Goal: Task Accomplishment & Management: Use online tool/utility

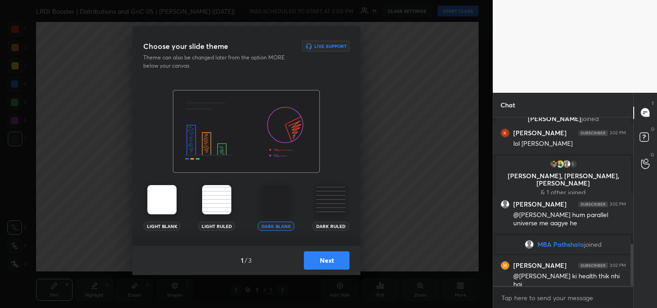
scroll to position [513, 0]
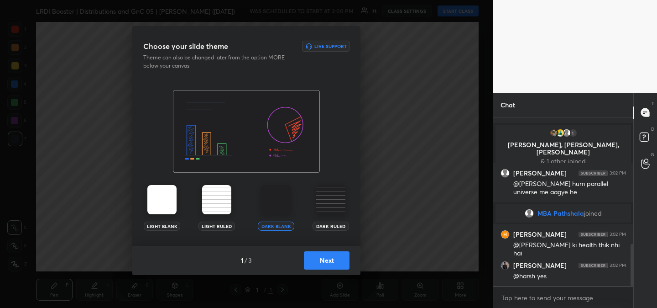
click at [325, 259] on button "Next" at bounding box center [327, 260] width 46 height 18
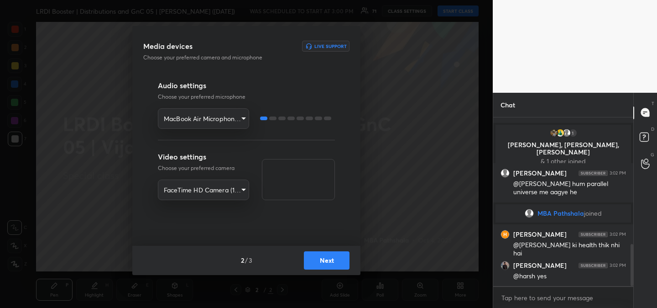
click at [327, 260] on button "Next" at bounding box center [327, 260] width 46 height 18
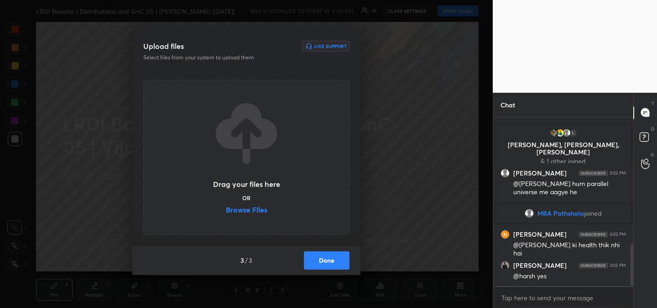
click at [241, 209] on label "Browse Files" at bounding box center [247, 211] width 42 height 10
click at [226, 209] on input "Browse Files" at bounding box center [226, 211] width 0 height 10
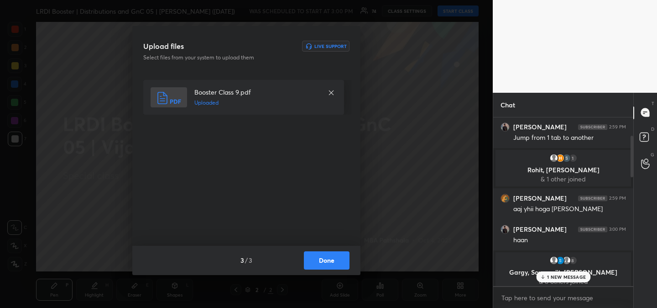
scroll to position [150, 0]
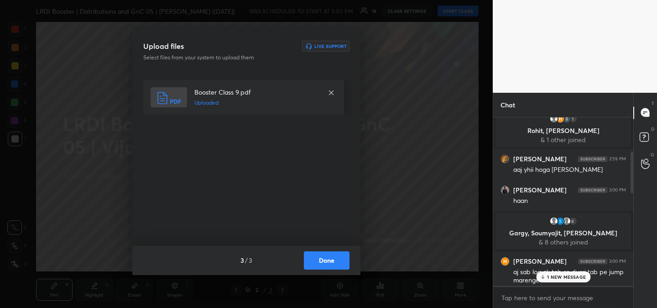
click at [327, 261] on button "Done" at bounding box center [327, 260] width 46 height 18
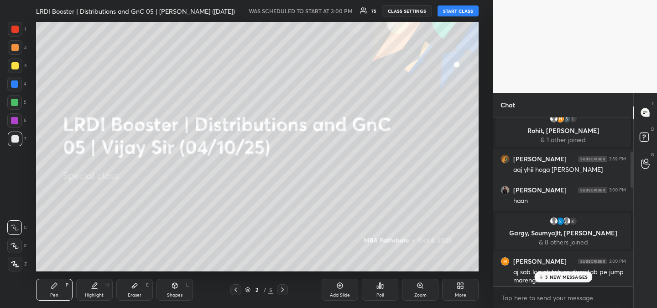
scroll to position [773, 0]
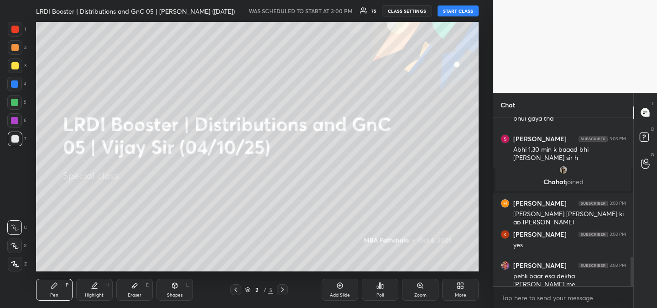
click at [643, 214] on div "T Messages (T) D Doubts (D) G Raise Hand (G)" at bounding box center [645, 200] width 24 height 215
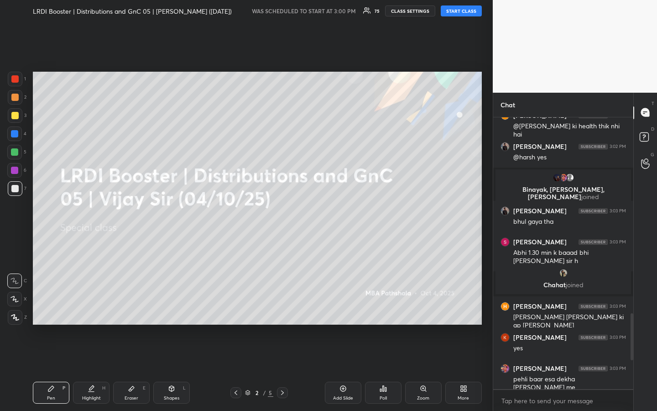
click at [485, 281] on div "Setting up your live class" at bounding box center [257, 198] width 456 height 352
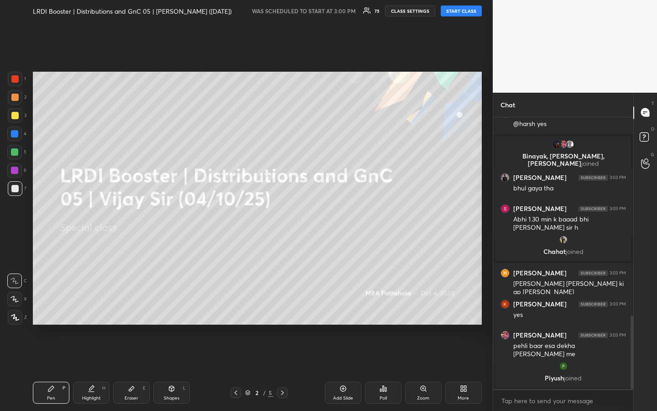
click at [485, 281] on div "Setting up your live class" at bounding box center [257, 198] width 456 height 352
click at [460, 12] on button "START CLASS" at bounding box center [461, 10] width 41 height 11
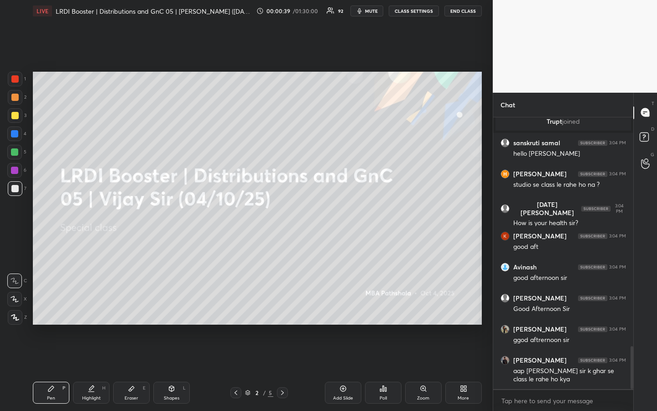
scroll to position [1475, 0]
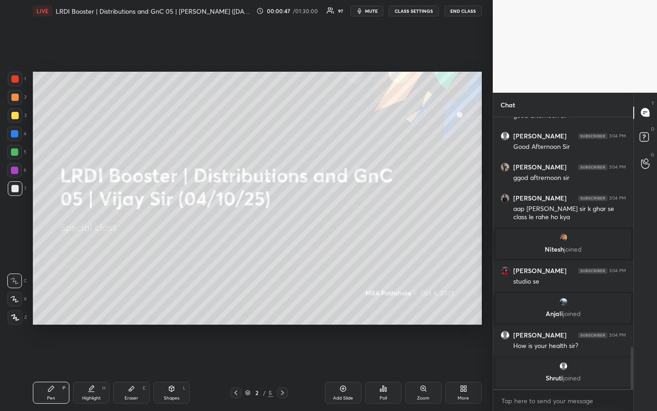
click at [13, 114] on div at bounding box center [14, 115] width 7 height 7
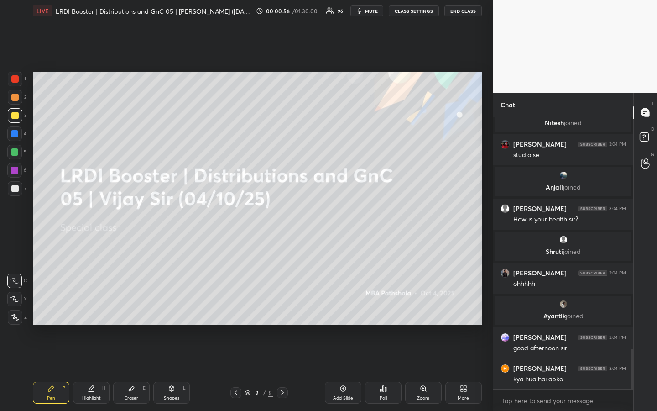
scroll to position [1607, 0]
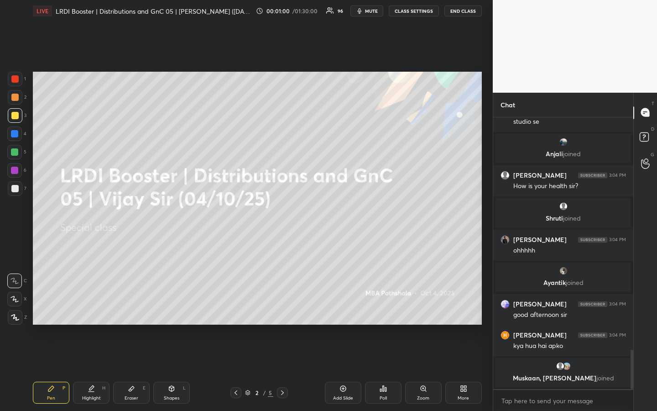
click at [13, 114] on div at bounding box center [14, 115] width 7 height 7
click at [16, 99] on div at bounding box center [14, 97] width 7 height 7
click at [15, 119] on div at bounding box center [15, 115] width 15 height 15
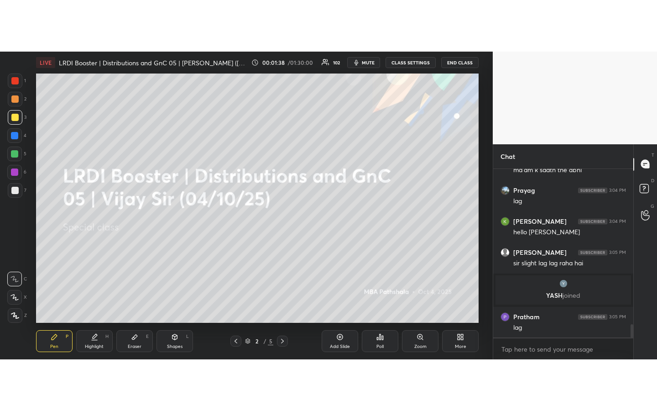
scroll to position [2035, 0]
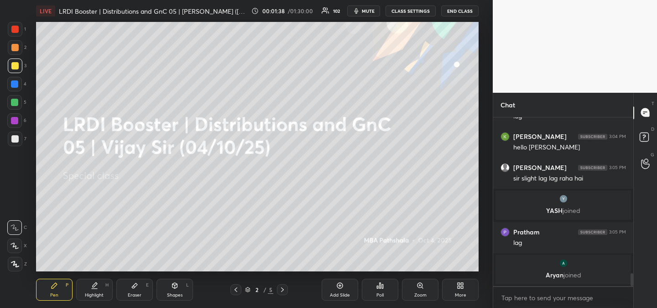
click at [484, 159] on div "Setting up your live class Poll for secs No correct answer Start poll" at bounding box center [257, 146] width 456 height 249
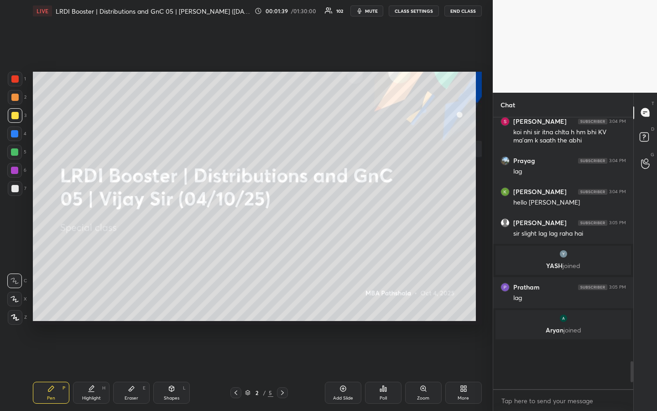
scroll to position [3, 3]
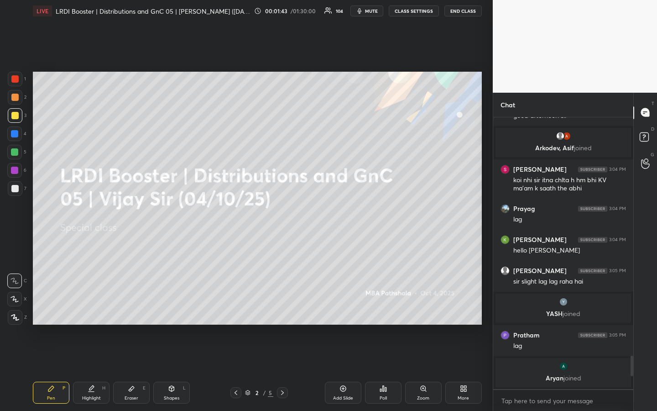
click at [14, 151] on div at bounding box center [14, 151] width 7 height 7
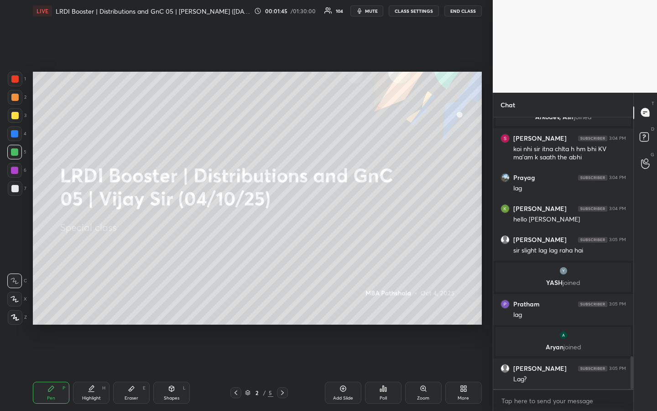
drag, startPoint x: 133, startPoint y: 390, endPoint x: 172, endPoint y: 348, distance: 56.8
click at [133, 307] on icon at bounding box center [131, 388] width 7 height 7
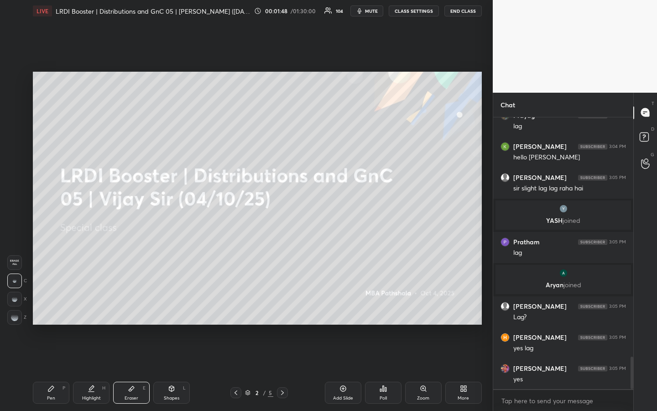
click at [57, 307] on div "Pen P" at bounding box center [51, 392] width 37 height 22
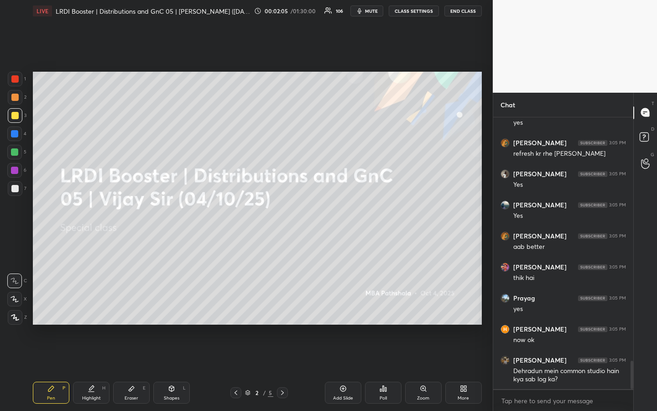
drag, startPoint x: 16, startPoint y: 114, endPoint x: 16, endPoint y: 106, distance: 7.8
click at [15, 113] on div at bounding box center [14, 115] width 7 height 7
click at [17, 94] on div at bounding box center [14, 97] width 7 height 7
click at [16, 116] on div at bounding box center [14, 115] width 7 height 7
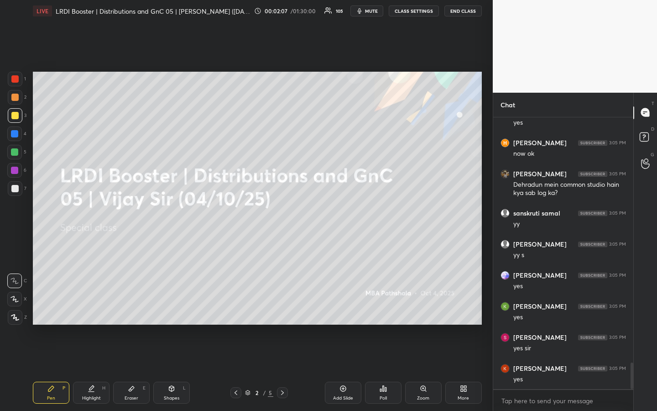
drag, startPoint x: 131, startPoint y: 388, endPoint x: 121, endPoint y: 376, distance: 16.2
click at [131, 307] on icon at bounding box center [131, 388] width 5 height 5
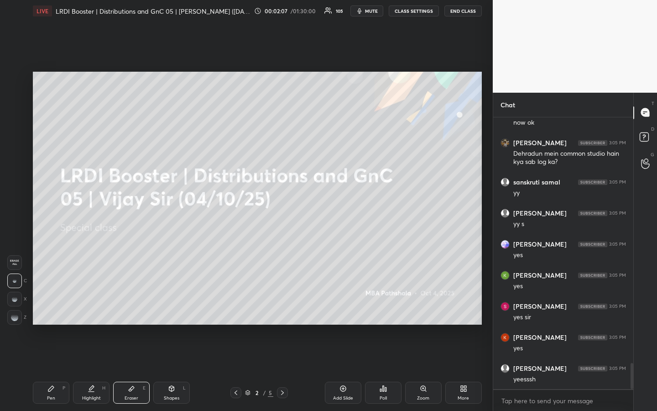
click at [15, 307] on g at bounding box center [14, 316] width 7 height 7
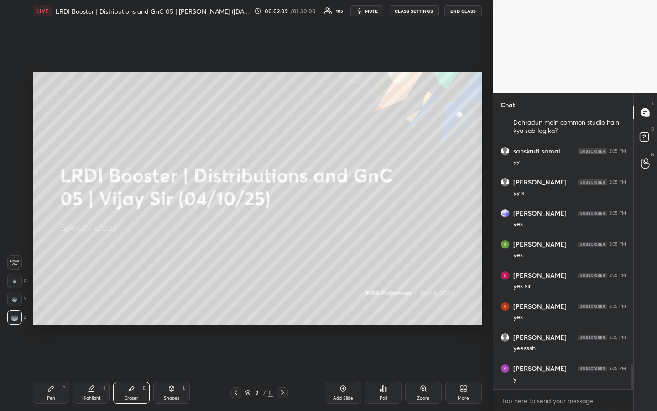
click at [40, 307] on div "Pen P" at bounding box center [51, 392] width 37 height 22
drag, startPoint x: 19, startPoint y: 118, endPoint x: 19, endPoint y: 126, distance: 8.2
click at [20, 119] on div at bounding box center [15, 115] width 15 height 15
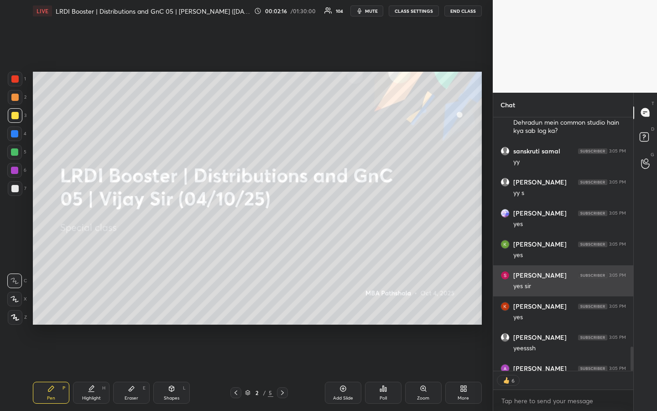
scroll to position [2616, 0]
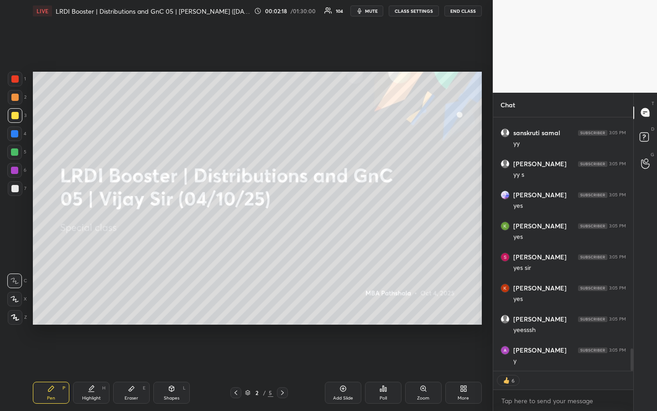
click at [487, 274] on div "1 2 3 4 5 6 7 R O A L C X Z Erase all C X Z LIVE LRDI Booster | Distributions a…" at bounding box center [246, 205] width 493 height 411
type textarea "x"
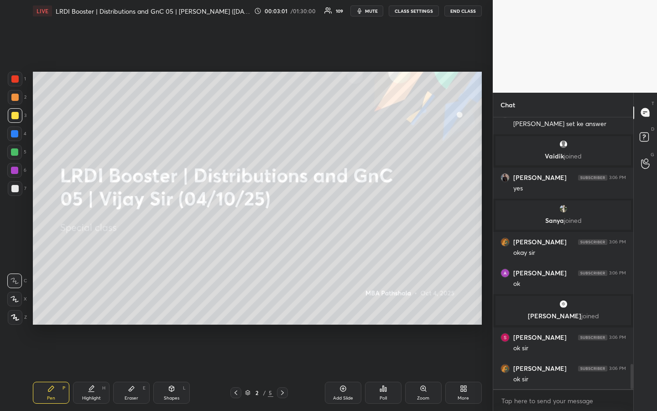
scroll to position [2703, 0]
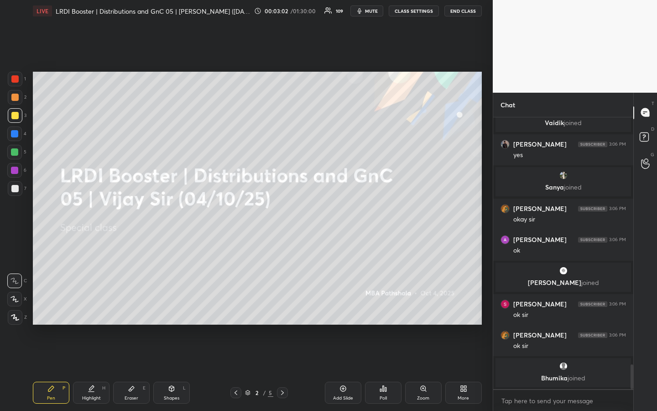
click at [487, 275] on div "1 2 3 4 5 6 7 R O A L C X Z Erase all C X Z LIVE LRDI Booster | Distributions a…" at bounding box center [246, 205] width 493 height 411
click at [412, 13] on button "CLASS SETTINGS" at bounding box center [414, 10] width 50 height 11
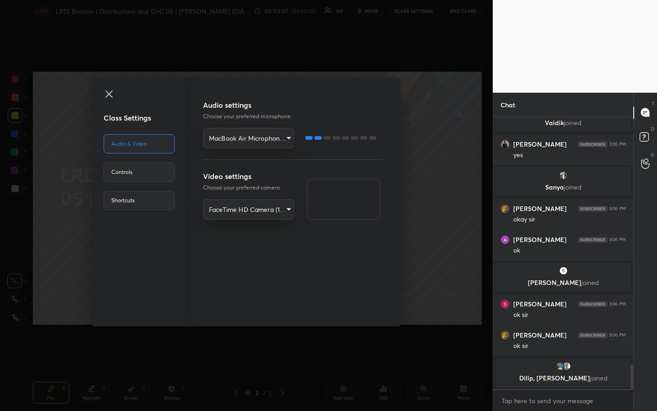
click at [131, 173] on div "Controls" at bounding box center [139, 171] width 71 height 19
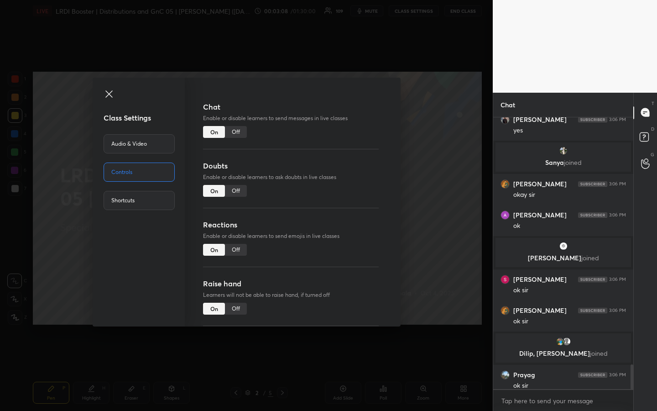
scroll to position [2709, 0]
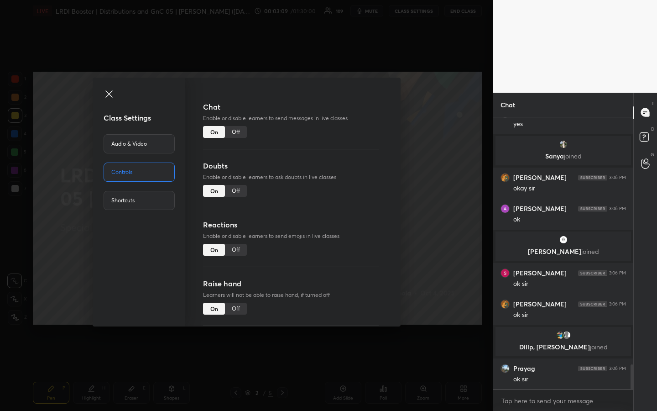
click at [234, 131] on div "Off" at bounding box center [236, 132] width 22 height 12
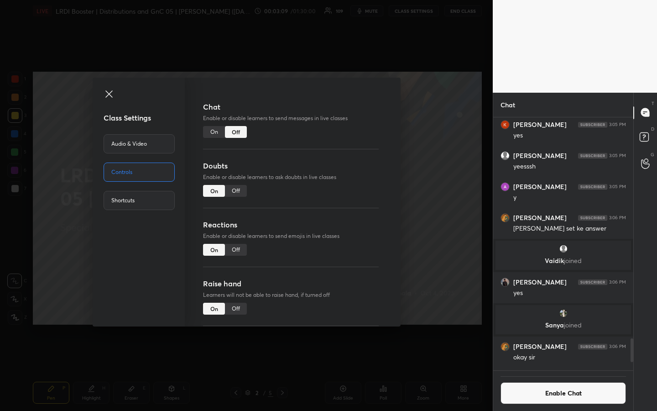
scroll to position [250, 137]
click at [108, 94] on icon at bounding box center [108, 93] width 7 height 7
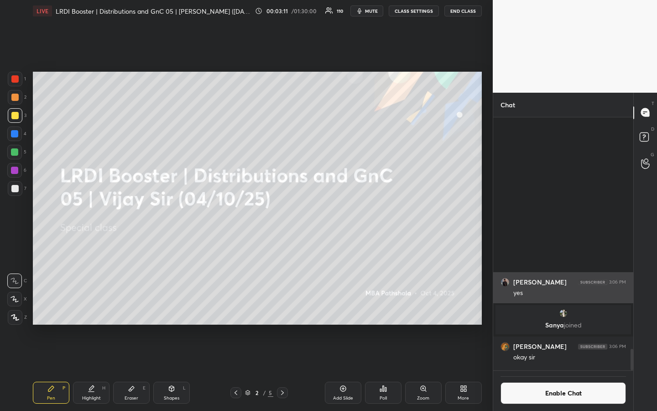
scroll to position [2744, 0]
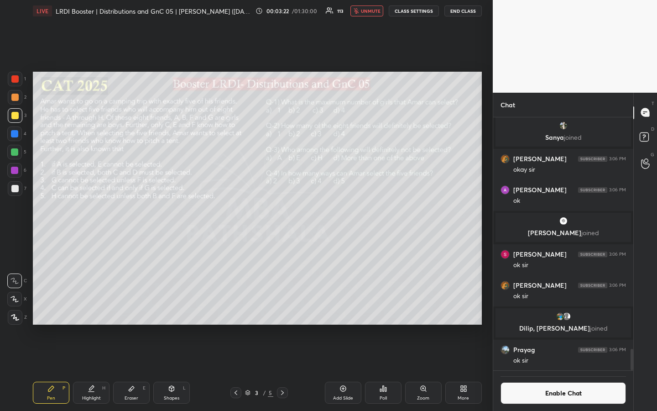
click at [383, 307] on icon at bounding box center [383, 388] width 7 height 7
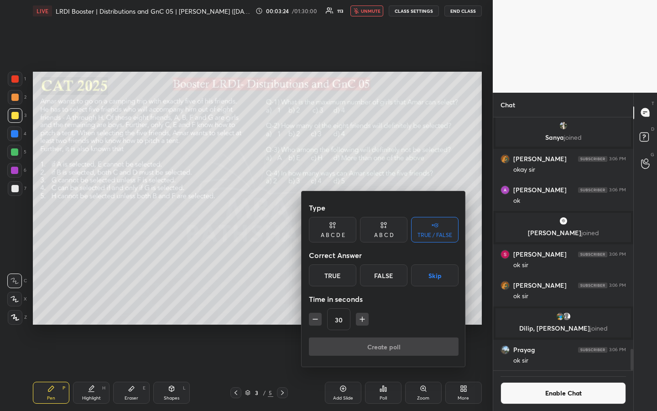
click at [388, 222] on div "A B C D" at bounding box center [383, 230] width 47 height 26
click at [386, 275] on div "C" at bounding box center [383, 275] width 27 height 22
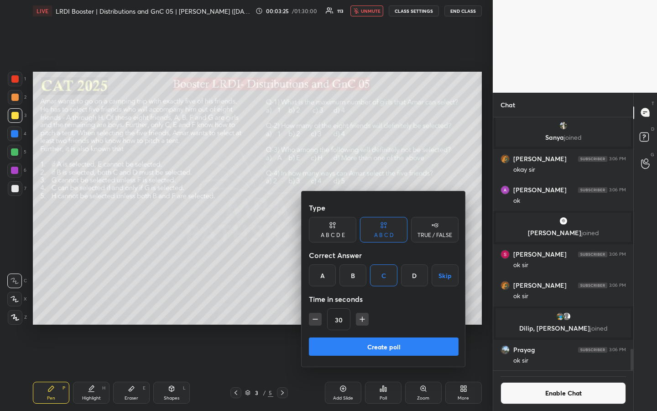
click at [363, 307] on icon "button" at bounding box center [362, 318] width 9 height 9
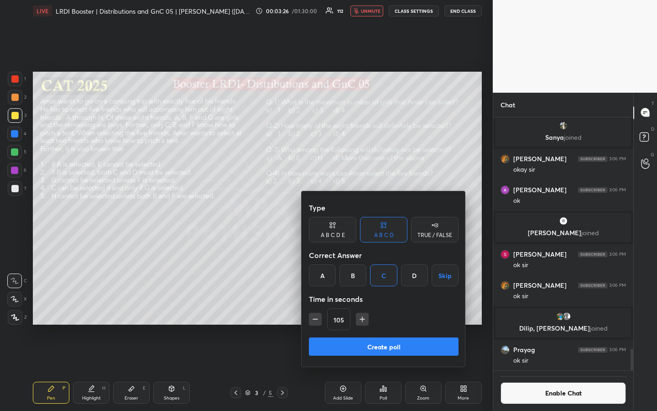
click at [363, 307] on icon "button" at bounding box center [362, 318] width 9 height 9
click at [363, 307] on icon "button" at bounding box center [366, 318] width 9 height 9
click at [366, 307] on icon "button" at bounding box center [366, 318] width 9 height 9
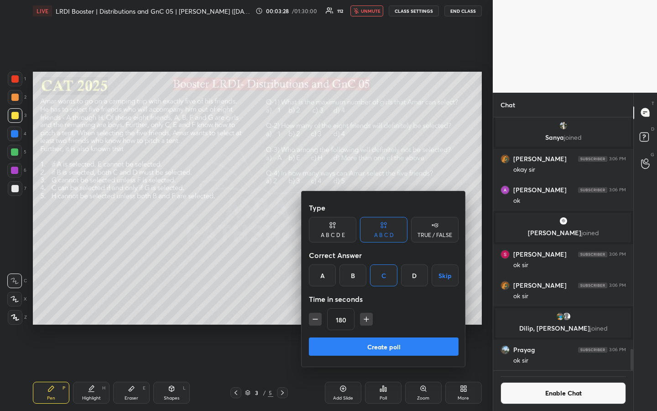
click at [366, 307] on icon "button" at bounding box center [366, 318] width 9 height 9
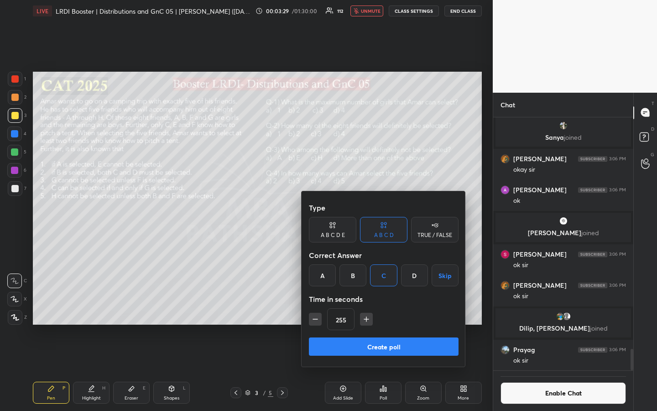
click at [366, 307] on icon "button" at bounding box center [366, 318] width 9 height 9
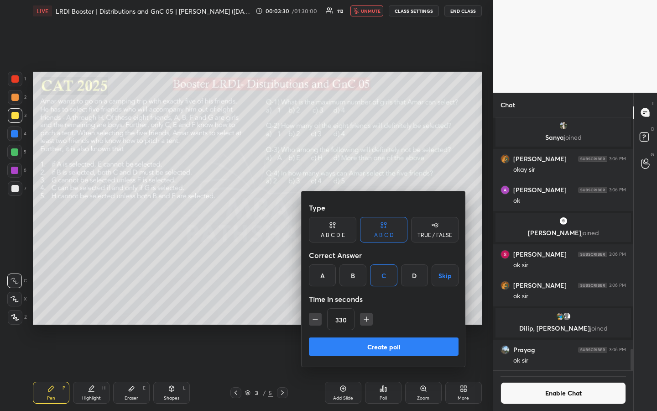
click at [366, 307] on icon "button" at bounding box center [366, 318] width 9 height 9
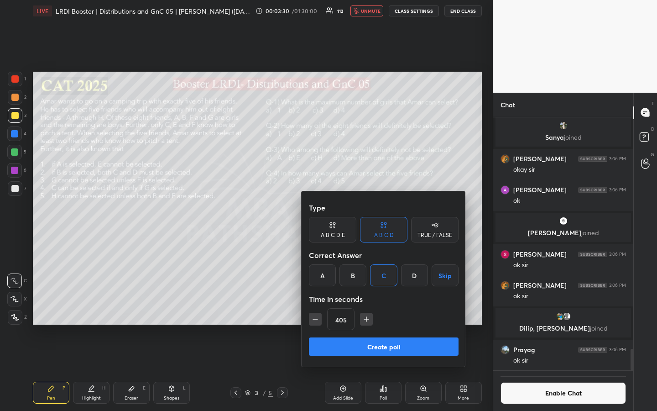
click at [366, 307] on icon "button" at bounding box center [366, 318] width 9 height 9
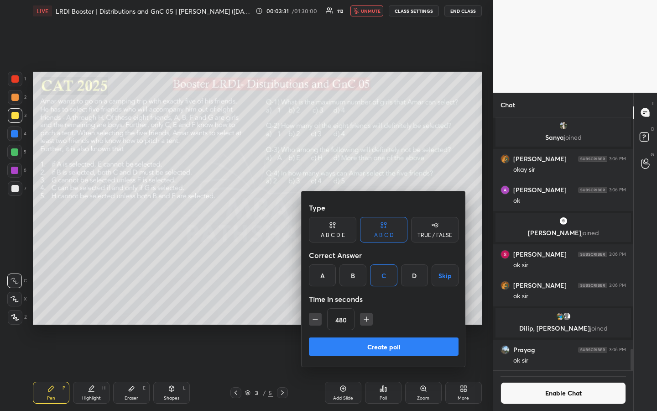
click at [366, 307] on icon "button" at bounding box center [366, 318] width 9 height 9
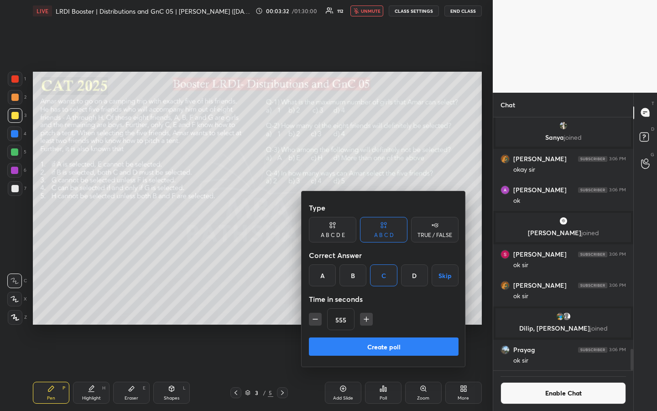
click at [366, 307] on icon "button" at bounding box center [366, 318] width 9 height 9
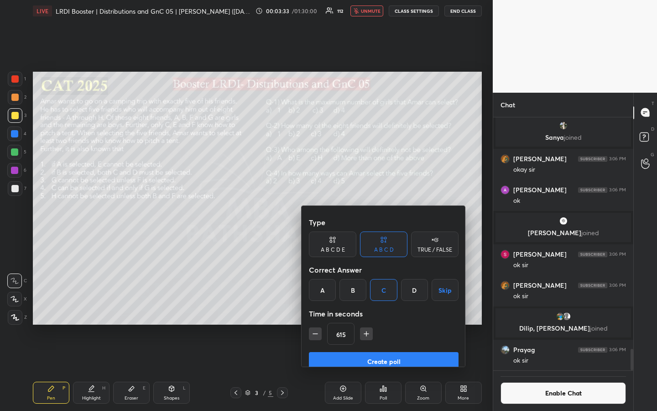
click at [366, 307] on icon "button" at bounding box center [366, 333] width 9 height 9
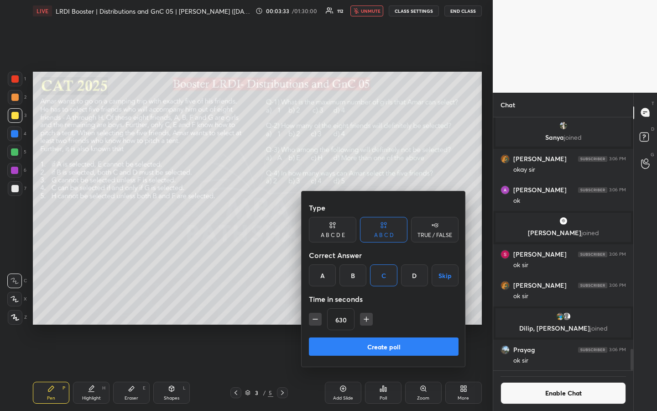
click at [366, 307] on icon "button" at bounding box center [366, 318] width 9 height 9
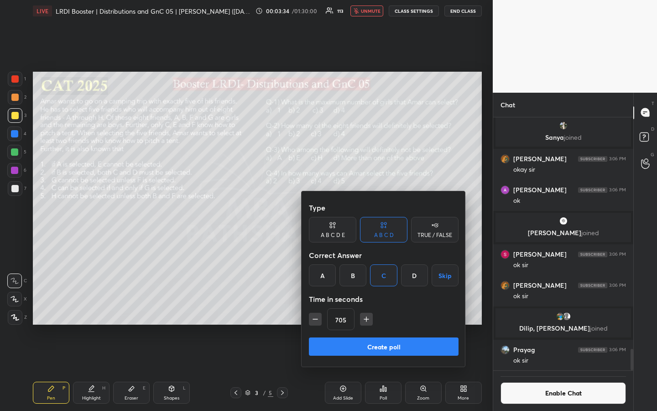
click at [366, 307] on icon "button" at bounding box center [366, 318] width 9 height 9
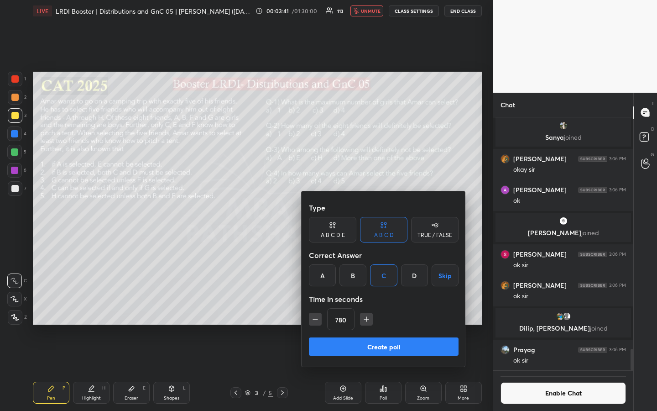
click at [367, 307] on icon "button" at bounding box center [366, 318] width 9 height 9
type input "840"
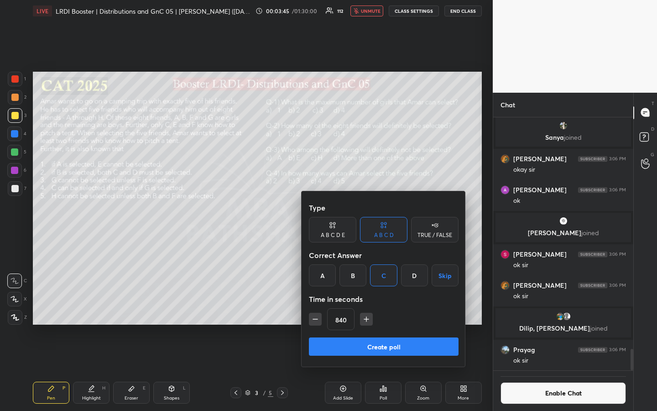
click at [387, 307] on button "Create poll" at bounding box center [384, 346] width 150 height 18
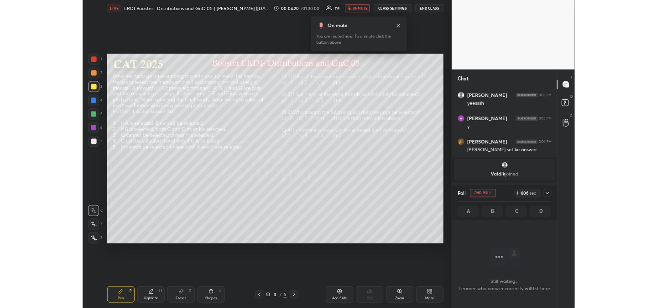
scroll to position [45377, 45170]
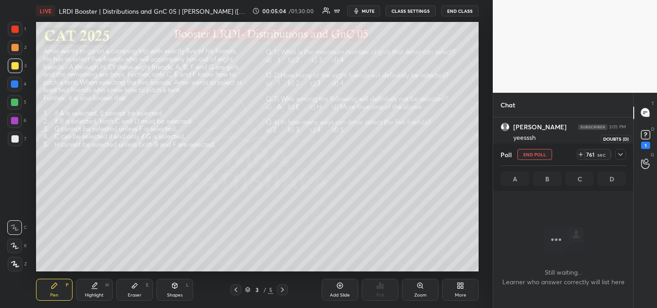
click at [645, 136] on icon at bounding box center [645, 136] width 1 height 1
click at [618, 157] on icon at bounding box center [620, 154] width 7 height 7
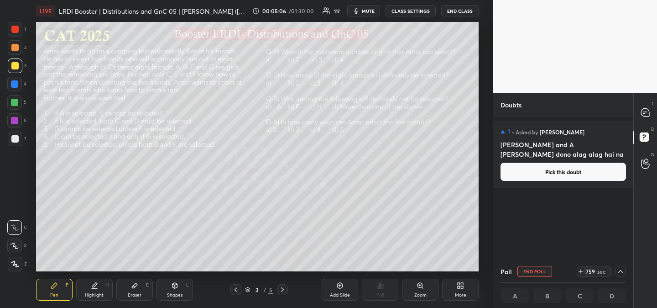
scroll to position [141, 135]
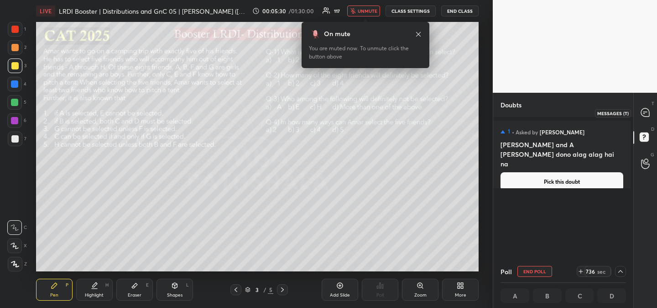
click at [642, 117] on icon at bounding box center [646, 113] width 10 height 10
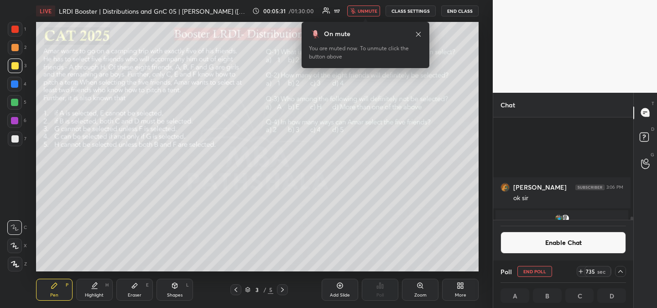
scroll to position [3108, 0]
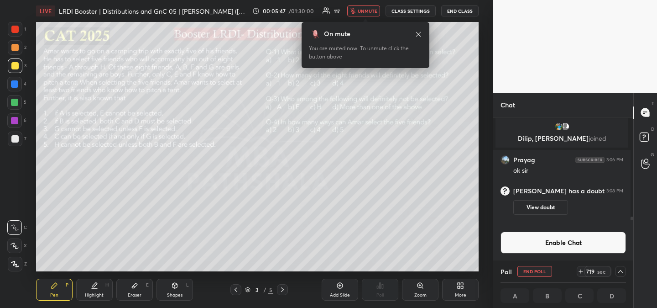
click at [417, 32] on icon at bounding box center [418, 34] width 7 height 7
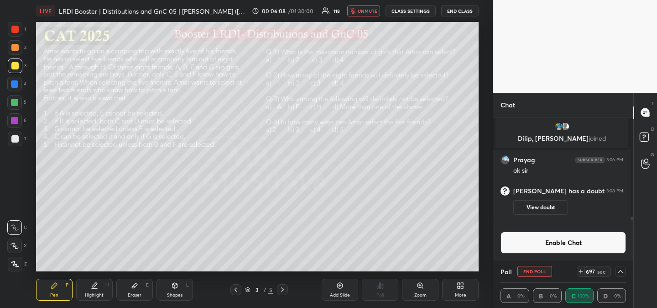
scroll to position [3147, 0]
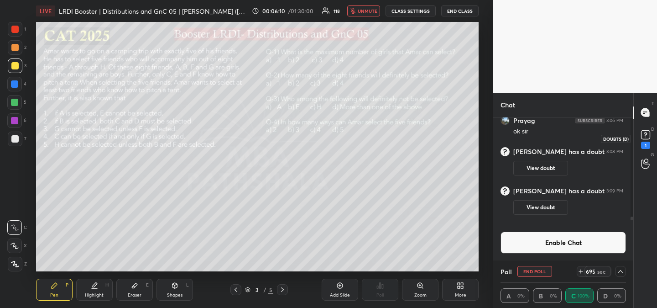
click at [648, 130] on rect at bounding box center [645, 134] width 9 height 9
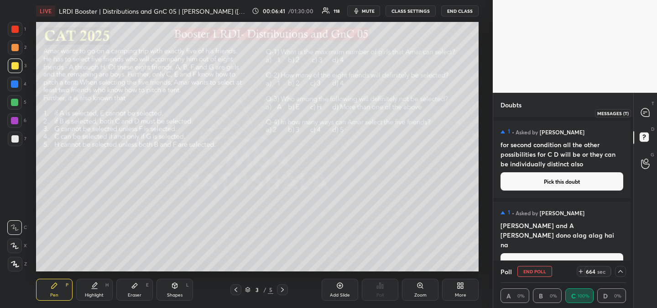
click at [648, 115] on icon at bounding box center [645, 112] width 8 height 8
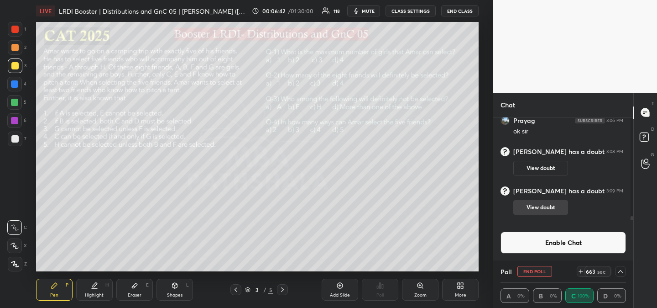
scroll to position [7, 0]
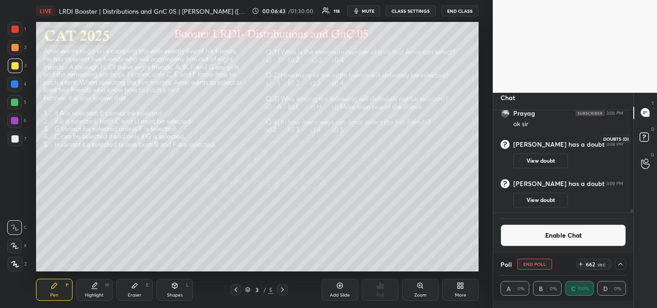
click at [643, 137] on rect at bounding box center [644, 136] width 9 height 9
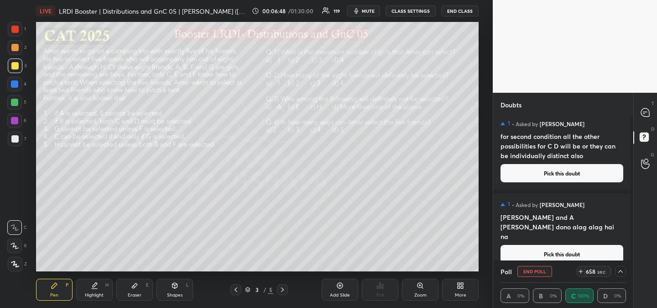
scroll to position [0, 0]
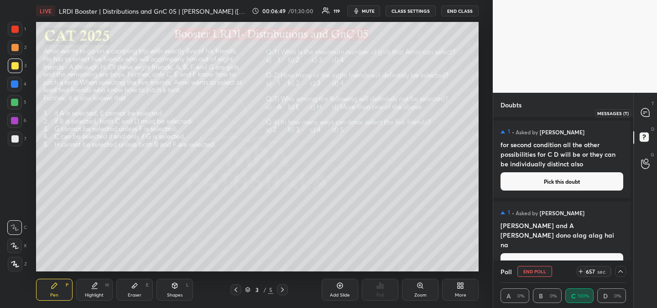
click at [644, 112] on icon at bounding box center [645, 112] width 4 height 0
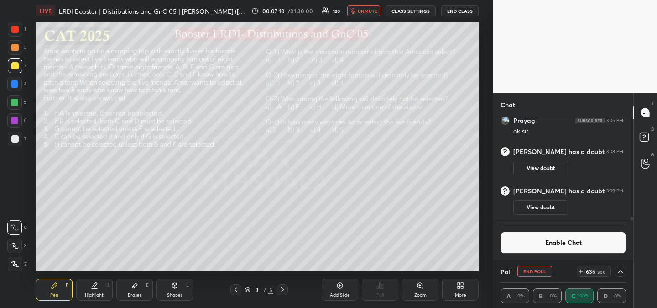
scroll to position [3178, 0]
click at [645, 135] on rect at bounding box center [645, 134] width 9 height 9
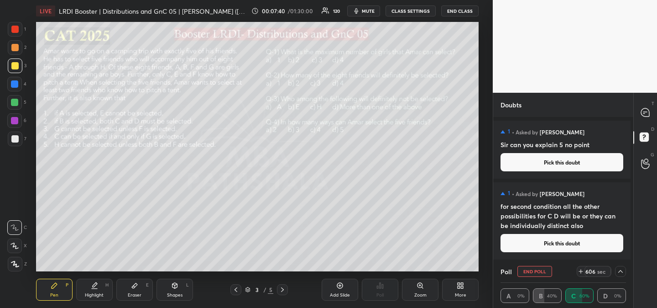
click at [589, 212] on h4 "for second condition all the other possibilities for C D will be or they can be…" at bounding box center [562, 215] width 123 height 29
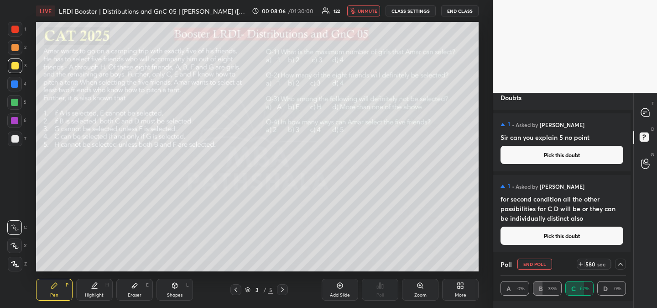
click at [620, 266] on icon at bounding box center [620, 263] width 7 height 7
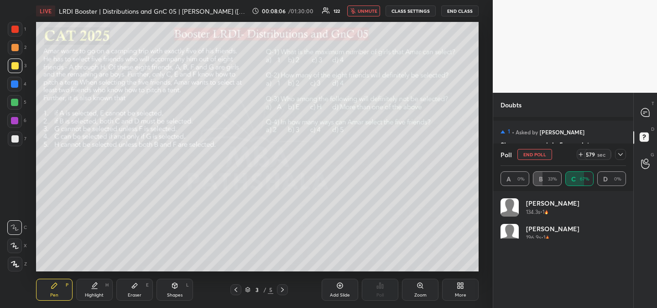
scroll to position [107, 123]
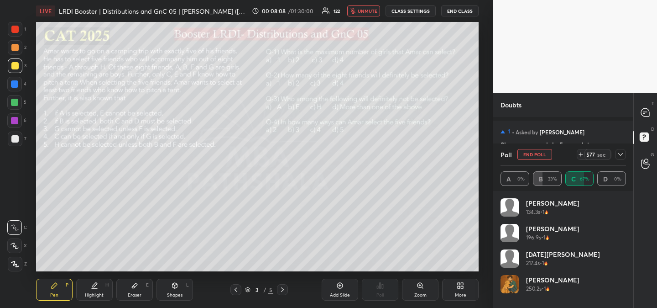
click at [621, 155] on icon at bounding box center [620, 154] width 7 height 7
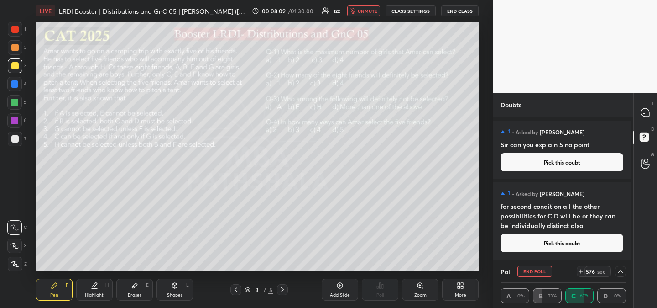
scroll to position [70, 0]
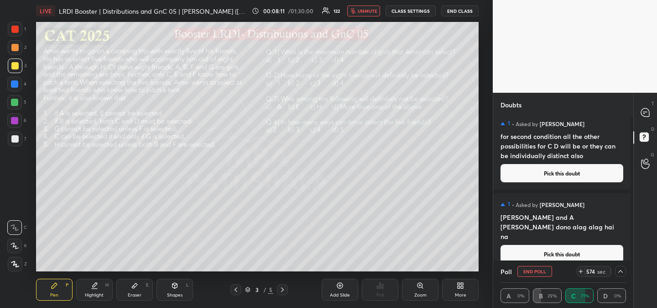
click at [646, 204] on div "T Messages (T) D Doubts (D) G Raise Hand (G)" at bounding box center [645, 200] width 24 height 215
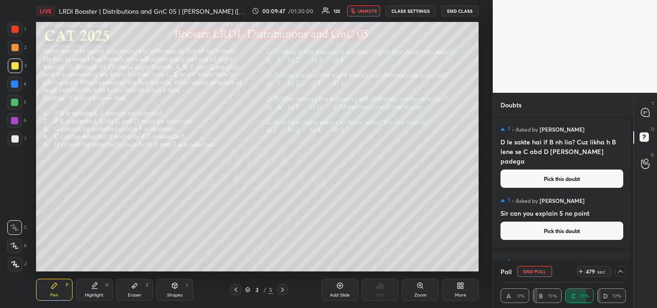
scroll to position [0, 0]
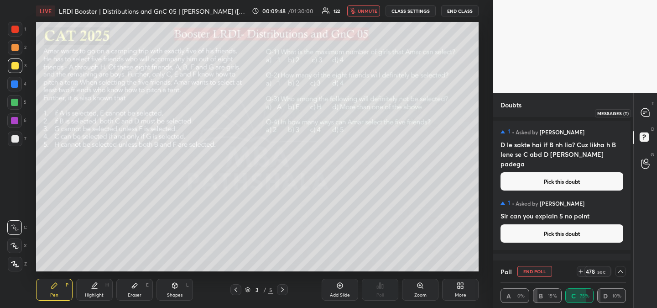
click at [647, 116] on icon at bounding box center [645, 112] width 8 height 8
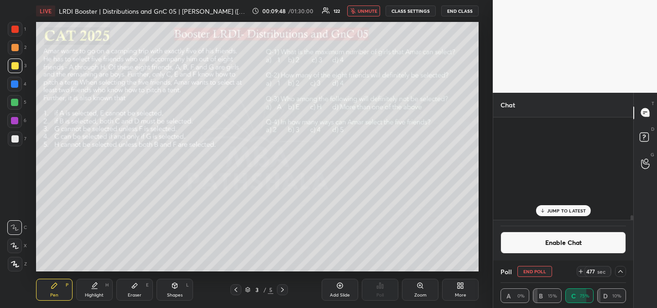
scroll to position [99, 135]
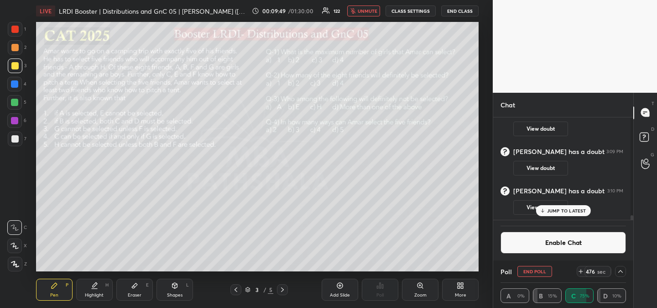
click at [551, 210] on p "JUMP TO LATEST" at bounding box center [566, 210] width 39 height 5
click at [640, 141] on icon at bounding box center [645, 138] width 16 height 16
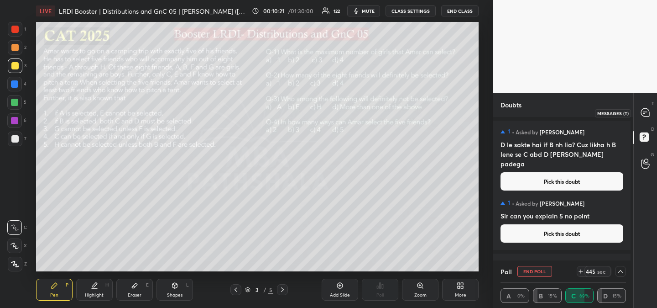
click at [648, 110] on icon at bounding box center [645, 112] width 8 height 8
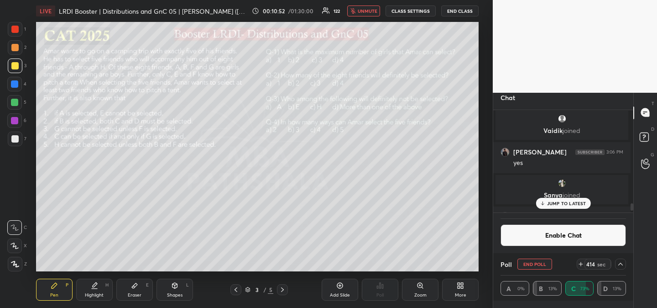
scroll to position [2744, 0]
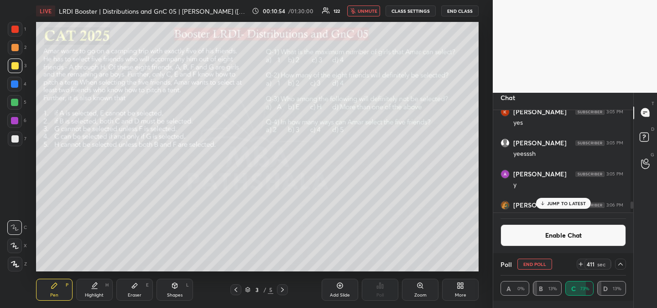
click at [487, 195] on div "1 2 3 4 5 6 7 R O A L C X Z Erase all C X Z LIVE LRDI Booster | Distributions a…" at bounding box center [246, 154] width 493 height 308
click at [562, 203] on p "JUMP TO LATEST" at bounding box center [566, 202] width 39 height 5
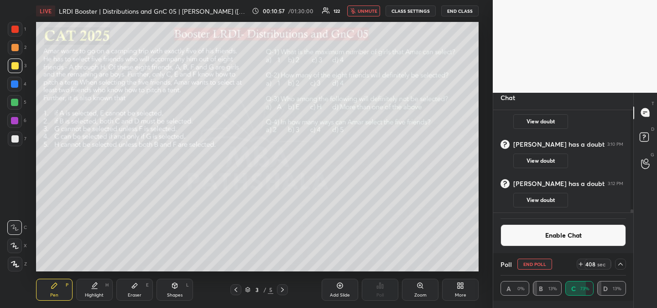
click at [647, 222] on div "T Messages (T) D Doubts (D) G Raise Hand (G)" at bounding box center [645, 200] width 24 height 215
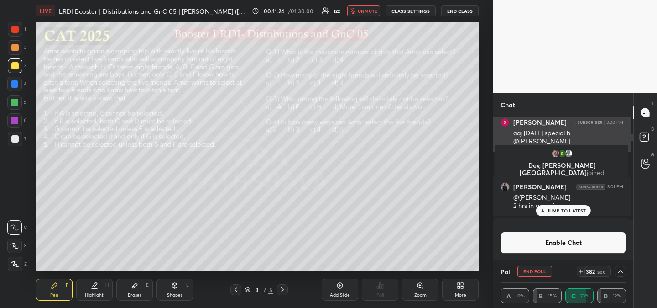
scroll to position [362, 0]
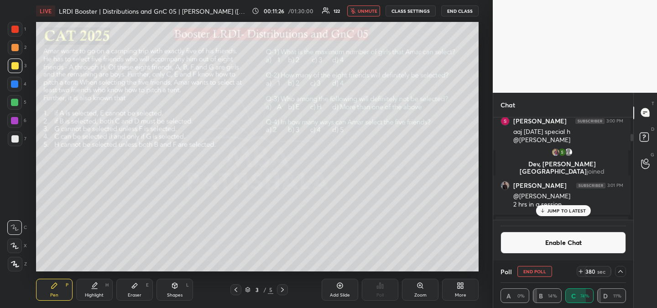
click at [566, 174] on div "Dev, [PERSON_NAME] joined" at bounding box center [561, 162] width 137 height 40
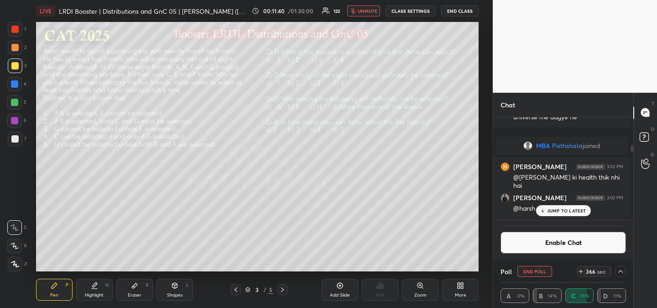
scroll to position [666, 0]
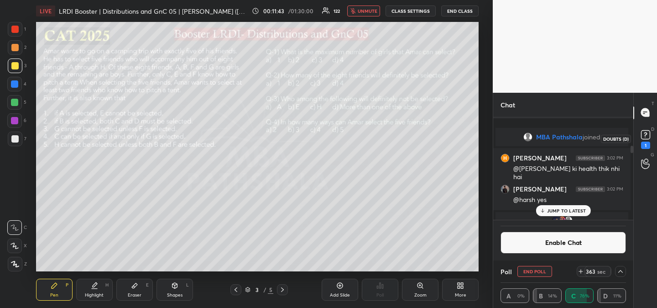
click at [647, 134] on icon at bounding box center [645, 134] width 3 height 4
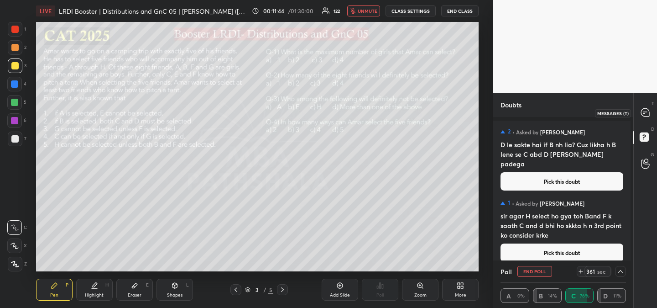
click at [646, 113] on icon at bounding box center [645, 112] width 8 height 8
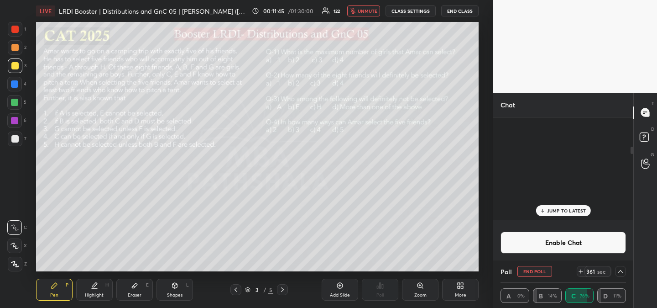
scroll to position [99, 135]
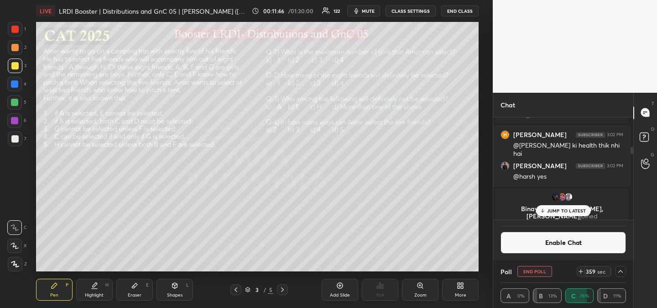
click at [565, 205] on p "Binayak, [PERSON_NAME], [PERSON_NAME] joined" at bounding box center [562, 212] width 122 height 15
click at [567, 209] on p "JUMP TO LATEST" at bounding box center [566, 210] width 39 height 5
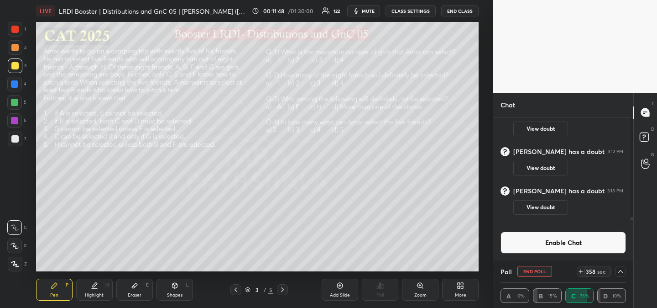
scroll to position [7, 0]
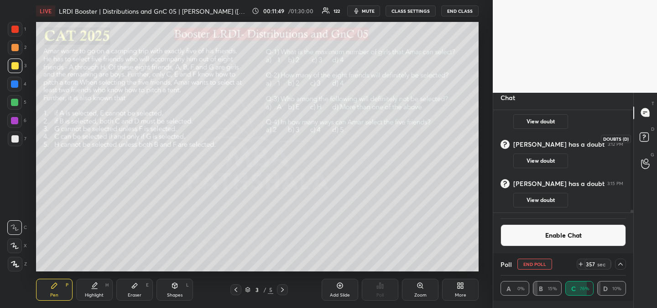
click at [647, 137] on rect at bounding box center [644, 136] width 9 height 9
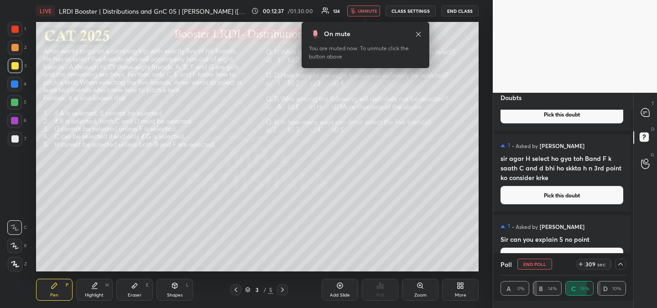
scroll to position [133, 0]
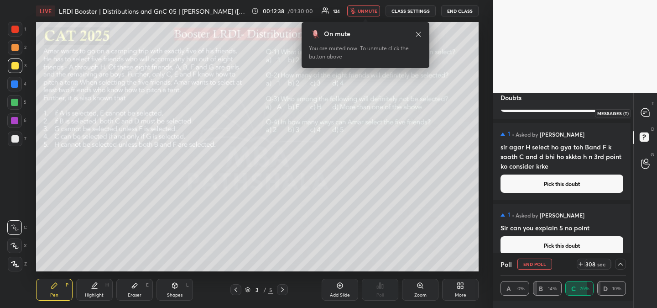
click at [648, 115] on icon at bounding box center [645, 112] width 8 height 8
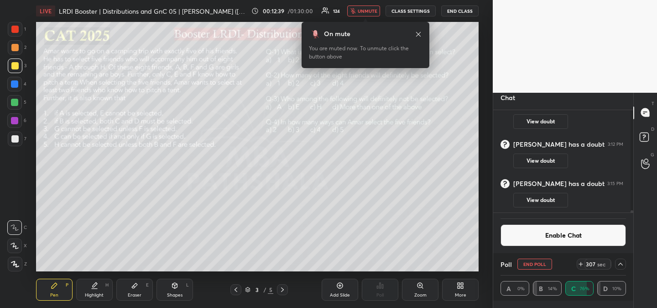
scroll to position [4096, 0]
click at [643, 136] on rect at bounding box center [644, 136] width 9 height 9
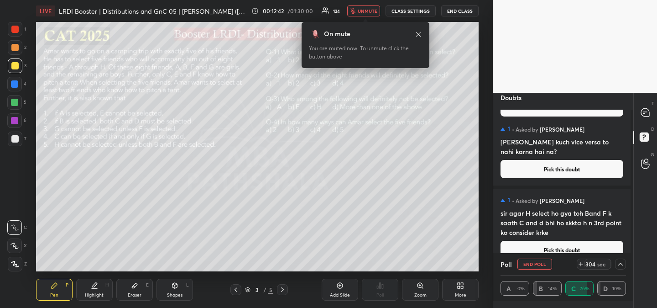
scroll to position [75, 0]
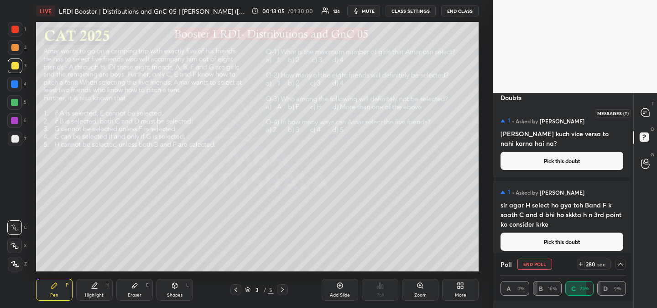
click at [647, 113] on icon at bounding box center [645, 112] width 8 height 8
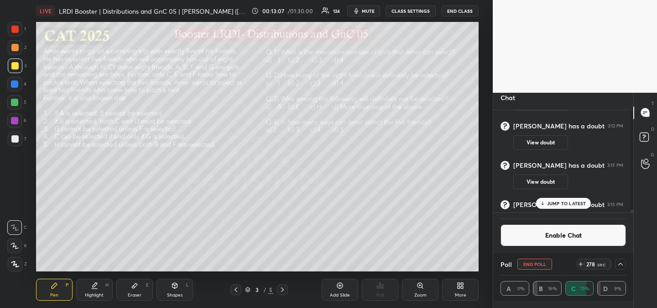
scroll to position [4096, 0]
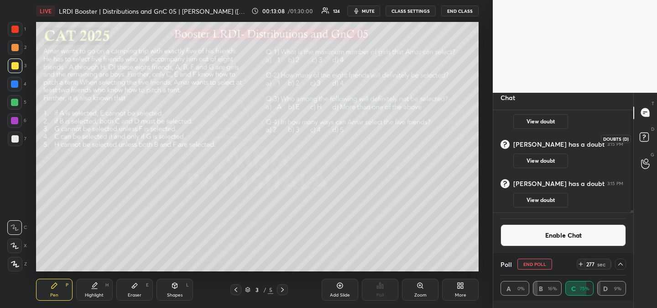
click at [648, 136] on rect at bounding box center [644, 136] width 9 height 9
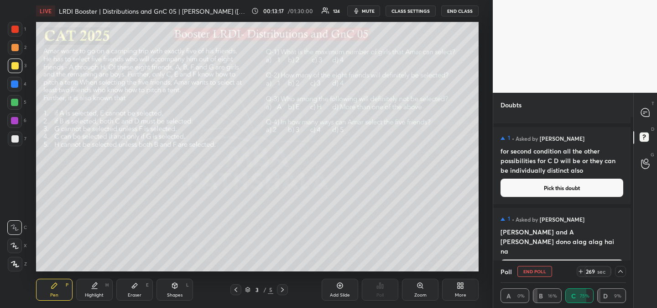
scroll to position [293, 0]
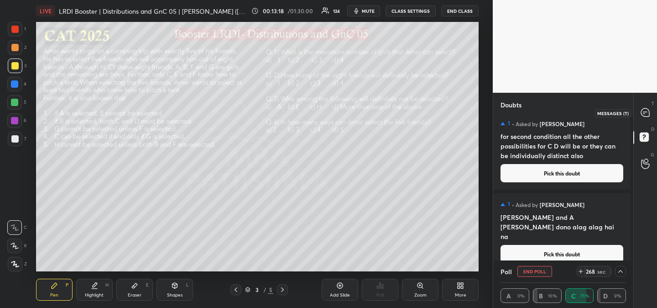
click at [646, 106] on div at bounding box center [645, 112] width 18 height 16
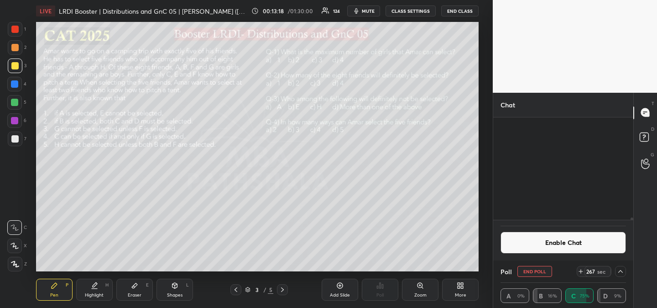
scroll to position [99, 135]
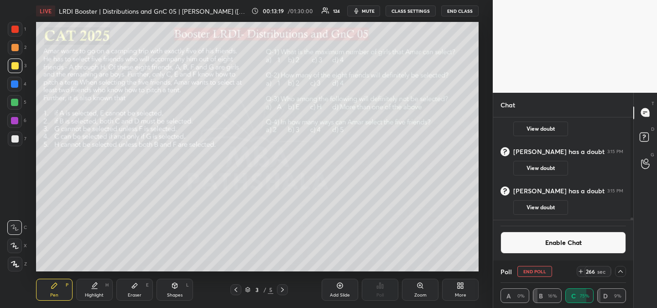
click at [612, 267] on div "266 sec" at bounding box center [601, 271] width 49 height 11
click at [617, 269] on icon at bounding box center [620, 270] width 7 height 7
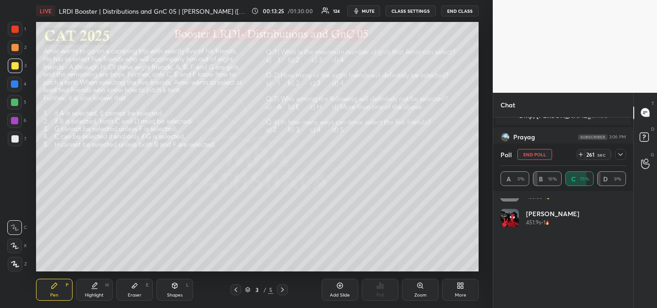
scroll to position [149, 0]
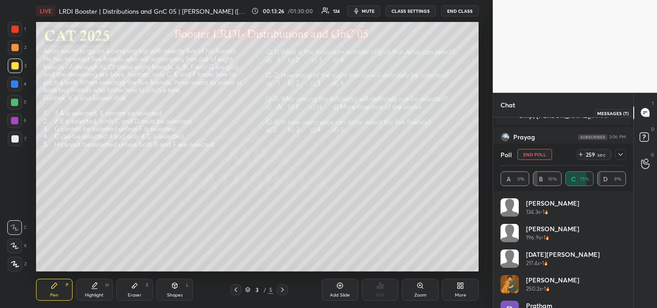
click at [647, 109] on icon at bounding box center [645, 112] width 8 height 8
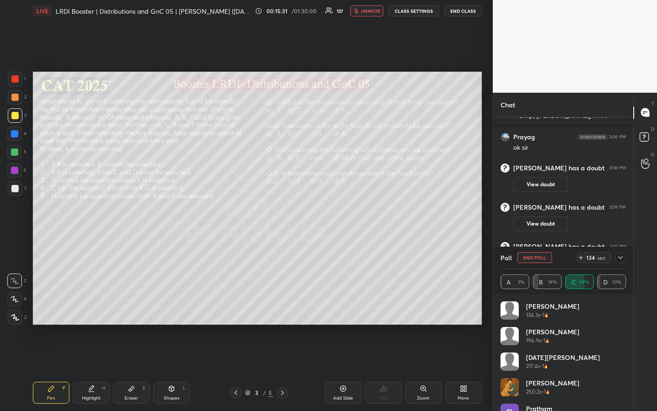
scroll to position [2960, 0]
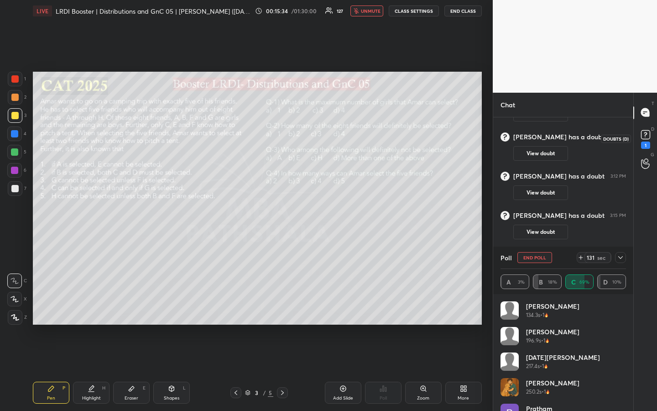
click at [643, 132] on rect at bounding box center [645, 134] width 9 height 9
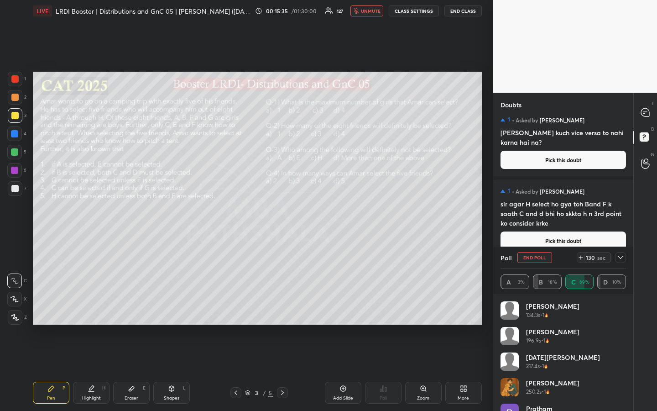
scroll to position [280, 0]
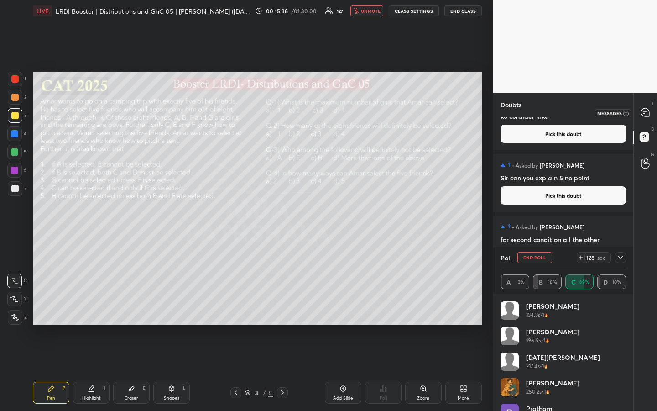
click at [648, 115] on icon at bounding box center [645, 112] width 8 height 8
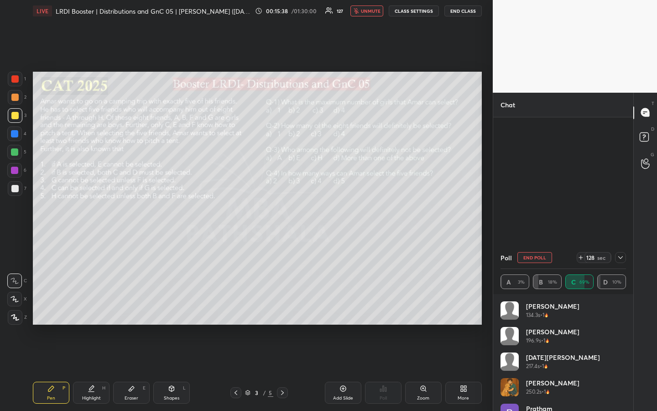
scroll to position [203, 137]
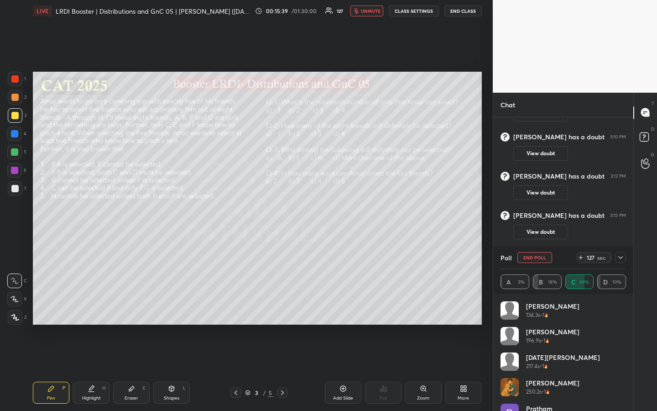
click at [617, 249] on div "Poll END POLL 127 sec" at bounding box center [563, 257] width 125 height 22
click at [619, 258] on icon at bounding box center [620, 257] width 7 height 7
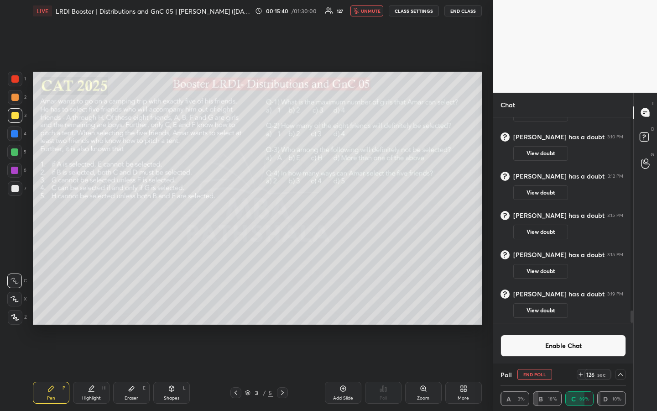
scroll to position [3, 3]
click at [649, 134] on icon at bounding box center [645, 138] width 16 height 16
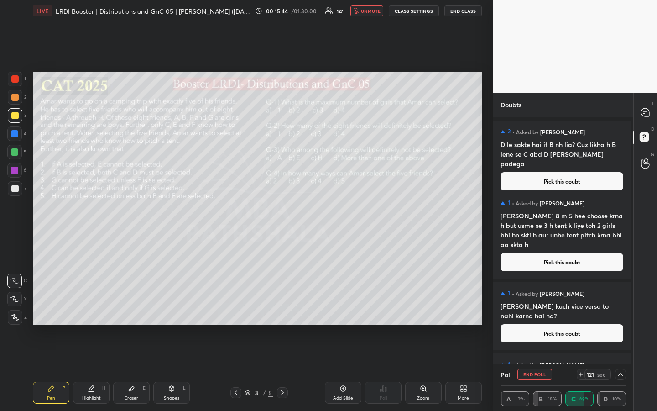
scroll to position [8, 0]
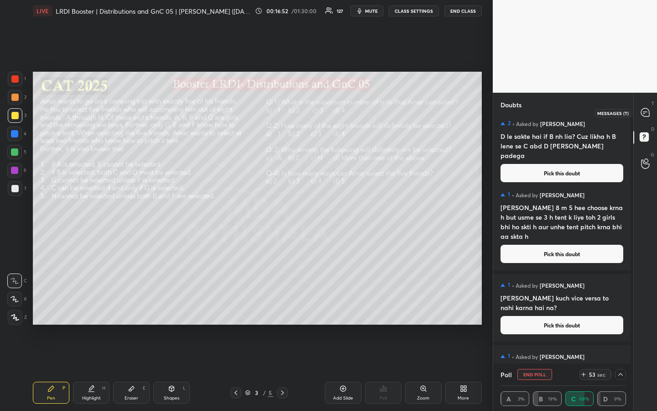
click at [646, 110] on icon at bounding box center [645, 112] width 8 height 8
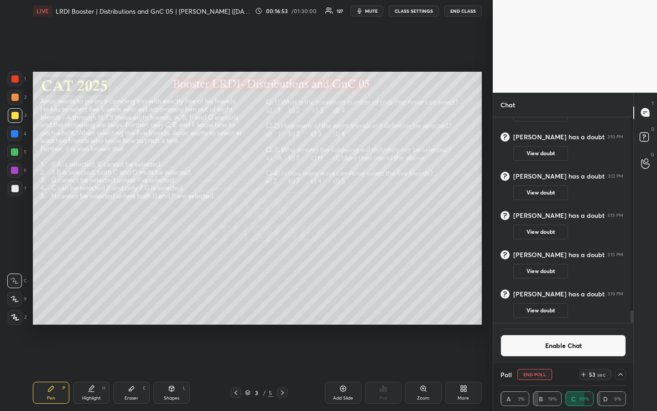
scroll to position [7, 0]
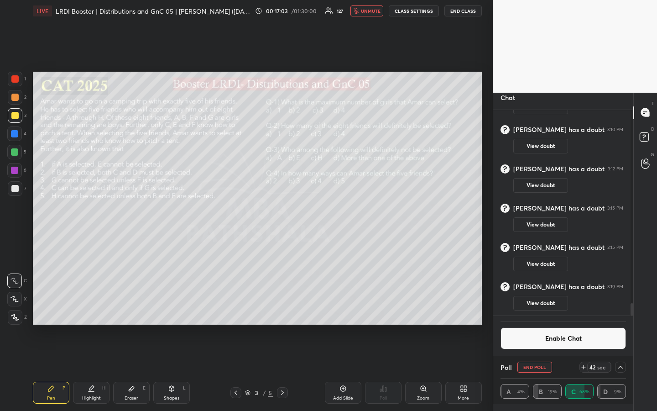
click at [621, 307] on div at bounding box center [620, 366] width 11 height 11
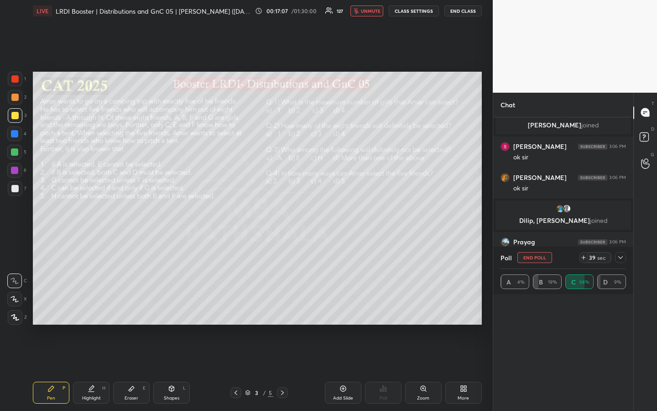
scroll to position [0, 0]
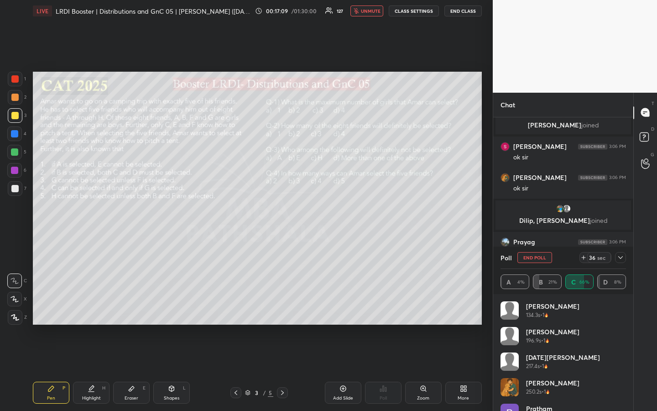
click at [622, 258] on icon at bounding box center [620, 257] width 7 height 7
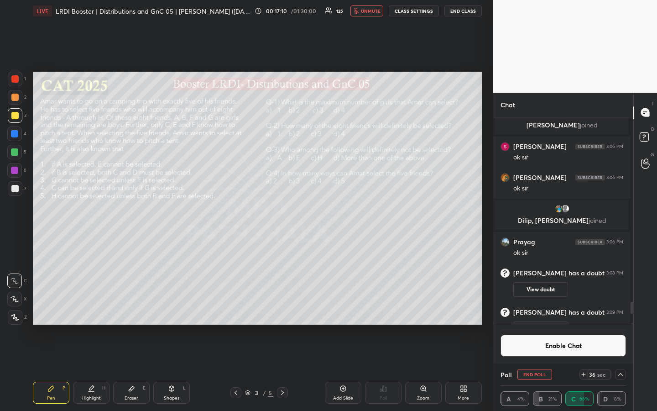
scroll to position [0, 3]
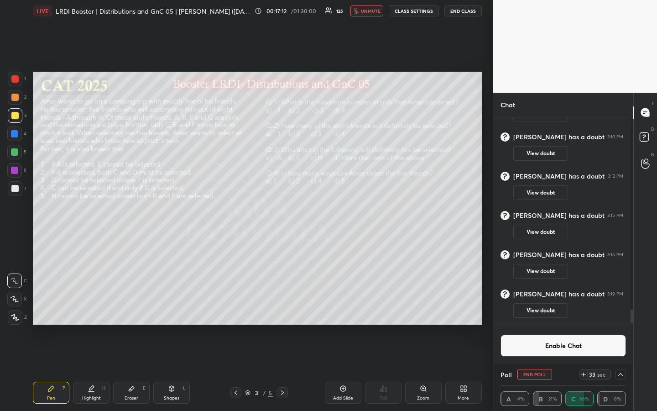
click at [641, 287] on div "T Messages (T) D Doubts (D) G Raise Hand (G)" at bounding box center [645, 252] width 24 height 318
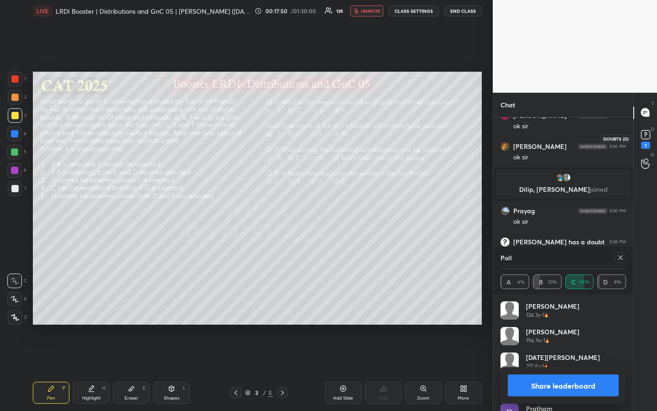
click at [644, 136] on rect at bounding box center [645, 134] width 9 height 9
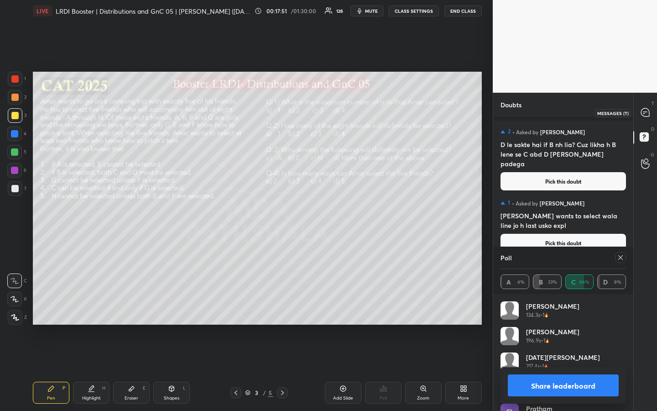
click at [647, 110] on icon at bounding box center [645, 112] width 8 height 8
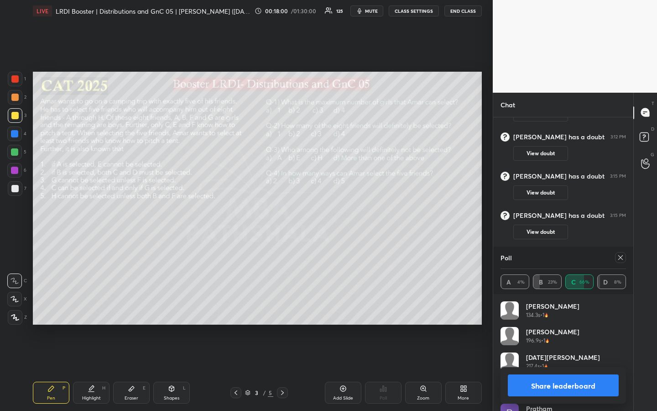
click at [621, 255] on icon at bounding box center [620, 257] width 7 height 7
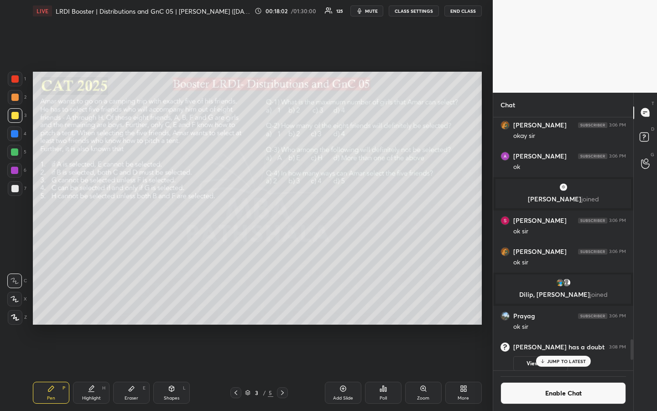
click at [560, 307] on p "JUMP TO LATEST" at bounding box center [566, 360] width 39 height 5
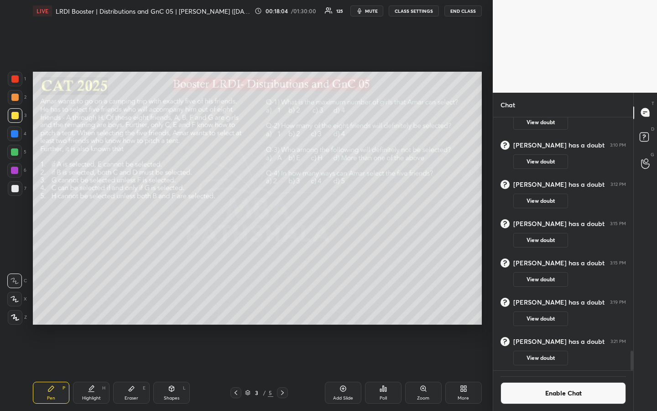
click at [381, 307] on div "Poll" at bounding box center [383, 392] width 37 height 22
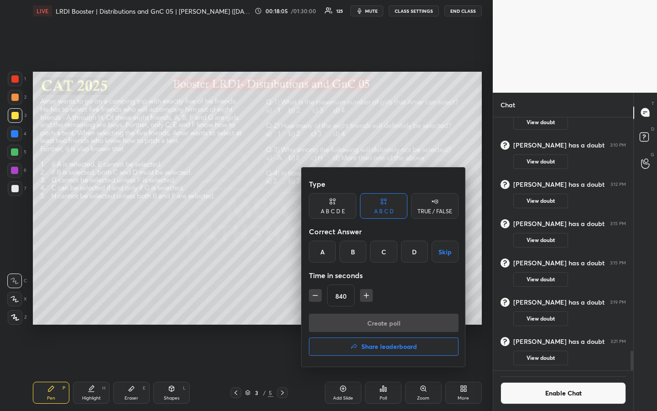
click at [349, 293] on div "Type A B C D E A B C D TRUE / FALSE Correct Answer A B C D Skip Time in seconds…" at bounding box center [384, 266] width 164 height 199
type input "15"
click at [419, 256] on div "D" at bounding box center [414, 251] width 27 height 22
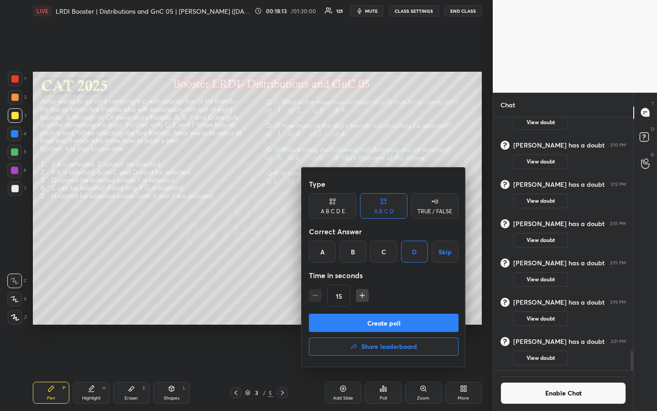
click at [397, 307] on button "Create poll" at bounding box center [384, 322] width 150 height 18
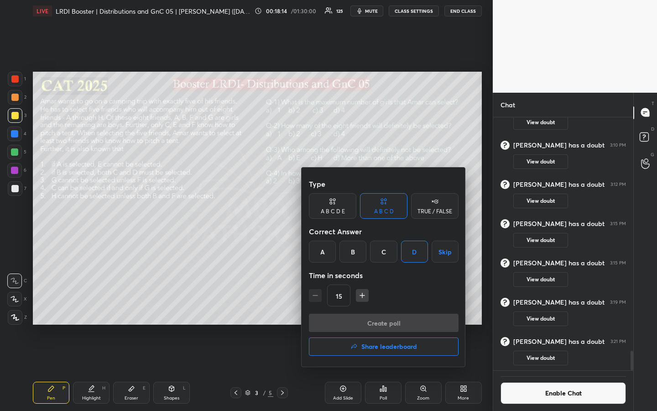
scroll to position [280, 135]
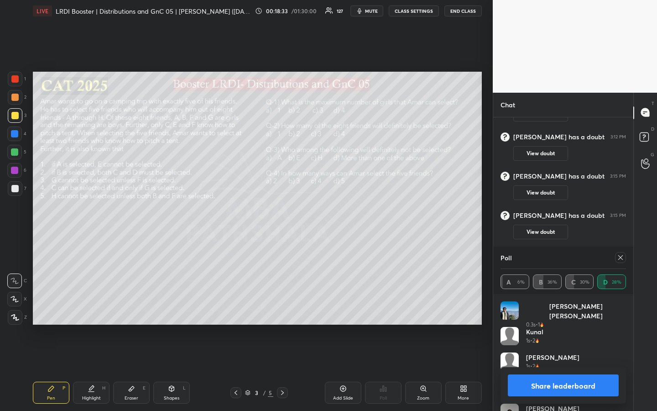
click at [622, 255] on icon at bounding box center [620, 257] width 7 height 7
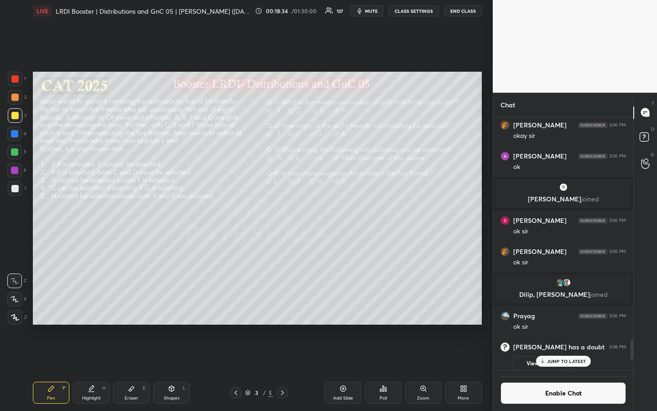
click at [384, 307] on icon at bounding box center [383, 388] width 7 height 7
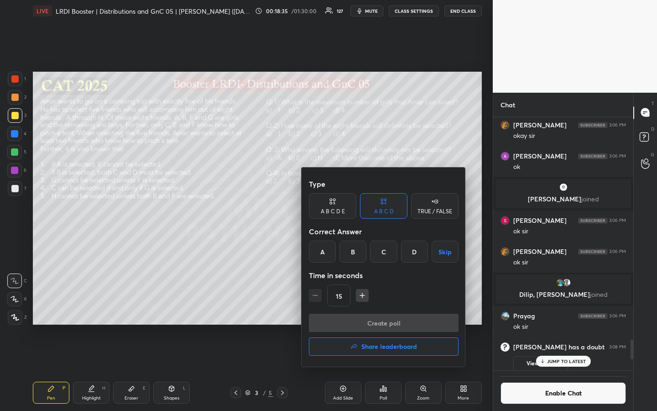
click at [384, 256] on div "C" at bounding box center [383, 251] width 27 height 22
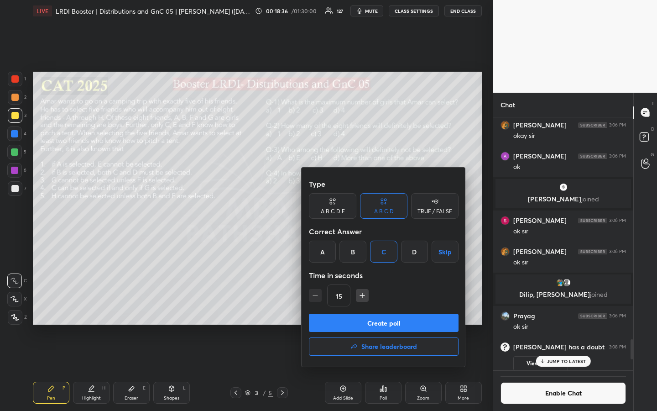
click at [386, 307] on button "Create poll" at bounding box center [384, 322] width 150 height 18
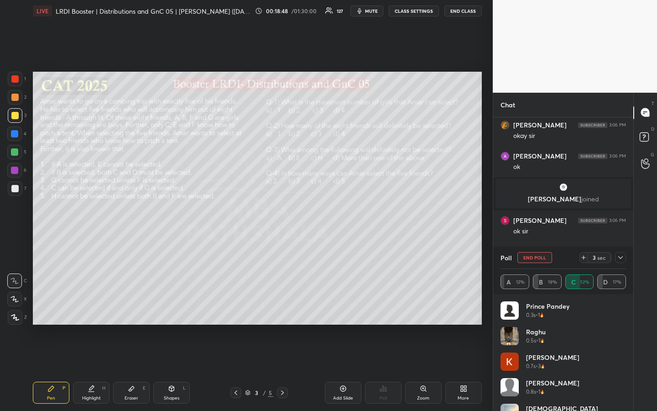
click at [417, 12] on button "CLASS SETTINGS" at bounding box center [414, 10] width 50 height 11
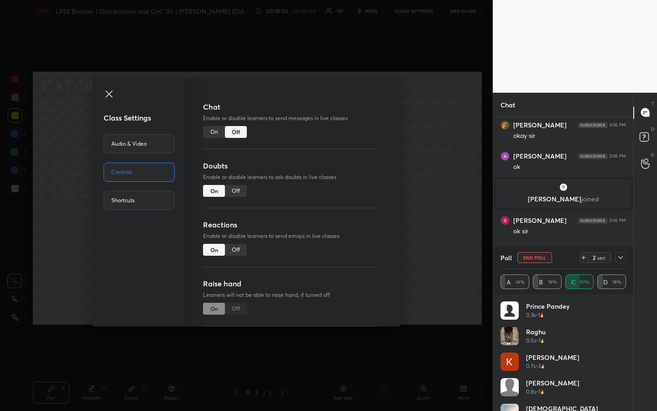
click at [212, 130] on div "On" at bounding box center [214, 132] width 22 height 12
click at [110, 93] on icon at bounding box center [108, 93] width 7 height 7
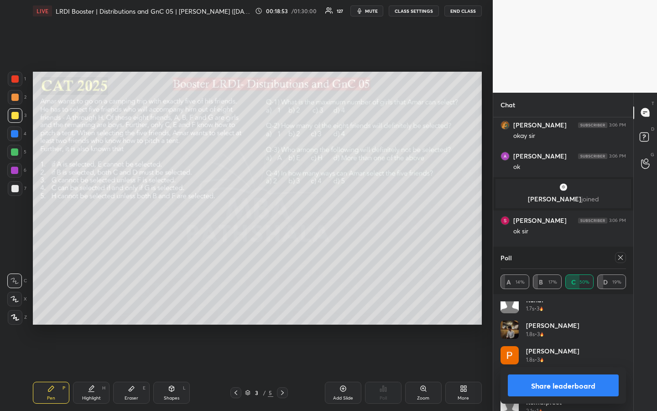
click at [618, 259] on icon at bounding box center [620, 257] width 7 height 7
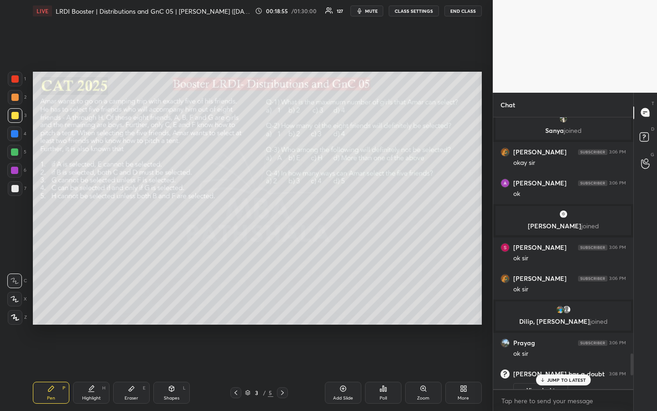
click at [383, 307] on div "Poll" at bounding box center [383, 398] width 7 height 5
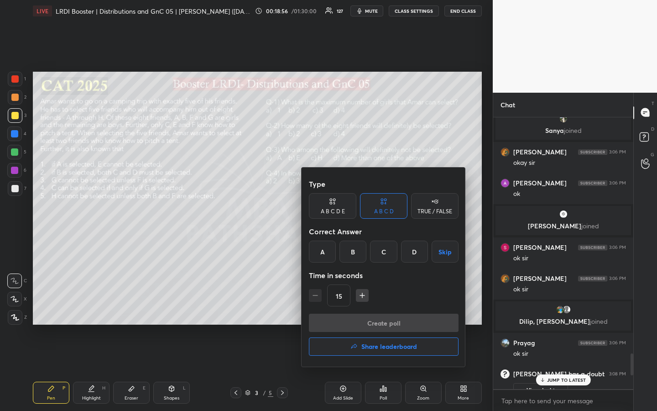
click at [354, 261] on div "B" at bounding box center [352, 251] width 27 height 22
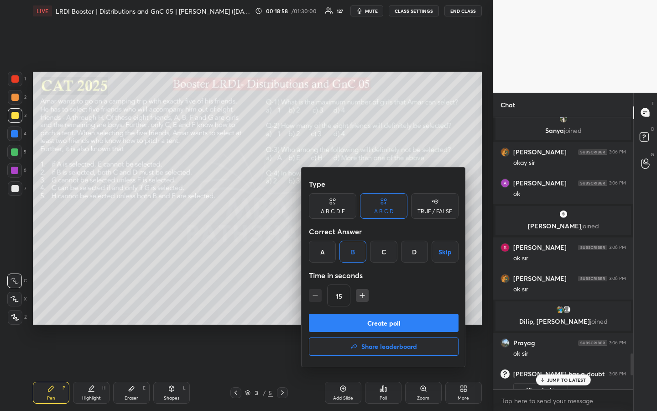
click at [387, 307] on button "Create poll" at bounding box center [384, 322] width 150 height 18
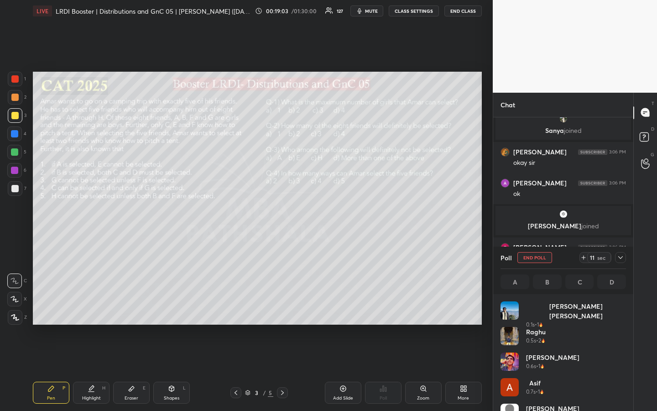
click at [16, 100] on div at bounding box center [14, 97] width 7 height 7
click at [18, 152] on div at bounding box center [14, 152] width 15 height 15
click at [130, 307] on div "Eraser E" at bounding box center [131, 392] width 37 height 22
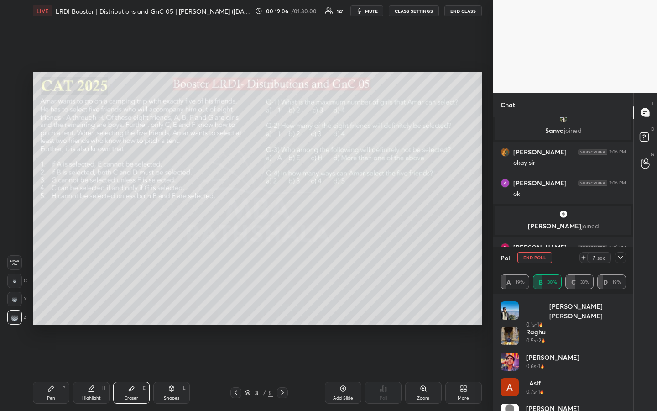
drag, startPoint x: 15, startPoint y: 313, endPoint x: 21, endPoint y: 316, distance: 6.5
click at [17, 307] on g at bounding box center [14, 316] width 7 height 7
click at [40, 307] on div "Pen P" at bounding box center [51, 392] width 37 height 22
click at [16, 191] on div at bounding box center [14, 188] width 7 height 7
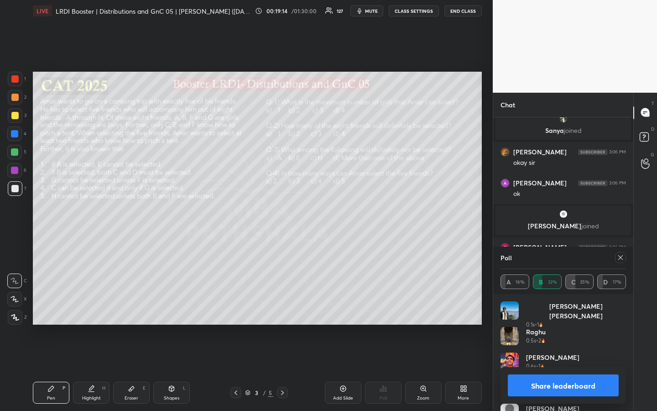
click at [554, 307] on button "Share leaderboard" at bounding box center [563, 385] width 111 height 22
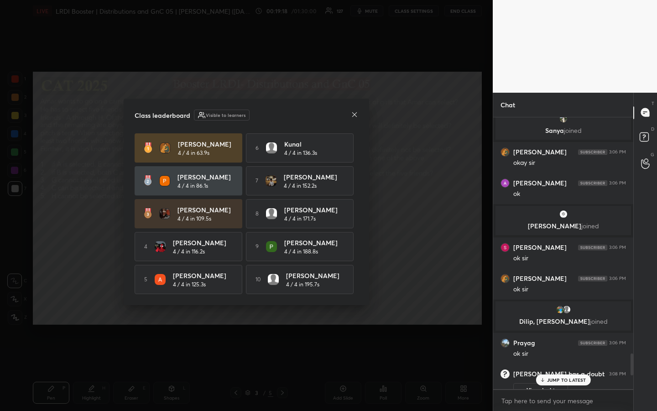
click at [353, 115] on icon at bounding box center [354, 114] width 7 height 7
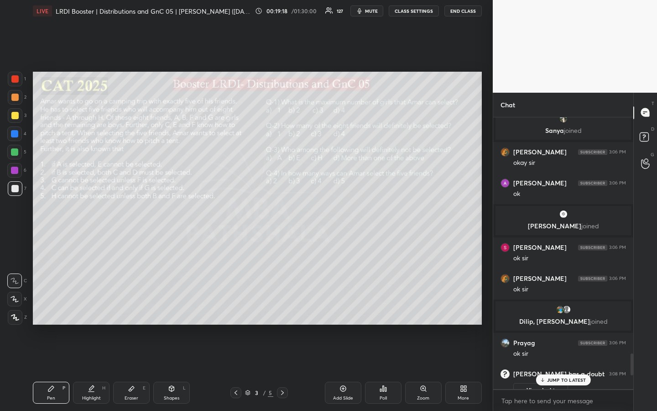
click at [551, 307] on p "JUMP TO LATEST" at bounding box center [566, 379] width 39 height 5
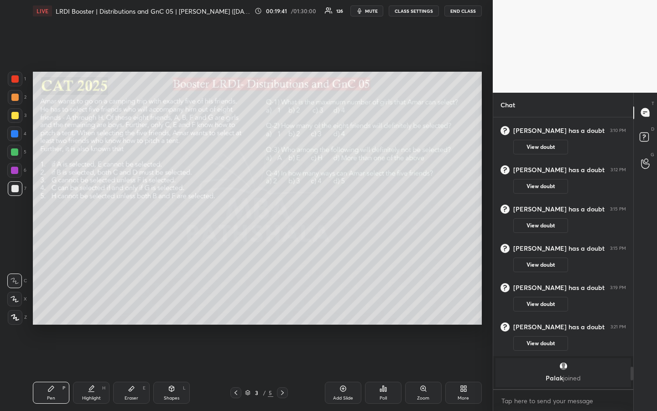
type textarea "x"
click at [18, 114] on div at bounding box center [15, 115] width 15 height 15
click at [91, 307] on div "Highlight" at bounding box center [91, 398] width 19 height 5
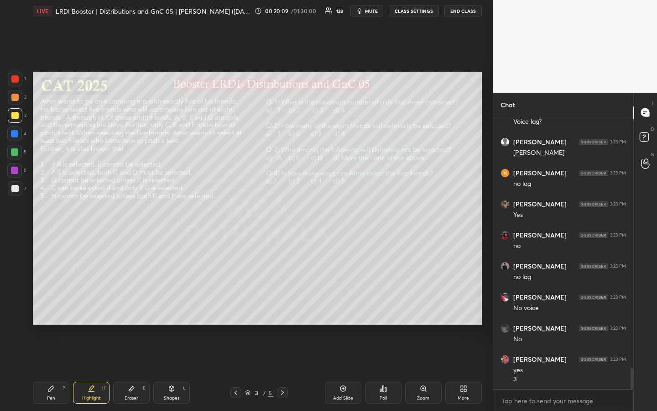
click at [49, 307] on div "Pen" at bounding box center [51, 398] width 8 height 5
click at [19, 96] on div at bounding box center [15, 97] width 15 height 15
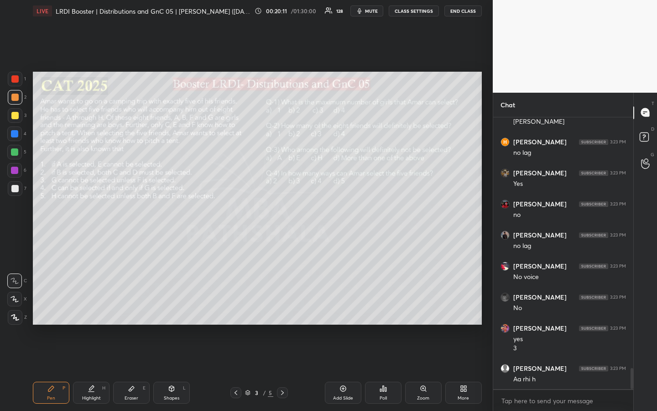
click at [14, 120] on div at bounding box center [15, 115] width 15 height 15
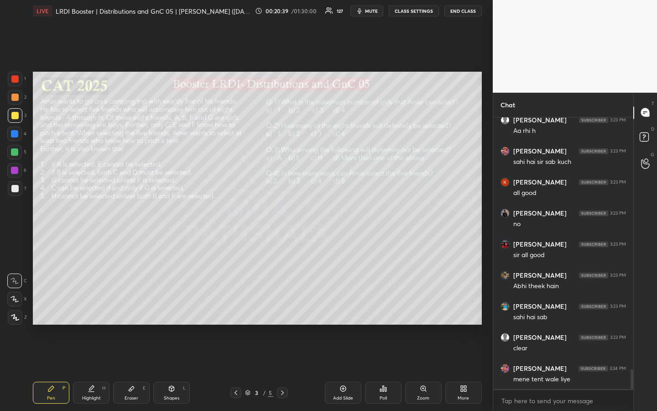
scroll to position [3540, 0]
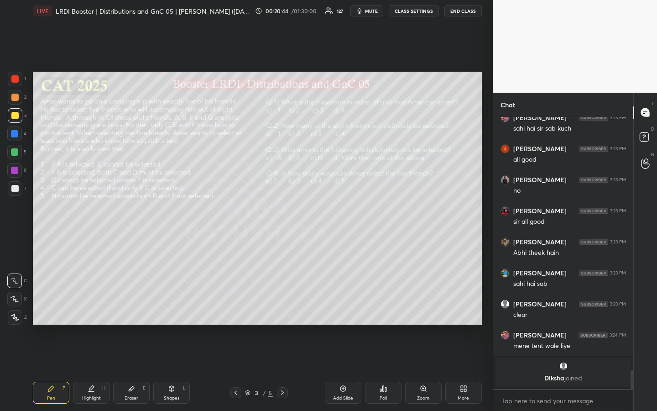
click at [91, 307] on div "Highlight H" at bounding box center [91, 392] width 37 height 22
click at [52, 307] on icon at bounding box center [50, 388] width 5 height 5
click at [15, 97] on div at bounding box center [14, 97] width 7 height 7
click at [16, 151] on div at bounding box center [14, 151] width 7 height 7
drag, startPoint x: 20, startPoint y: 99, endPoint x: 27, endPoint y: 103, distance: 8.8
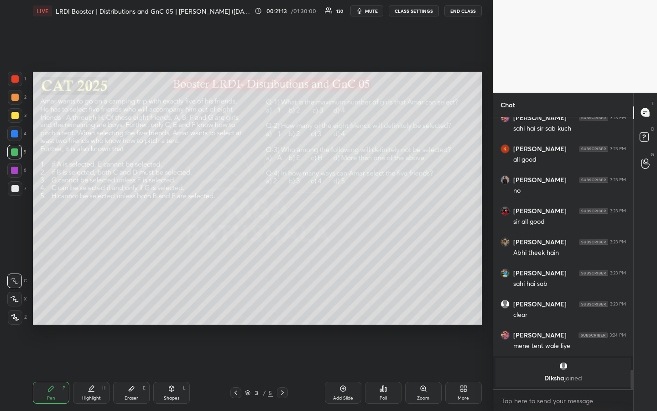
click at [21, 101] on div at bounding box center [15, 97] width 15 height 15
click at [17, 189] on div at bounding box center [14, 188] width 7 height 7
click at [14, 190] on div at bounding box center [14, 188] width 7 height 7
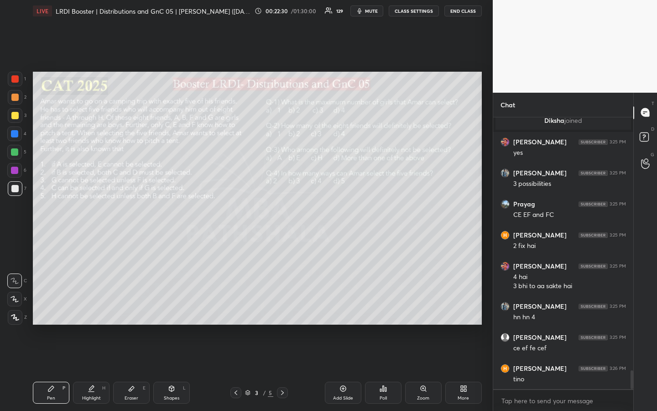
scroll to position [3633, 0]
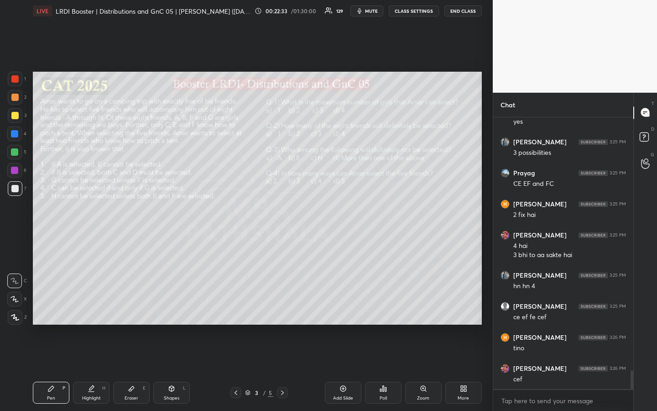
drag, startPoint x: 95, startPoint y: 391, endPoint x: 135, endPoint y: 358, distance: 51.9
click at [97, 307] on div "Highlight H" at bounding box center [91, 392] width 37 height 22
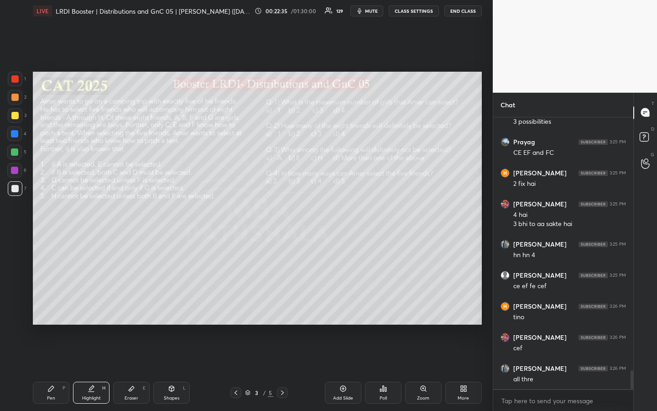
scroll to position [3695, 0]
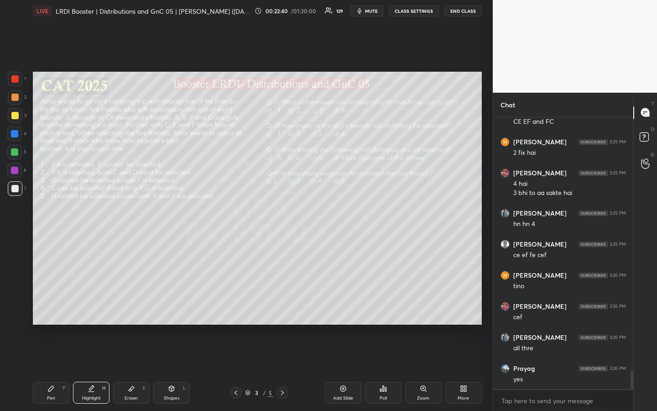
click at [54, 307] on icon at bounding box center [50, 388] width 7 height 7
click at [90, 307] on icon at bounding box center [91, 388] width 7 height 7
click at [96, 307] on div "Highlight H" at bounding box center [91, 392] width 37 height 22
drag, startPoint x: 48, startPoint y: 395, endPoint x: 57, endPoint y: 390, distance: 10.6
click at [49, 307] on div "Pen" at bounding box center [51, 398] width 8 height 5
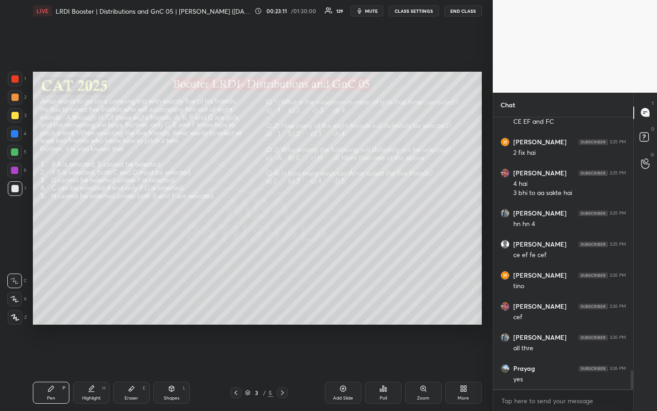
click at [16, 190] on div at bounding box center [14, 188] width 7 height 7
click at [18, 118] on div at bounding box center [15, 115] width 15 height 15
click at [89, 307] on icon at bounding box center [91, 388] width 7 height 7
click at [49, 307] on icon at bounding box center [50, 388] width 7 height 7
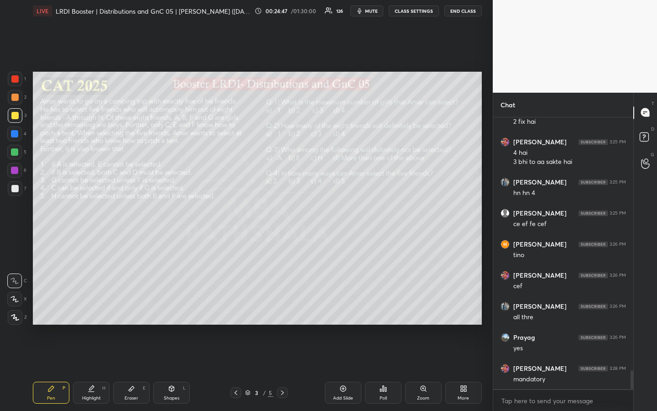
drag, startPoint x: 15, startPoint y: 192, endPoint x: 21, endPoint y: 192, distance: 5.9
click at [14, 192] on div at bounding box center [15, 188] width 15 height 15
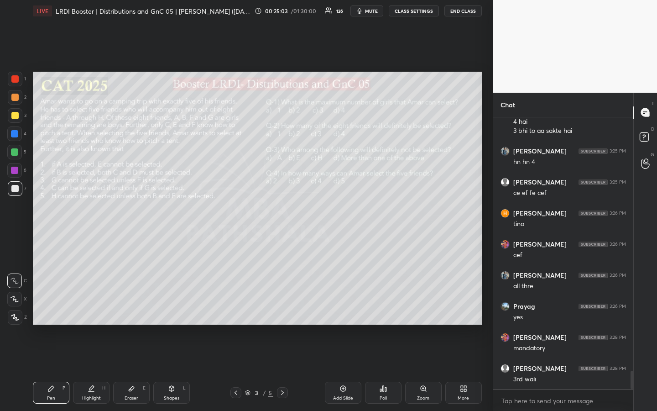
click at [91, 307] on div "Highlight H" at bounding box center [91, 392] width 37 height 22
click at [45, 307] on div "Pen P" at bounding box center [51, 392] width 37 height 22
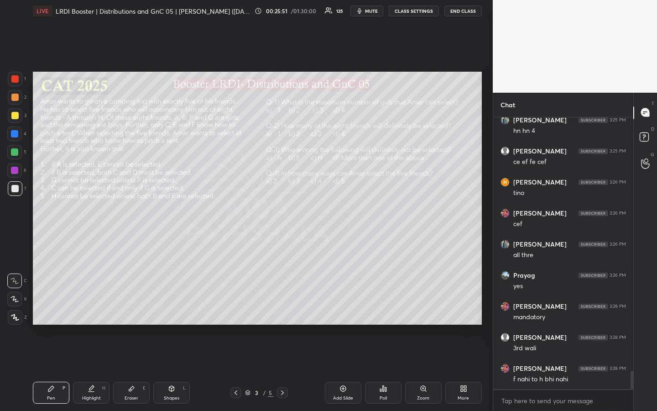
click at [135, 307] on div "Eraser E" at bounding box center [131, 392] width 37 height 22
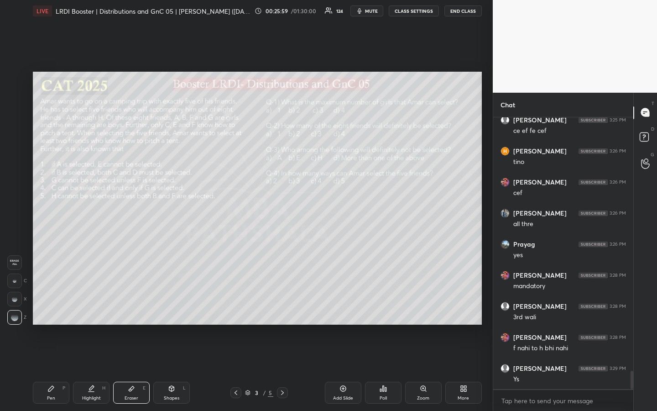
click at [54, 307] on icon at bounding box center [50, 388] width 7 height 7
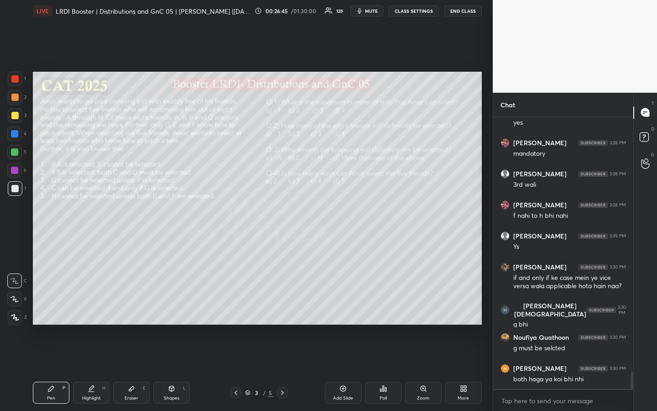
scroll to position [3982, 0]
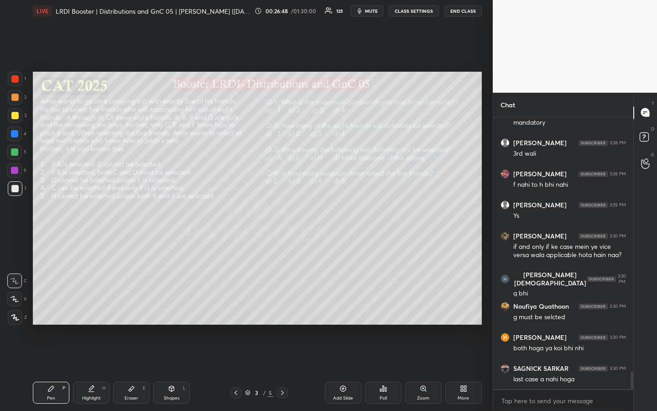
click at [135, 307] on div "Eraser E" at bounding box center [131, 392] width 37 height 22
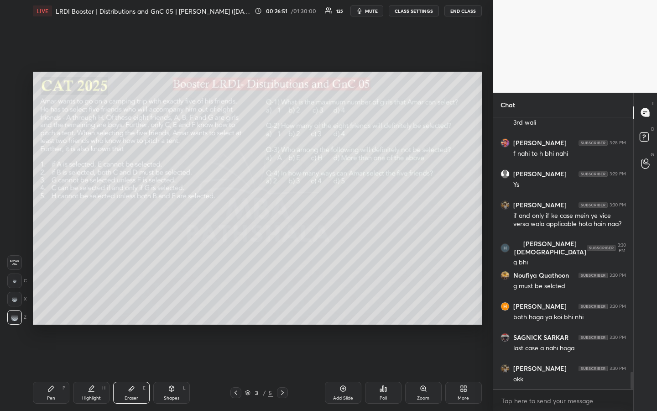
scroll to position [4044, 0]
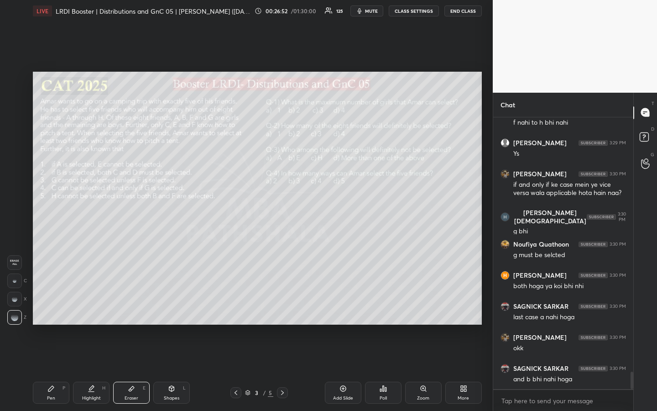
click at [52, 307] on div "Pen P" at bounding box center [51, 392] width 37 height 22
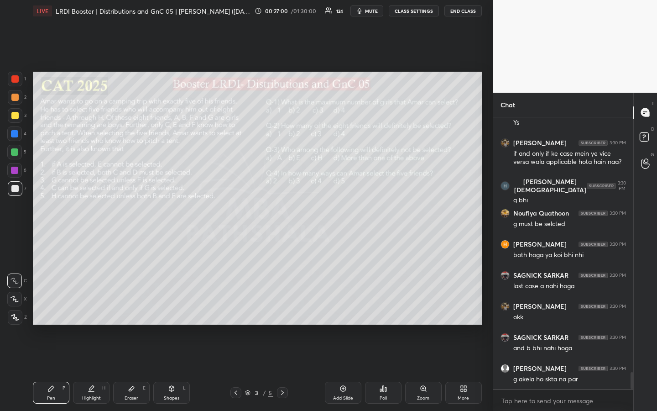
click at [89, 307] on div "Highlight" at bounding box center [91, 398] width 19 height 5
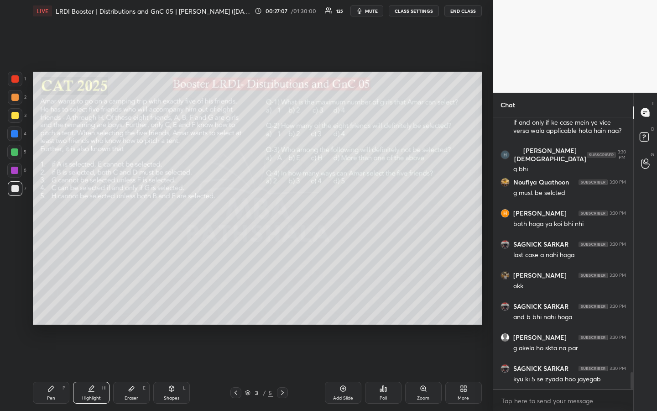
drag, startPoint x: 48, startPoint y: 392, endPoint x: 74, endPoint y: 375, distance: 31.3
click at [50, 307] on div "Pen P" at bounding box center [51, 392] width 37 height 22
click at [133, 307] on div "Eraser" at bounding box center [132, 398] width 14 height 5
click at [47, 307] on div "Pen P" at bounding box center [51, 392] width 37 height 22
click at [96, 307] on div "Highlight H" at bounding box center [91, 392] width 37 height 22
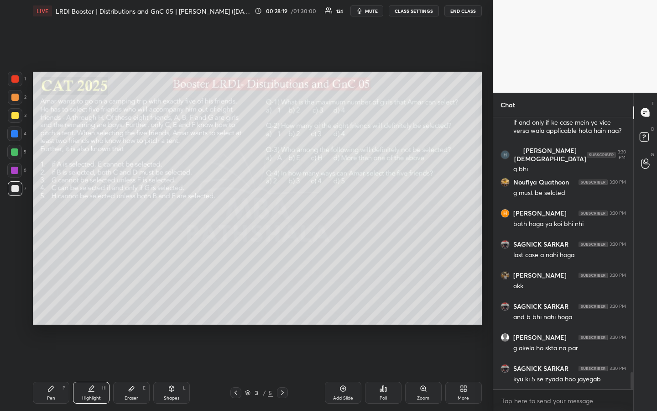
click at [52, 307] on icon at bounding box center [50, 388] width 7 height 7
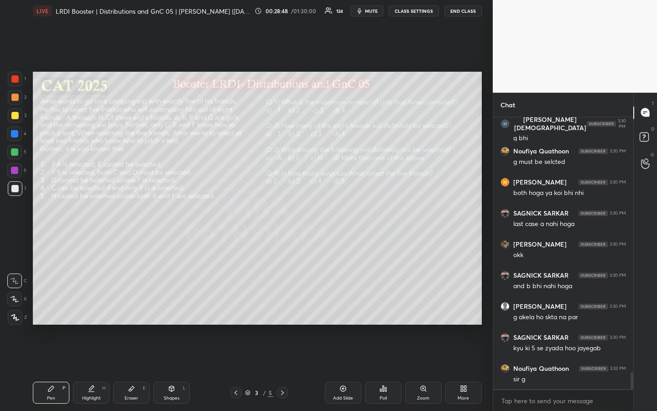
click at [89, 307] on div "Highlight" at bounding box center [91, 398] width 19 height 5
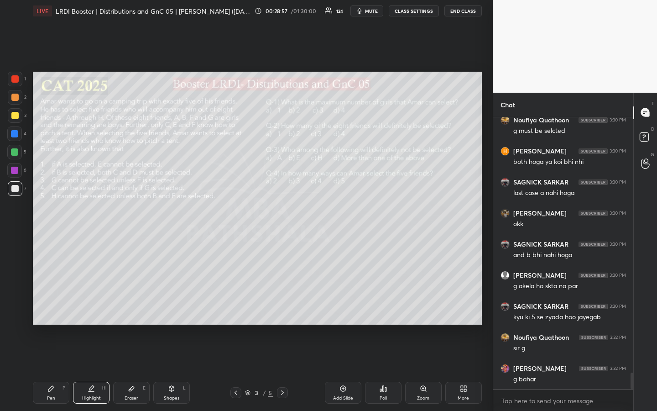
click at [51, 307] on div "Pen P" at bounding box center [51, 392] width 37 height 22
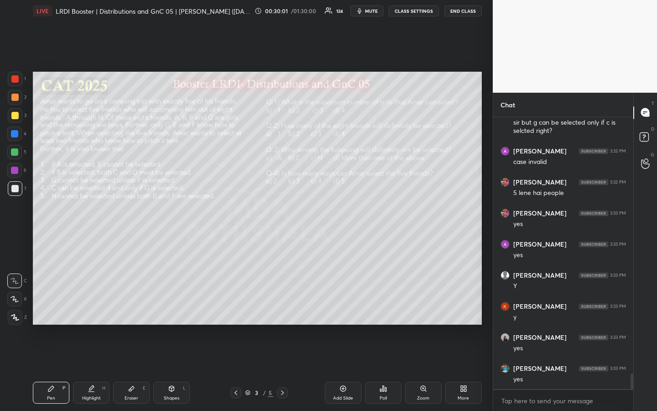
scroll to position [4487, 0]
click at [12, 153] on div at bounding box center [14, 151] width 7 height 7
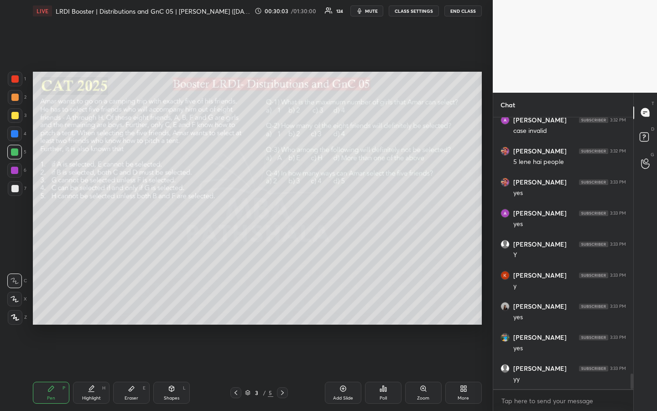
scroll to position [4526, 0]
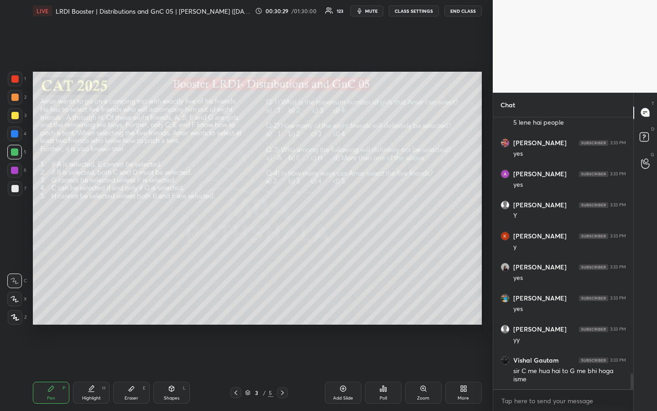
click at [127, 307] on div "Eraser E" at bounding box center [131, 392] width 37 height 22
click at [56, 307] on div "Pen P Highlight H Eraser E Shapes L 3 / 5 Add Slide Poll Zoom More" at bounding box center [257, 392] width 449 height 37
click at [48, 307] on div "Pen P" at bounding box center [51, 392] width 37 height 22
click at [134, 307] on icon at bounding box center [131, 388] width 7 height 7
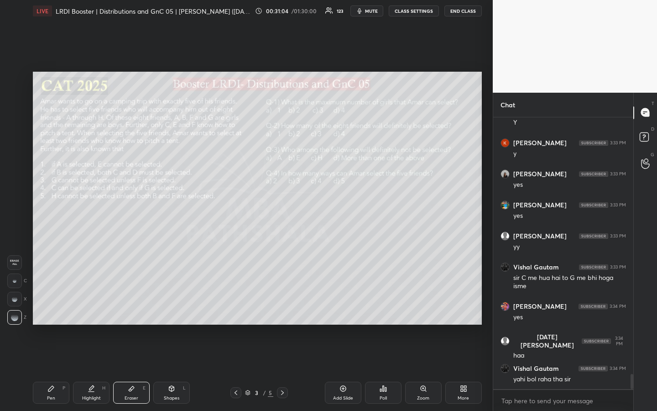
scroll to position [4650, 0]
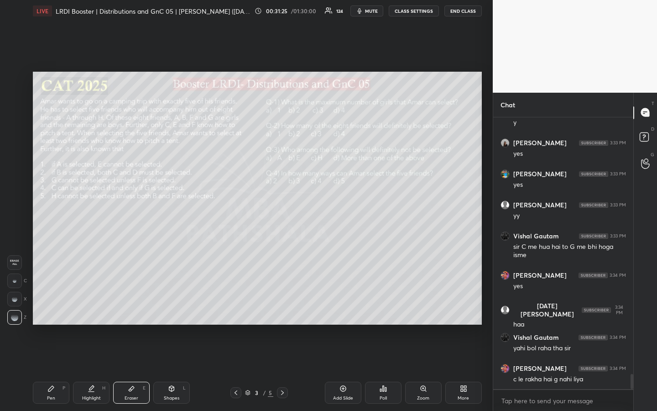
drag, startPoint x: 49, startPoint y: 394, endPoint x: 68, endPoint y: 384, distance: 21.4
click at [49, 307] on div "Pen P" at bounding box center [51, 392] width 37 height 22
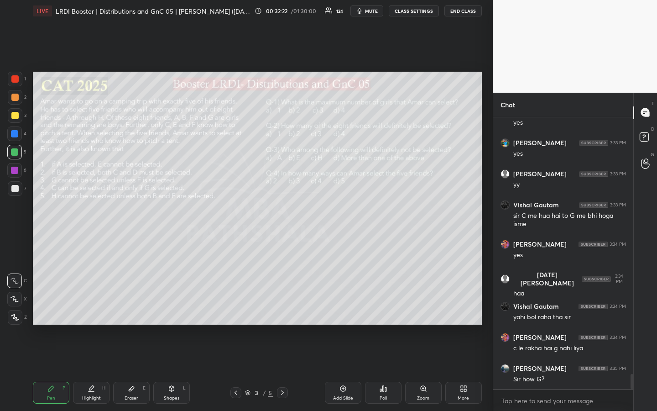
click at [94, 307] on icon at bounding box center [91, 388] width 7 height 7
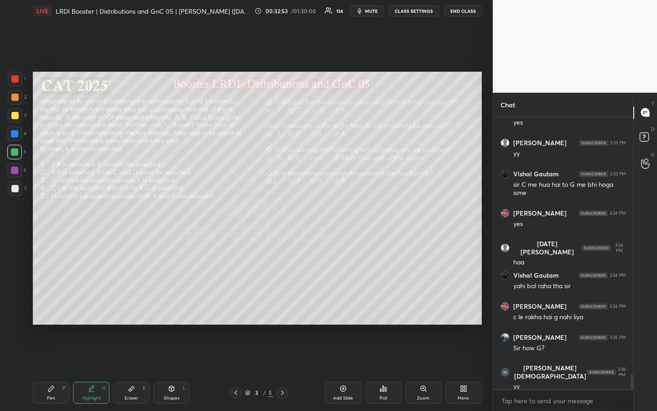
click at [57, 307] on div "Pen P" at bounding box center [51, 392] width 37 height 22
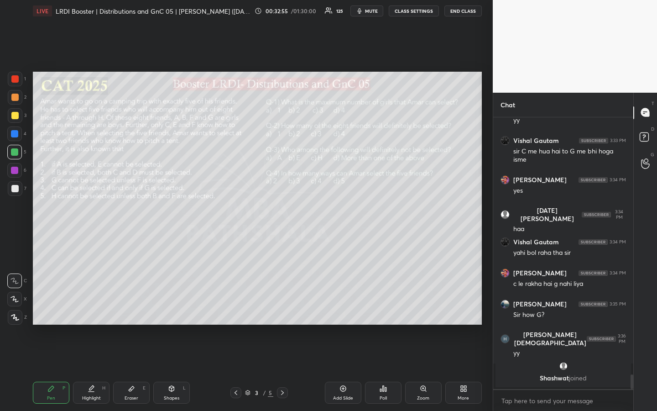
scroll to position [4376, 0]
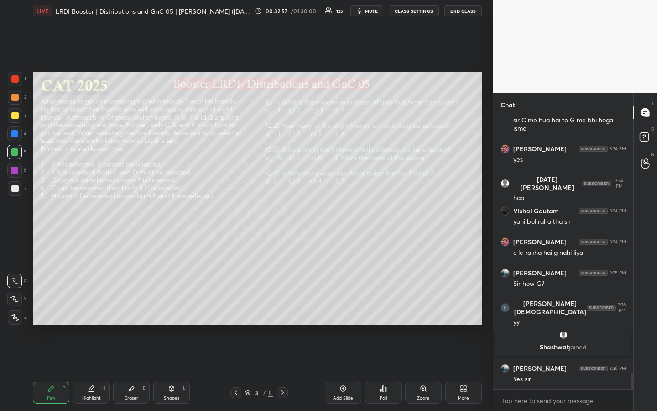
click at [95, 307] on div "Highlight H" at bounding box center [91, 392] width 37 height 22
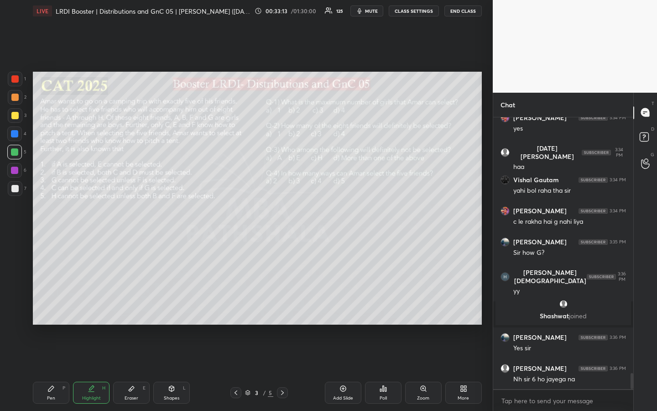
click at [49, 307] on div "Pen" at bounding box center [51, 398] width 8 height 5
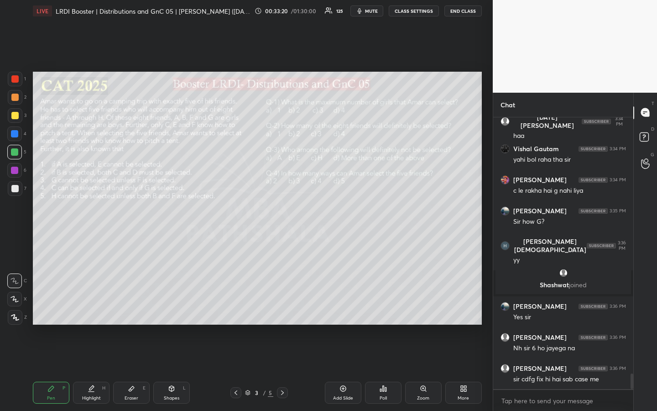
click at [49, 307] on div "Pen" at bounding box center [51, 398] width 8 height 5
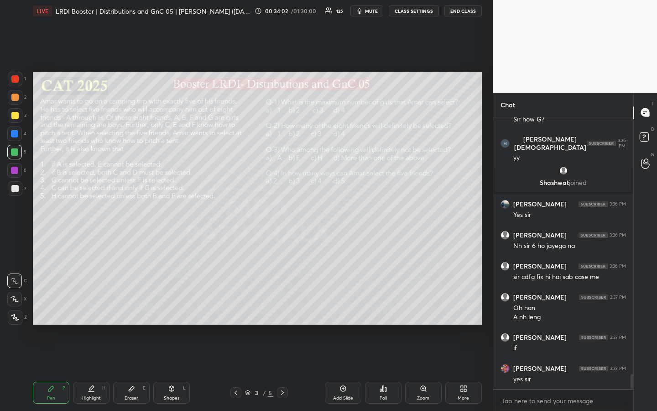
scroll to position [4571, 0]
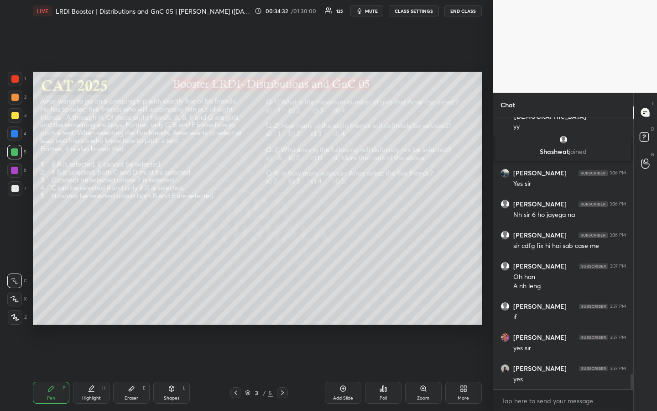
drag, startPoint x: 19, startPoint y: 188, endPoint x: 16, endPoint y: 194, distance: 7.4
click at [19, 187] on div at bounding box center [15, 188] width 15 height 15
drag, startPoint x: 48, startPoint y: 393, endPoint x: 51, endPoint y: 380, distance: 13.5
click at [48, 307] on div "Pen P" at bounding box center [51, 392] width 37 height 22
click at [16, 190] on div at bounding box center [14, 188] width 7 height 7
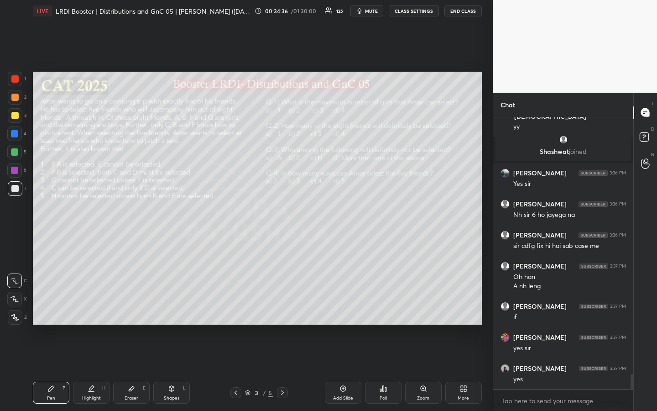
scroll to position [4611, 0]
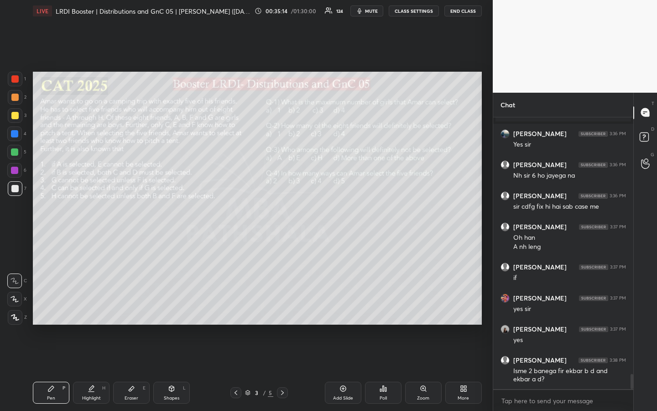
click at [89, 307] on div "Highlight" at bounding box center [91, 398] width 19 height 5
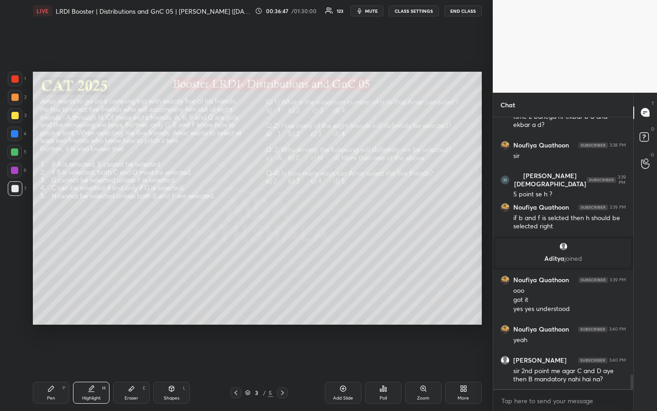
scroll to position [4759, 0]
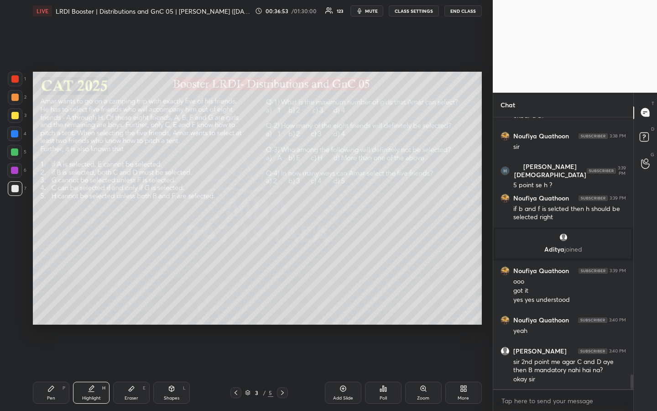
click at [52, 307] on div "Pen P" at bounding box center [51, 392] width 37 height 22
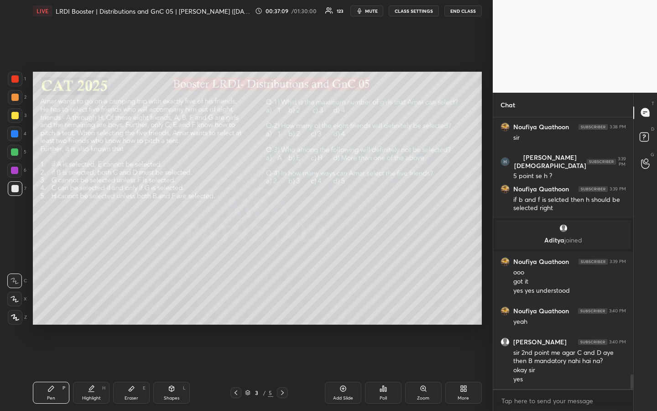
scroll to position [4799, 0]
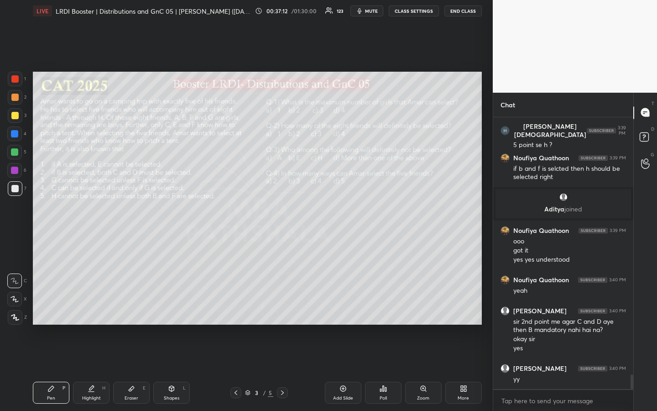
drag, startPoint x: 96, startPoint y: 391, endPoint x: 128, endPoint y: 368, distance: 39.5
click at [99, 307] on div "Highlight H" at bounding box center [91, 392] width 37 height 22
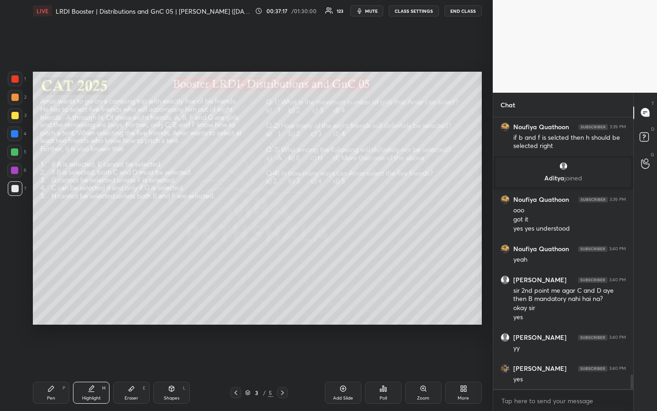
drag, startPoint x: 46, startPoint y: 391, endPoint x: 64, endPoint y: 380, distance: 21.4
click at [45, 307] on div "Pen P" at bounding box center [51, 392] width 37 height 22
click at [98, 307] on div "Highlight" at bounding box center [91, 398] width 19 height 5
click at [53, 307] on div "Pen P" at bounding box center [51, 392] width 37 height 22
click at [90, 307] on div "Highlight H" at bounding box center [91, 392] width 37 height 22
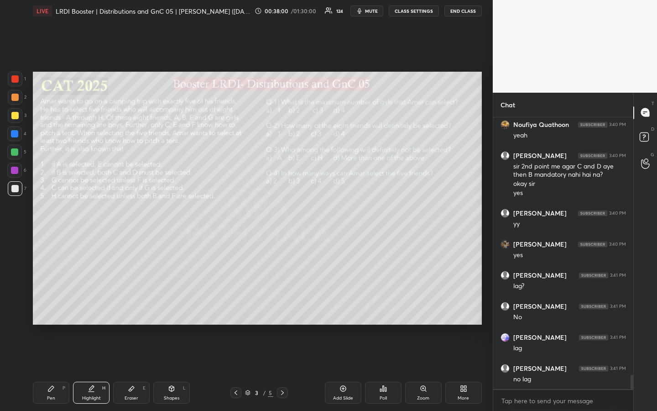
scroll to position [4985, 0]
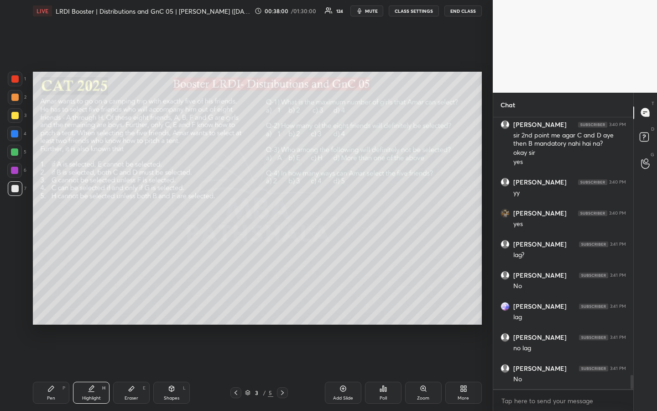
drag, startPoint x: 56, startPoint y: 392, endPoint x: 72, endPoint y: 381, distance: 19.1
click at [56, 307] on div "Pen P" at bounding box center [51, 392] width 37 height 22
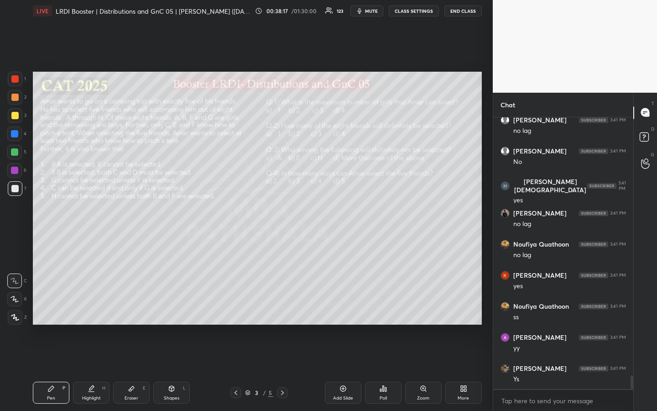
scroll to position [5233, 0]
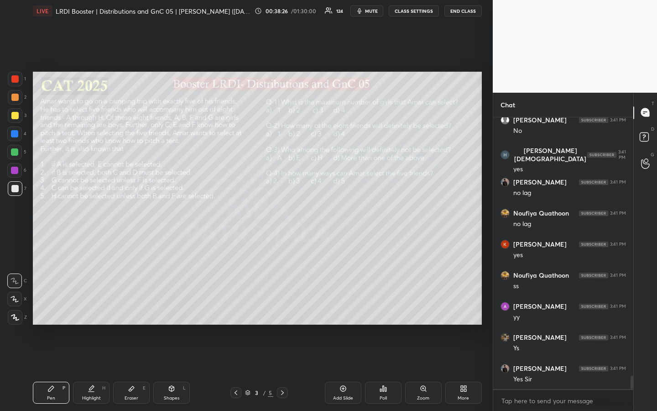
click at [91, 307] on div "Highlight" at bounding box center [91, 398] width 19 height 5
click at [133, 307] on div "Eraser" at bounding box center [132, 398] width 14 height 5
click at [58, 307] on div "Pen P" at bounding box center [51, 392] width 37 height 22
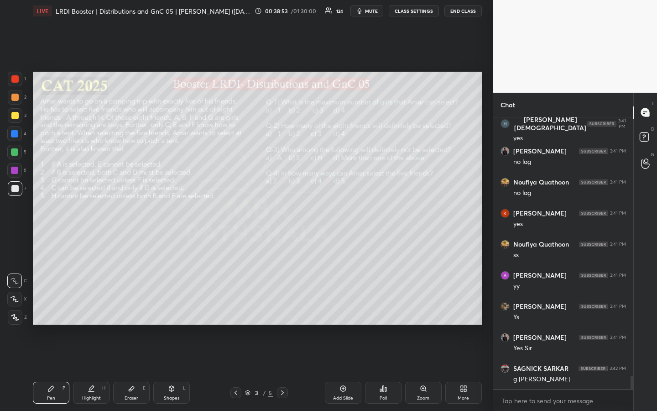
scroll to position [5295, 0]
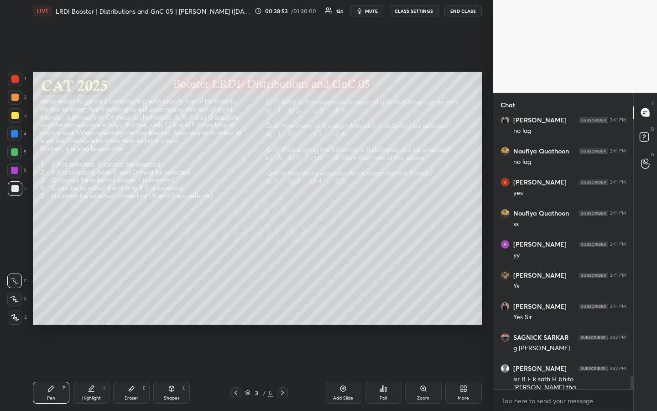
click at [94, 307] on div "Highlight H" at bounding box center [91, 392] width 37 height 22
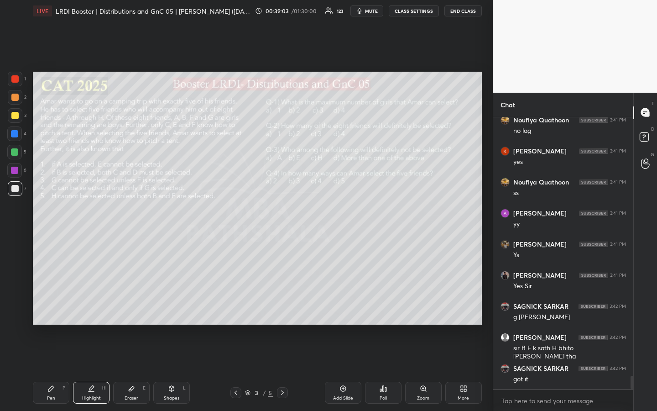
drag, startPoint x: 99, startPoint y: 390, endPoint x: 104, endPoint y: 386, distance: 6.7
click at [99, 307] on div "Highlight H" at bounding box center [91, 392] width 37 height 22
drag, startPoint x: 16, startPoint y: 118, endPoint x: 27, endPoint y: 156, distance: 39.9
click at [16, 118] on div at bounding box center [15, 115] width 15 height 15
drag, startPoint x: 97, startPoint y: 391, endPoint x: 91, endPoint y: 370, distance: 21.7
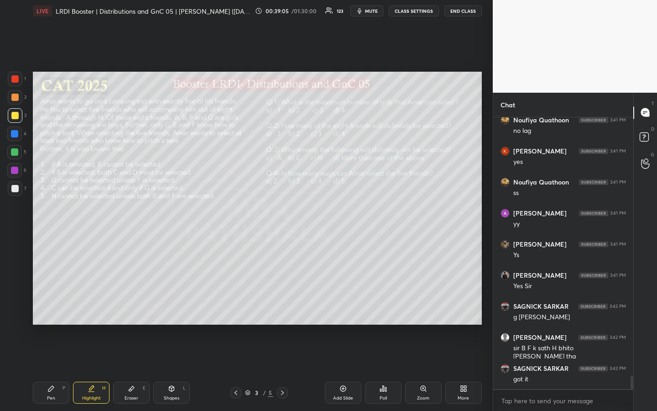
click at [95, 307] on div "Highlight H" at bounding box center [91, 392] width 37 height 22
click at [48, 307] on div "Pen P" at bounding box center [51, 392] width 37 height 22
click at [88, 307] on div "Highlight H" at bounding box center [91, 392] width 37 height 22
click at [51, 307] on div "Pen P" at bounding box center [51, 392] width 37 height 22
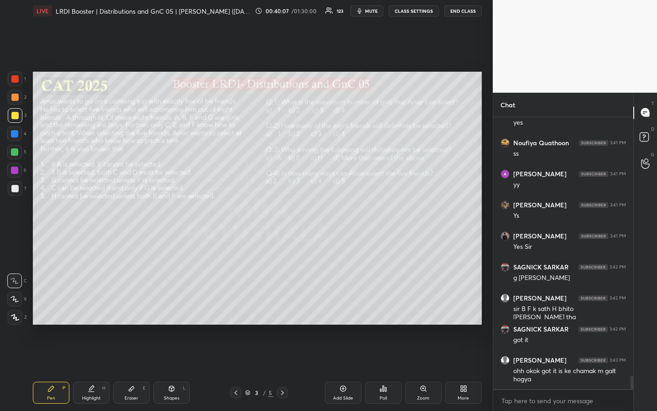
click at [128, 307] on div "Eraser" at bounding box center [132, 398] width 14 height 5
click at [47, 307] on div "Pen P" at bounding box center [51, 392] width 37 height 22
click at [139, 307] on div "Eraser E" at bounding box center [131, 392] width 37 height 22
click at [46, 307] on div "Pen P" at bounding box center [51, 392] width 37 height 22
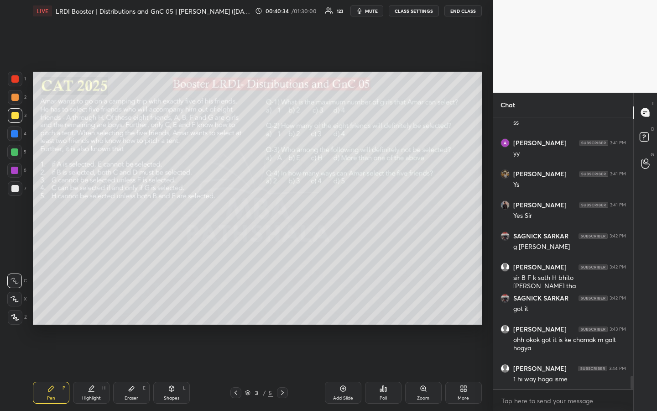
click at [12, 156] on div at bounding box center [14, 152] width 15 height 15
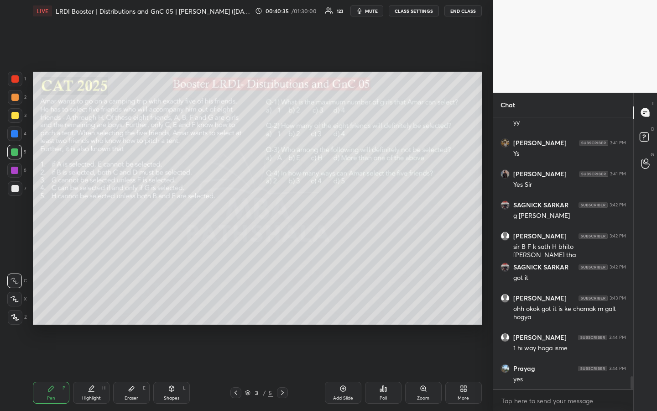
scroll to position [5459, 0]
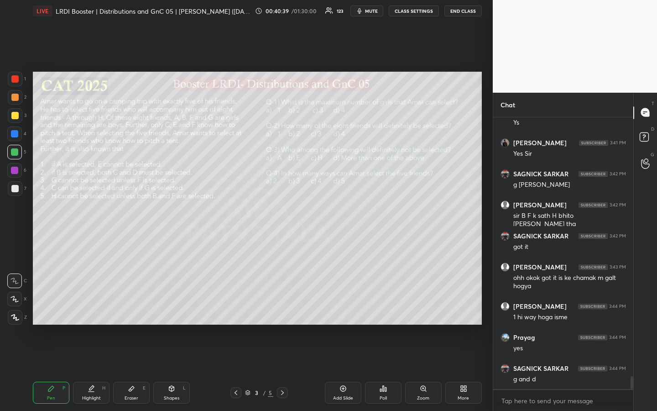
click at [131, 307] on div "Eraser E" at bounding box center [131, 392] width 37 height 22
drag, startPoint x: 47, startPoint y: 397, endPoint x: 66, endPoint y: 385, distance: 22.2
click at [47, 307] on div "Pen" at bounding box center [51, 398] width 8 height 5
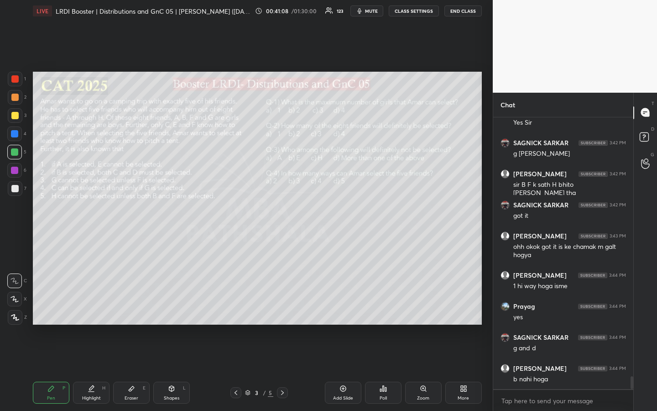
click at [51, 307] on div "Pen P" at bounding box center [51, 392] width 37 height 22
click at [91, 307] on div "Highlight H" at bounding box center [91, 392] width 37 height 22
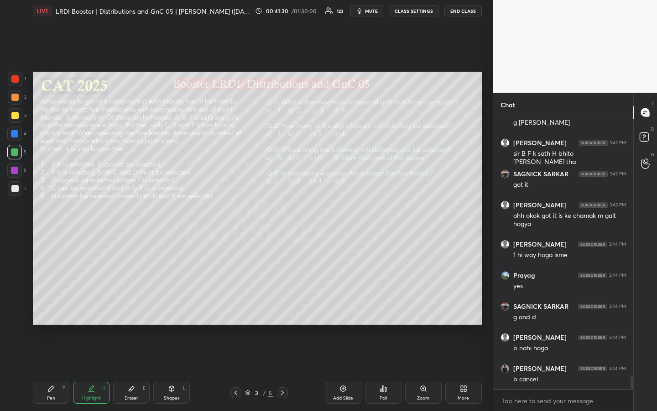
click at [51, 307] on icon at bounding box center [50, 388] width 7 height 7
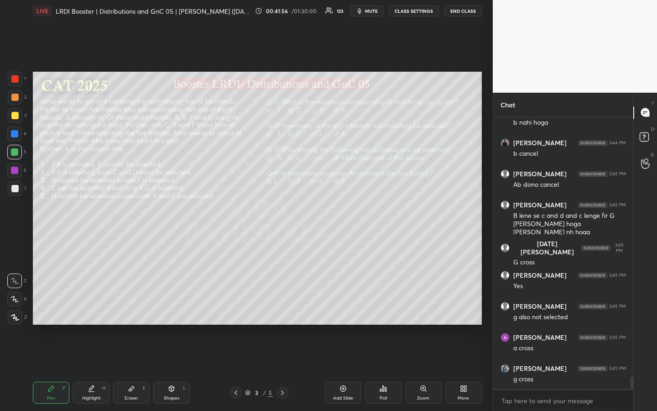
scroll to position [5777, 0]
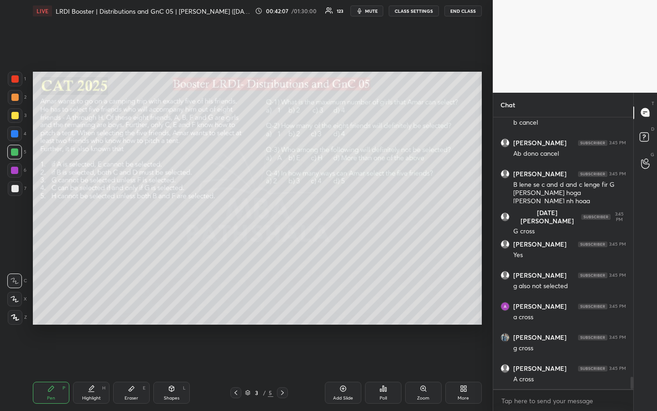
click at [97, 307] on div "Highlight H" at bounding box center [91, 392] width 37 height 22
click at [51, 307] on div "Pen P" at bounding box center [51, 392] width 37 height 22
drag, startPoint x: 96, startPoint y: 396, endPoint x: 118, endPoint y: 380, distance: 27.7
click at [96, 307] on div "Highlight" at bounding box center [91, 398] width 19 height 5
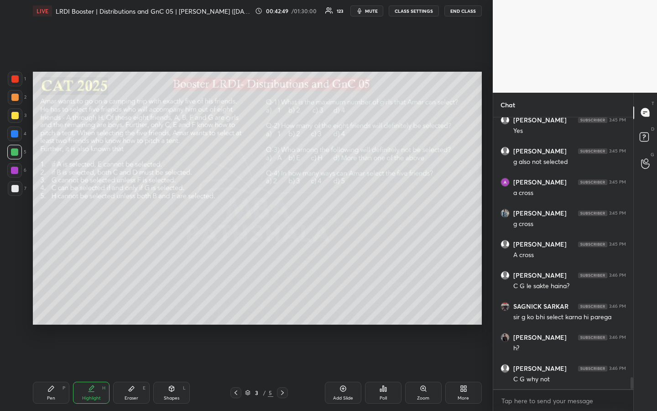
scroll to position [5932, 0]
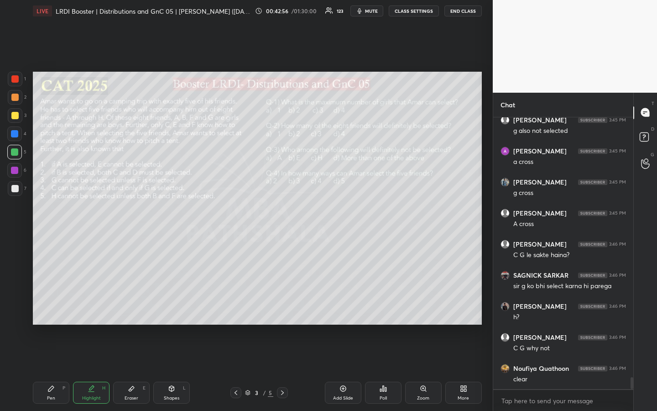
click at [47, 307] on div "Pen P" at bounding box center [51, 392] width 37 height 22
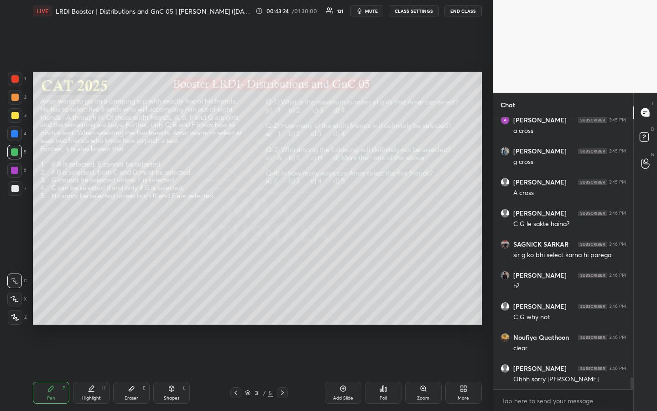
scroll to position [5994, 0]
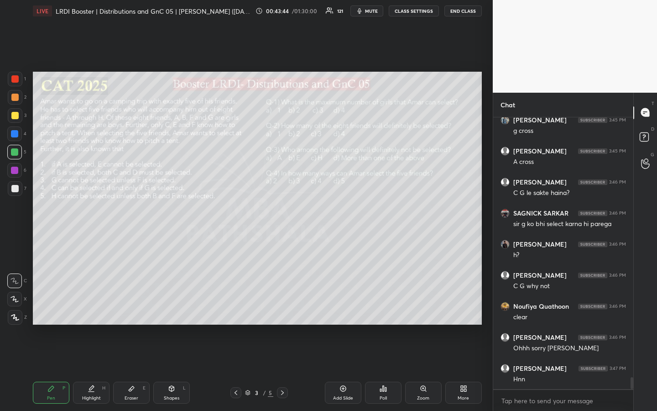
click at [128, 307] on div "Eraser E" at bounding box center [131, 392] width 37 height 22
click at [54, 307] on div "Pen P" at bounding box center [51, 392] width 37 height 22
drag, startPoint x: 17, startPoint y: 114, endPoint x: 22, endPoint y: 115, distance: 4.6
click at [17, 115] on div at bounding box center [14, 115] width 7 height 7
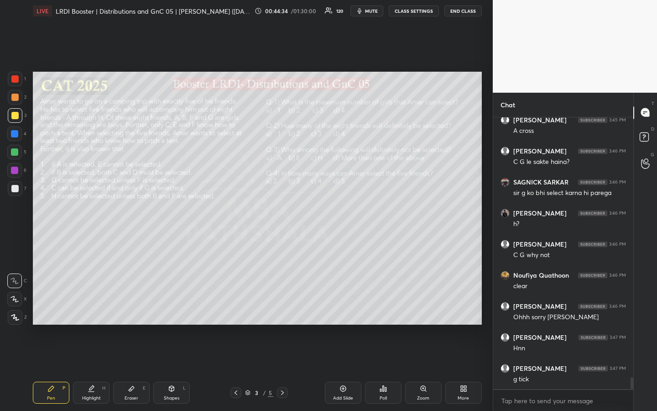
click at [91, 307] on div "Highlight H" at bounding box center [91, 392] width 37 height 22
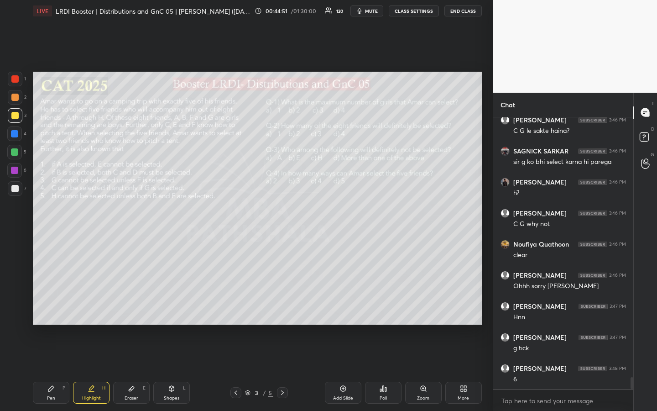
click at [50, 307] on div "Pen P" at bounding box center [51, 392] width 37 height 22
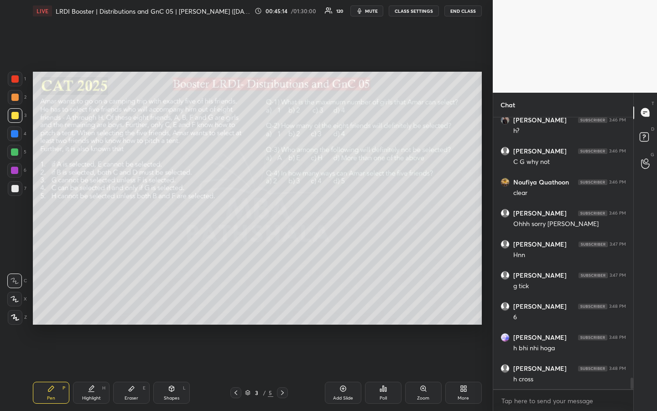
scroll to position [6152, 0]
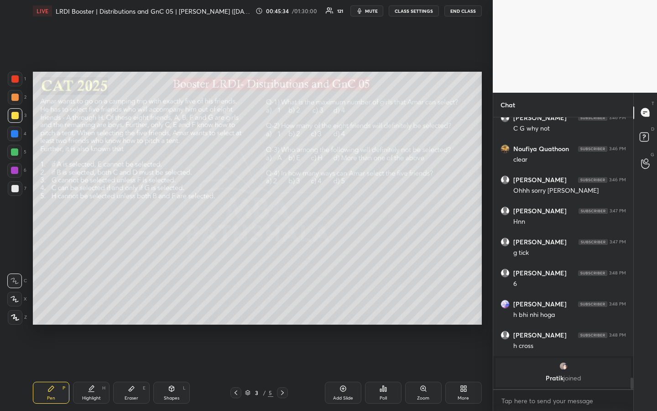
click at [12, 156] on div at bounding box center [14, 152] width 15 height 15
click at [95, 307] on div "Highlight" at bounding box center [91, 398] width 19 height 5
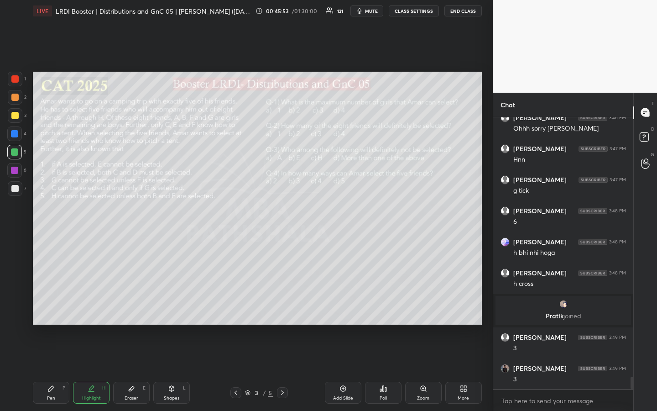
scroll to position [5776, 0]
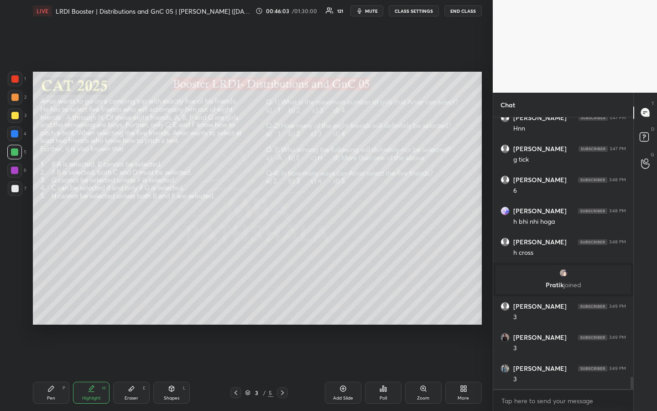
click at [52, 307] on icon at bounding box center [50, 388] width 7 height 7
click at [92, 307] on div "Highlight H" at bounding box center [91, 392] width 37 height 22
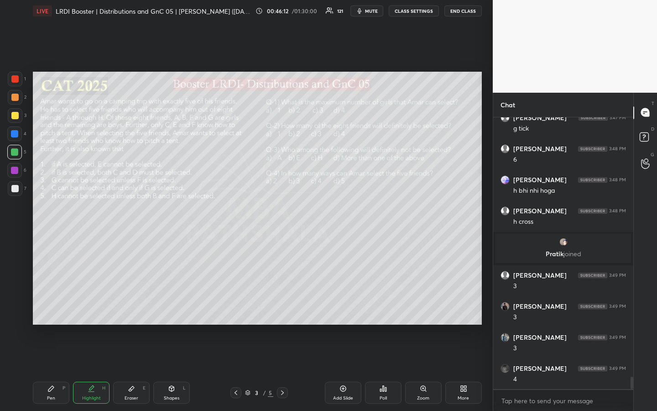
scroll to position [5838, 0]
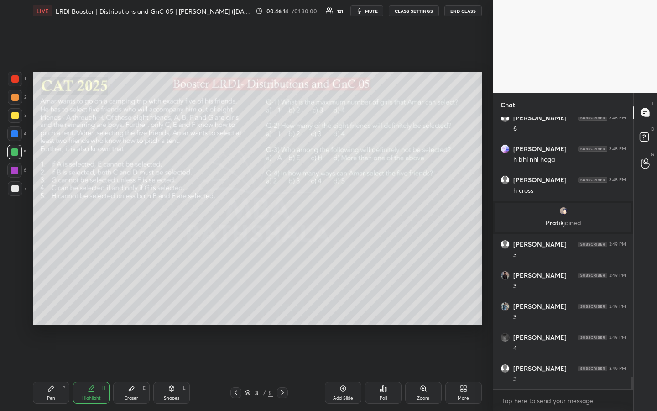
click at [53, 307] on icon at bounding box center [50, 388] width 7 height 7
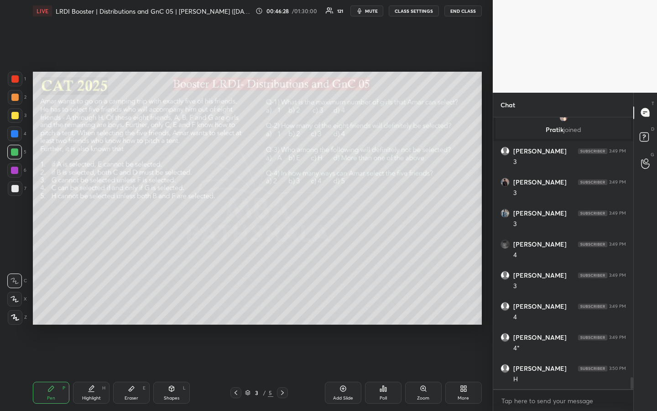
scroll to position [5962, 0]
click at [95, 307] on div "Highlight H" at bounding box center [91, 392] width 37 height 22
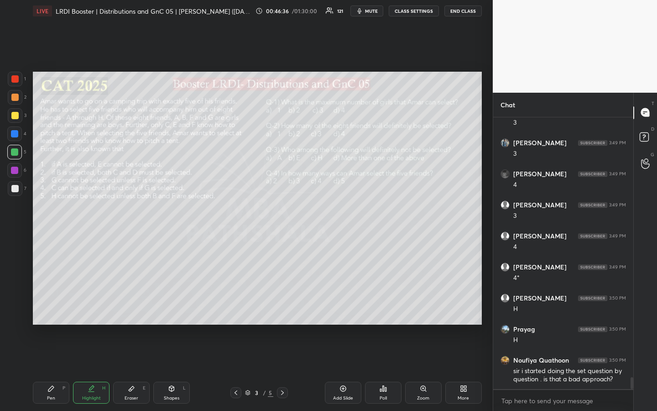
scroll to position [6032, 0]
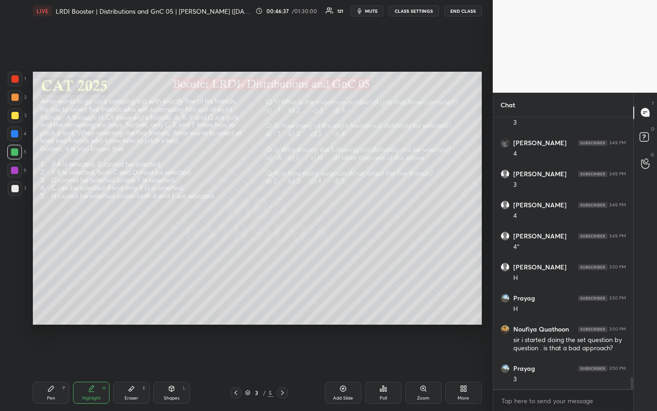
click at [47, 307] on div "Pen" at bounding box center [51, 398] width 8 height 5
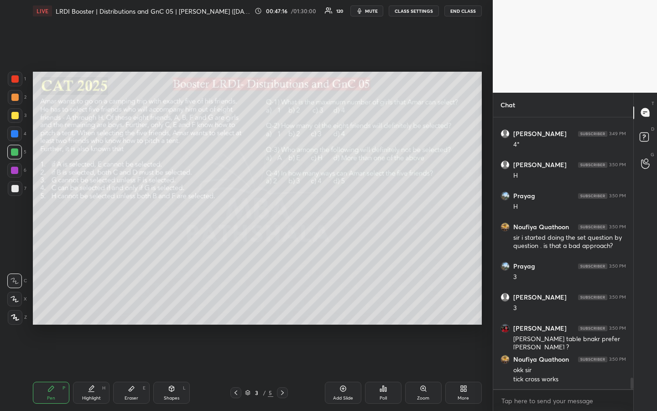
scroll to position [6165, 0]
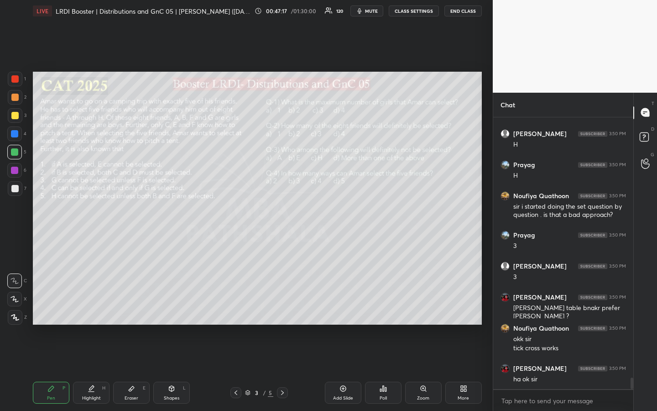
drag, startPoint x: 84, startPoint y: 396, endPoint x: 117, endPoint y: 371, distance: 41.0
click at [87, 307] on div "Highlight" at bounding box center [91, 398] width 19 height 5
drag, startPoint x: 61, startPoint y: 387, endPoint x: 87, endPoint y: 372, distance: 29.4
click at [63, 307] on div "P" at bounding box center [64, 388] width 3 height 5
click at [94, 307] on div "Highlight" at bounding box center [91, 398] width 19 height 5
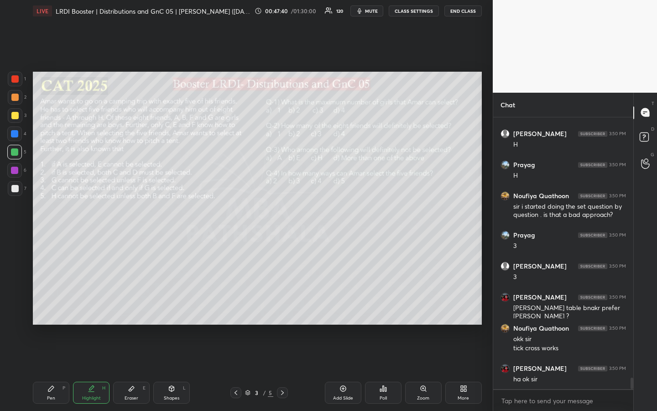
click at [57, 307] on div "Pen P" at bounding box center [51, 392] width 37 height 22
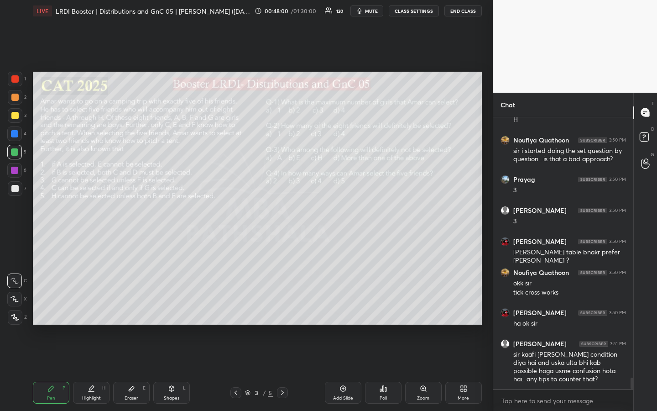
click at [52, 307] on div "Pen" at bounding box center [51, 398] width 8 height 5
click at [17, 113] on div at bounding box center [14, 115] width 7 height 7
drag, startPoint x: 54, startPoint y: 392, endPoint x: 63, endPoint y: 373, distance: 21.6
click at [54, 307] on div "Pen P" at bounding box center [51, 392] width 37 height 22
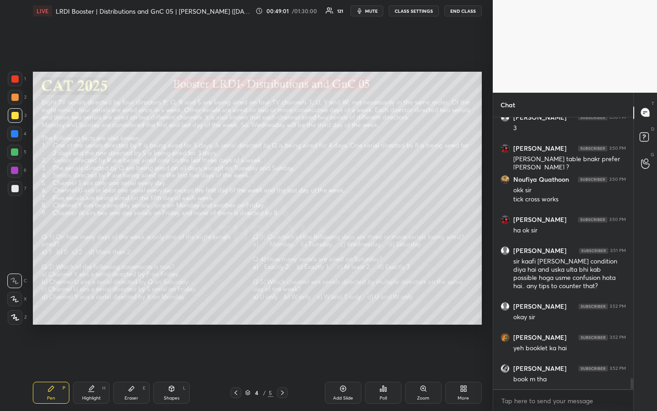
scroll to position [6345, 0]
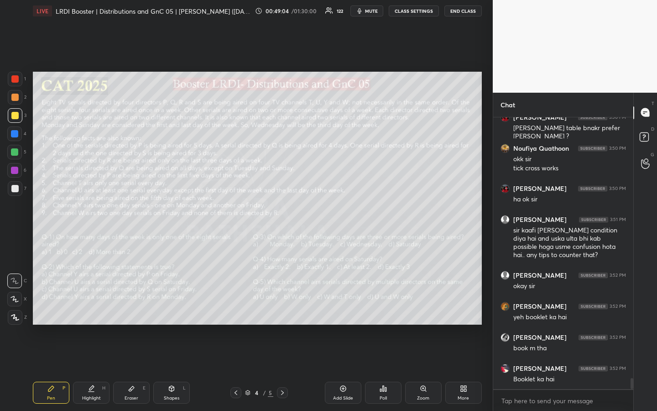
click at [486, 179] on div "1 2 3 4 5 6 7 R O A L C X Z Erase all C X Z LIVE LRDI Booster | Distributions a…" at bounding box center [246, 205] width 493 height 411
click at [487, 181] on div "1 2 3 4 5 6 7 R O A L C X Z Erase all C X Z LIVE LRDI Booster | Distributions a…" at bounding box center [246, 205] width 493 height 411
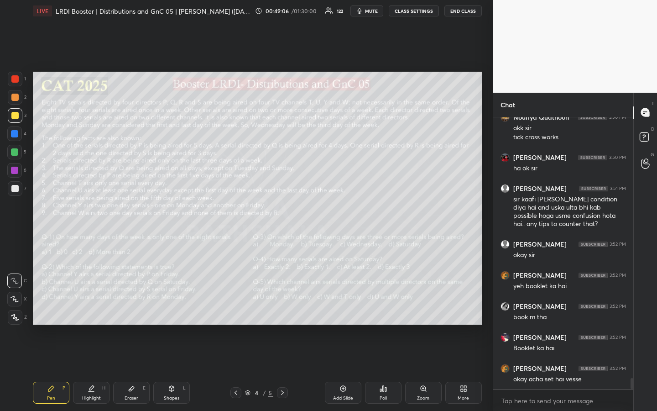
click at [486, 177] on div "1 2 3 4 5 6 7 R O A L C X Z Erase all C X Z LIVE LRDI Booster | Distributions a…" at bounding box center [246, 205] width 493 height 411
click at [486, 171] on div "1 2 3 4 5 6 7 R O A L C X Z Erase all C X Z LIVE LRDI Booster | Distributions a…" at bounding box center [246, 205] width 493 height 411
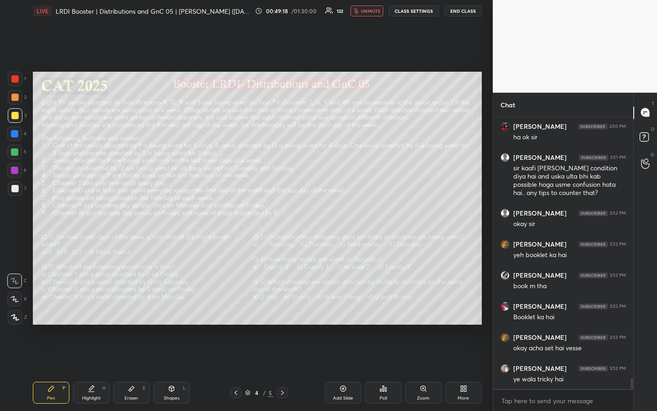
click at [411, 15] on button "CLASS SETTINGS" at bounding box center [414, 10] width 50 height 11
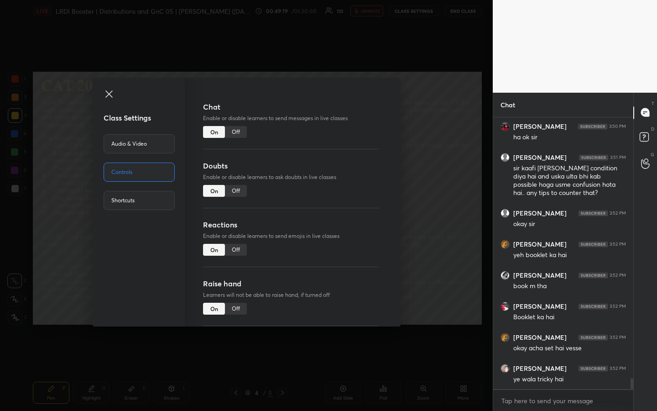
click at [232, 138] on div "Chat Enable or disable learners to send messages in live classes On Off" at bounding box center [291, 130] width 176 height 59
click at [236, 135] on div "Off" at bounding box center [236, 132] width 22 height 12
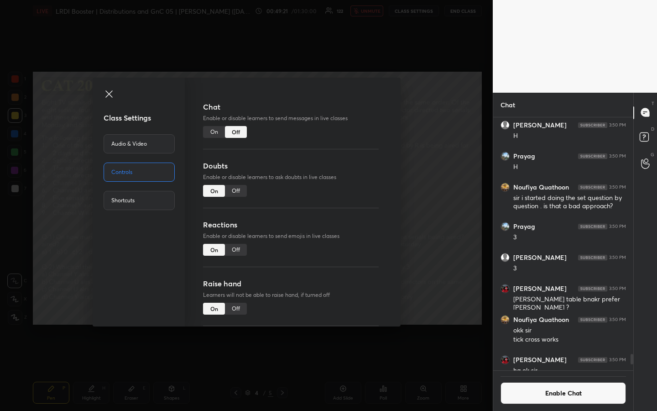
click at [107, 86] on div "Class Settings Audio & Video Controls Shortcuts" at bounding box center [139, 202] width 93 height 249
click at [108, 93] on icon at bounding box center [108, 93] width 7 height 7
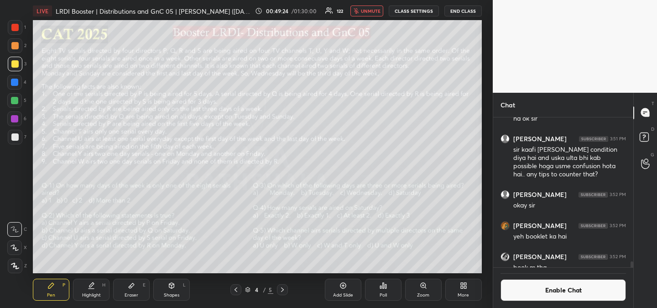
scroll to position [45377, 45170]
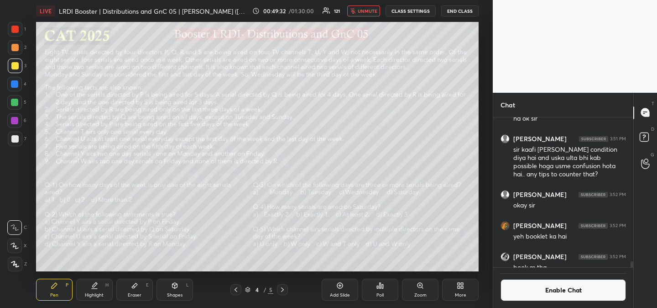
click at [384, 294] on div "Poll" at bounding box center [380, 289] width 37 height 22
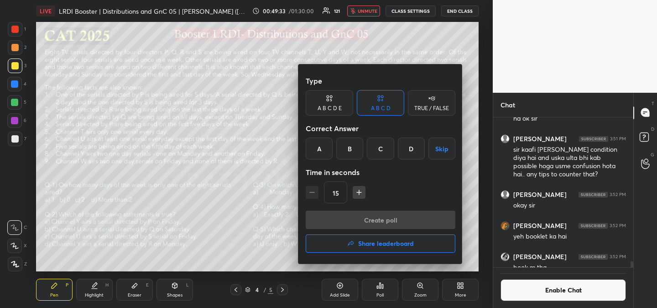
click at [318, 147] on div "A" at bounding box center [319, 148] width 27 height 22
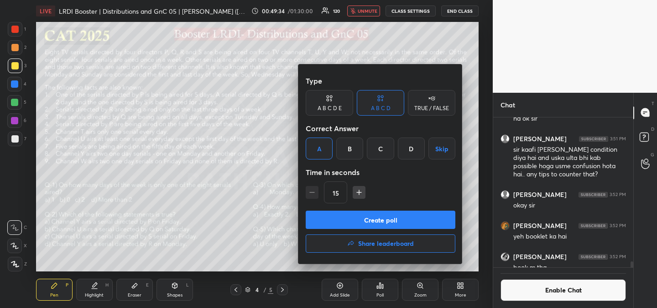
click at [359, 193] on icon "button" at bounding box center [359, 192] width 0 height 5
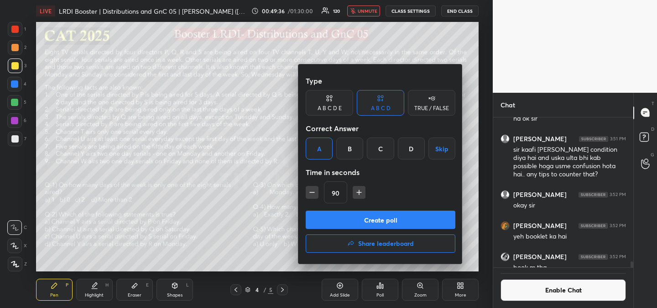
click at [359, 193] on icon "button" at bounding box center [359, 192] width 0 height 5
click at [359, 193] on icon "button" at bounding box center [359, 192] width 9 height 9
click at [359, 193] on icon "button" at bounding box center [363, 192] width 9 height 9
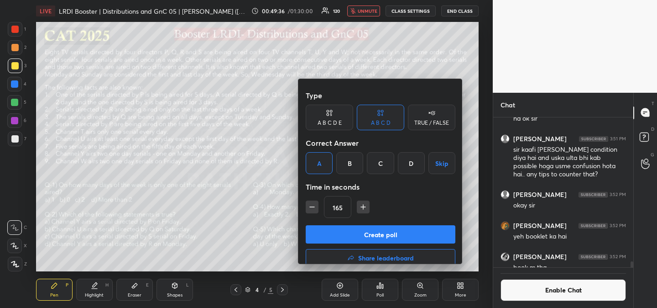
click at [359, 202] on icon "button" at bounding box center [363, 206] width 9 height 9
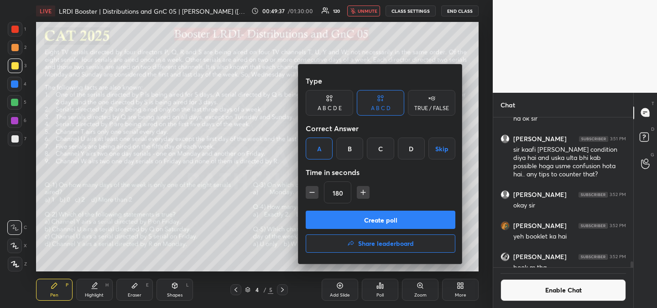
click at [359, 193] on icon "button" at bounding box center [363, 192] width 9 height 9
click at [360, 193] on icon "button" at bounding box center [363, 192] width 9 height 9
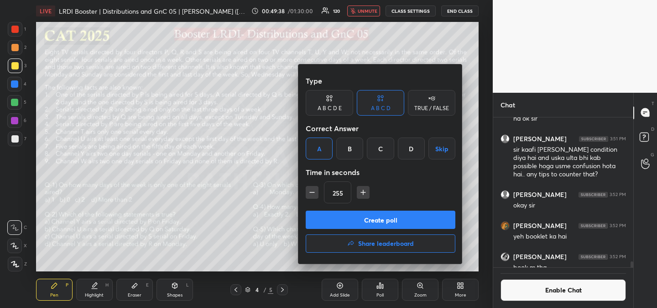
click at [360, 193] on icon "button" at bounding box center [363, 192] width 9 height 9
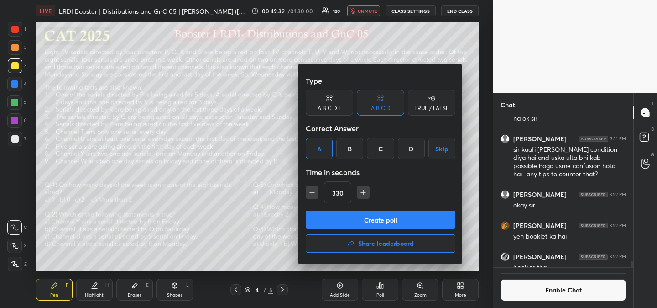
click at [360, 193] on icon "button" at bounding box center [363, 192] width 9 height 9
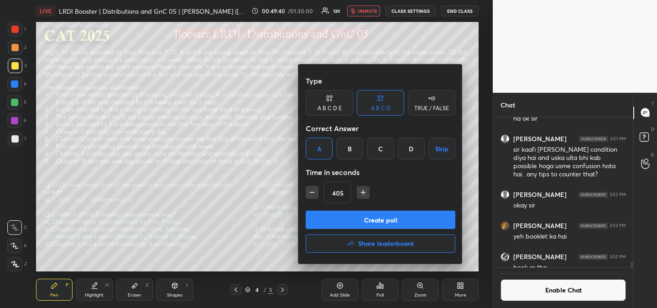
click at [360, 193] on icon "button" at bounding box center [363, 192] width 9 height 9
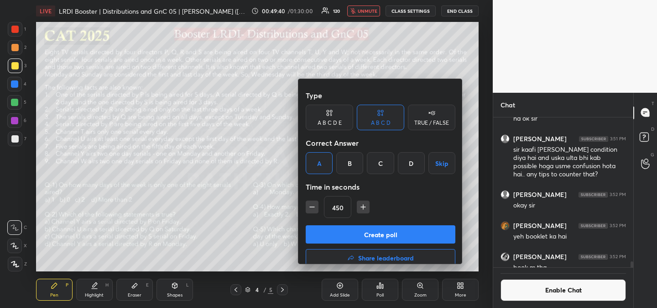
click at [360, 202] on icon "button" at bounding box center [363, 206] width 9 height 9
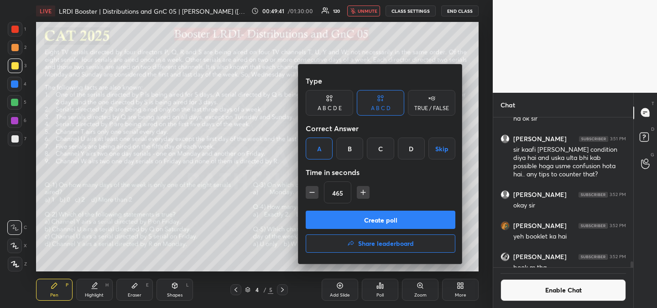
click at [360, 193] on icon "button" at bounding box center [363, 192] width 9 height 9
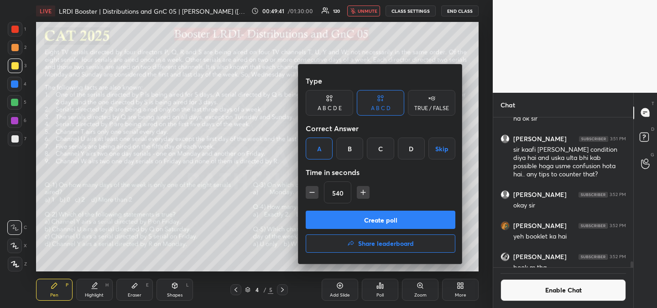
click at [360, 193] on icon "button" at bounding box center [363, 192] width 9 height 9
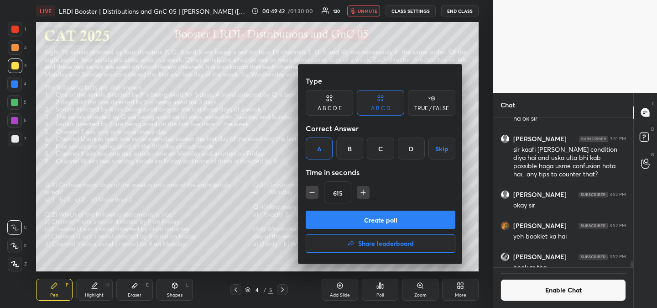
click at [360, 193] on icon "button" at bounding box center [363, 192] width 9 height 9
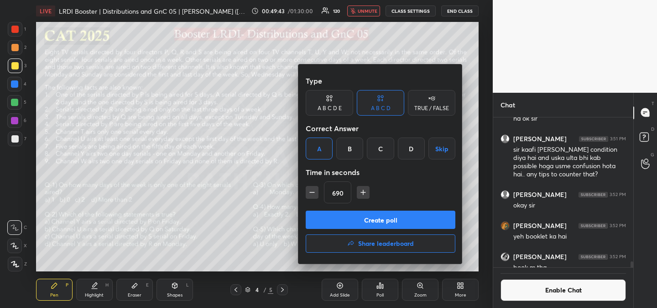
click at [360, 193] on icon "button" at bounding box center [363, 192] width 9 height 9
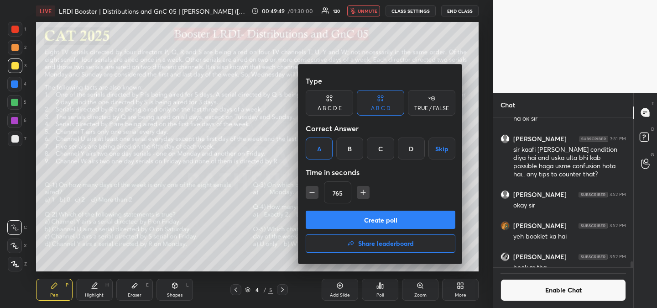
click at [360, 193] on icon "button" at bounding box center [363, 192] width 9 height 9
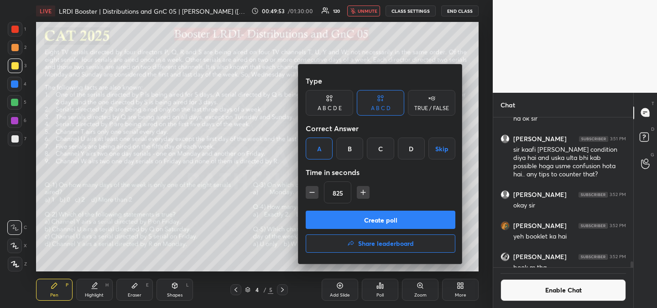
type input "840"
click at [382, 224] on button "Create poll" at bounding box center [381, 219] width 150 height 18
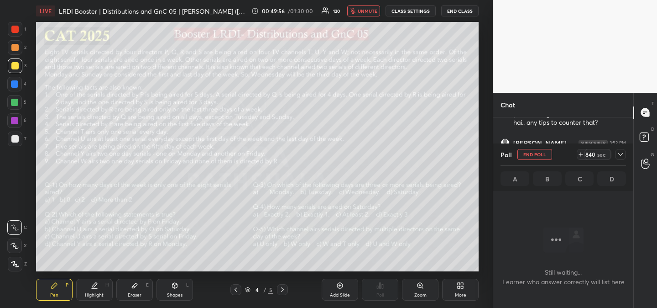
scroll to position [6171, 0]
click at [621, 154] on icon at bounding box center [620, 154] width 7 height 7
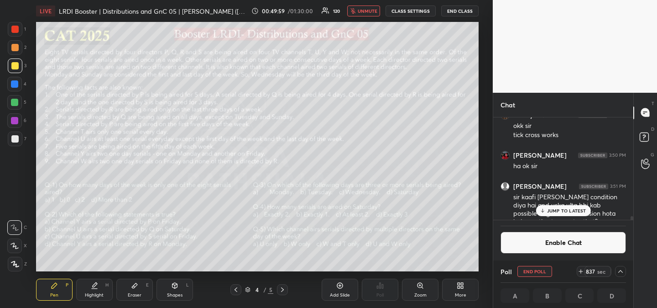
scroll to position [141, 135]
click at [571, 213] on p "JUMP TO LATEST" at bounding box center [566, 210] width 39 height 5
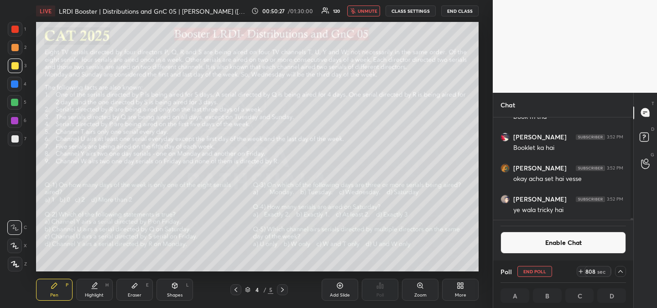
click at [486, 243] on div "1 2 3 4 5 6 7 R O A L C X Z Erase all C X Z LIVE LRDI Booster | Distributions a…" at bounding box center [246, 154] width 493 height 308
click at [485, 13] on div "LIVE LRDI Booster | Distributions and GnC 05 | [PERSON_NAME] ([DATE]) 00:50:29 …" at bounding box center [257, 154] width 456 height 308
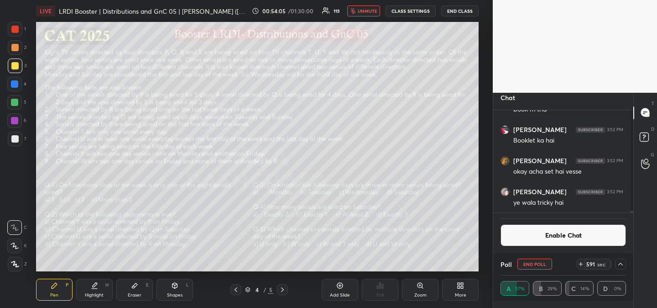
click at [644, 204] on div "T Messages (T) D Doubts (D) G Raise Hand (G)" at bounding box center [645, 200] width 24 height 215
click at [246, 289] on icon at bounding box center [247, 289] width 5 height 5
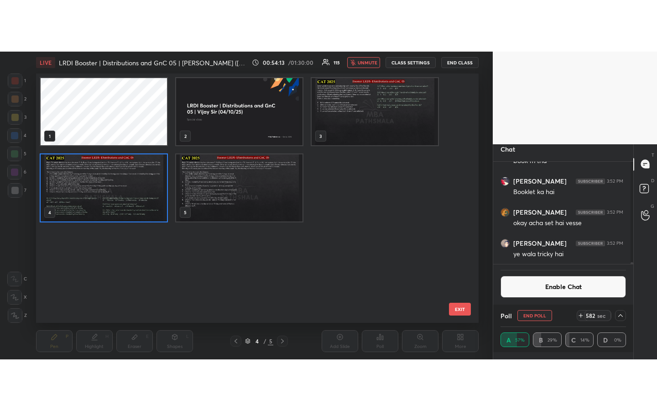
scroll to position [246, 438]
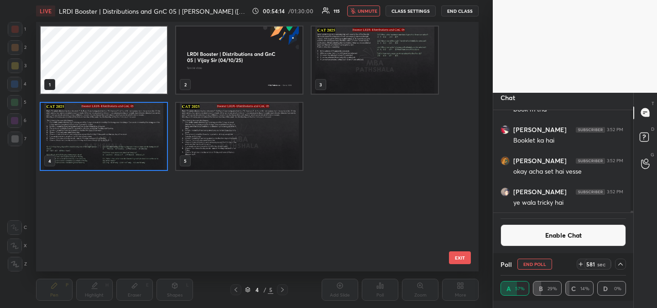
click at [248, 289] on icon at bounding box center [247, 288] width 5 height 2
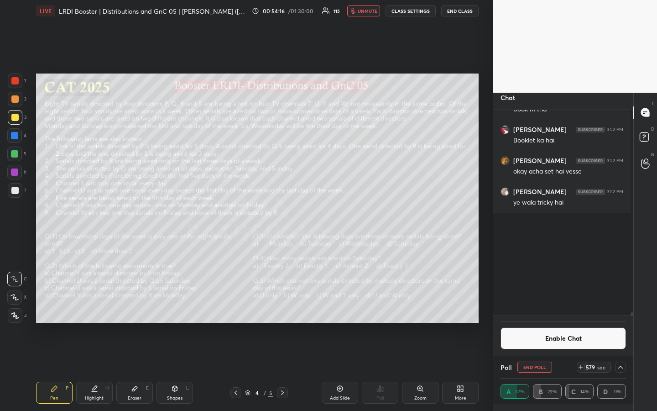
scroll to position [6266, 0]
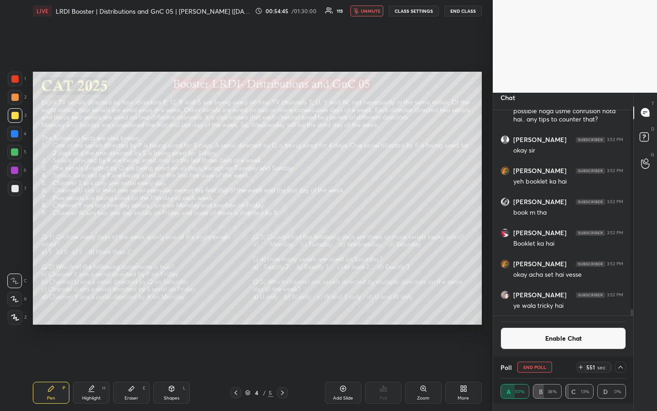
click at [618, 307] on icon at bounding box center [620, 366] width 7 height 7
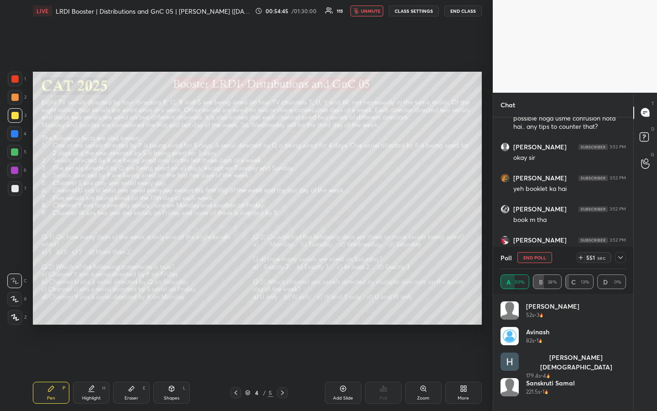
scroll to position [203, 137]
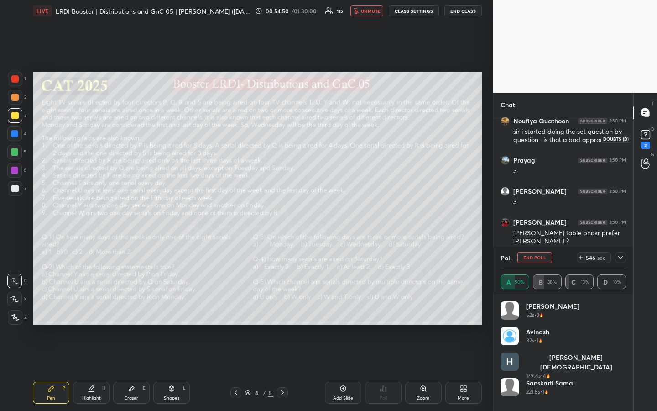
click at [645, 137] on rect at bounding box center [645, 134] width 9 height 9
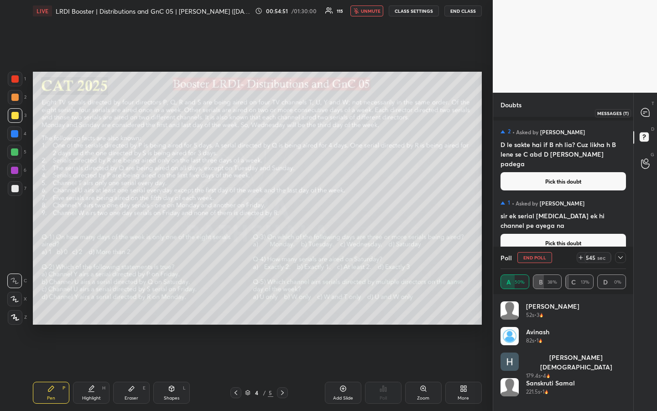
click at [646, 111] on icon at bounding box center [645, 112] width 8 height 8
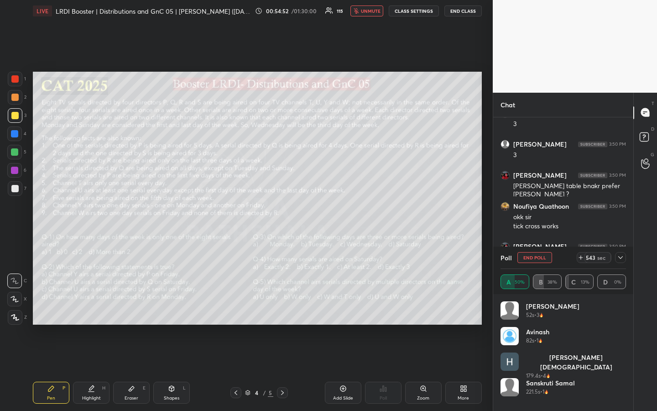
click at [619, 261] on div at bounding box center [620, 257] width 11 height 11
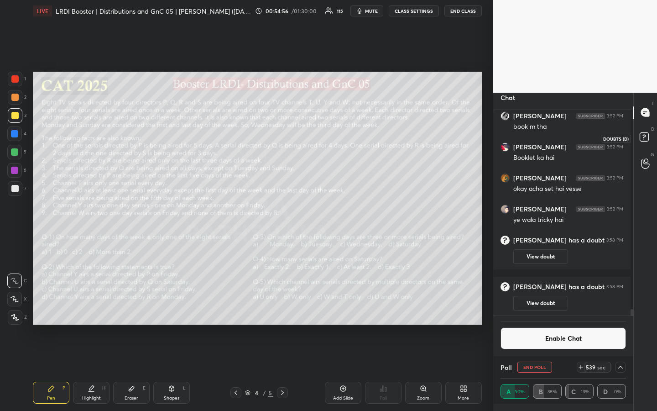
click at [641, 137] on rect at bounding box center [644, 136] width 9 height 9
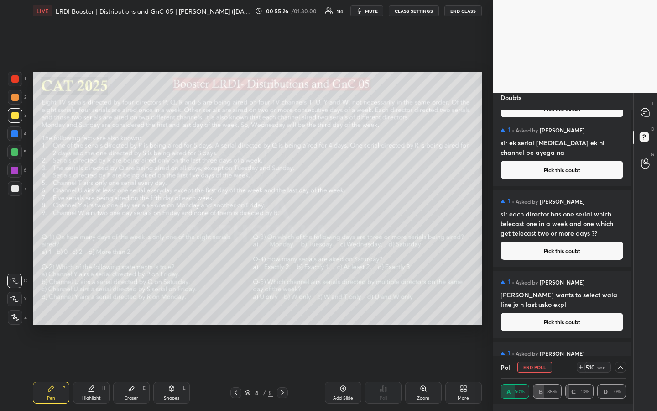
scroll to position [64, 0]
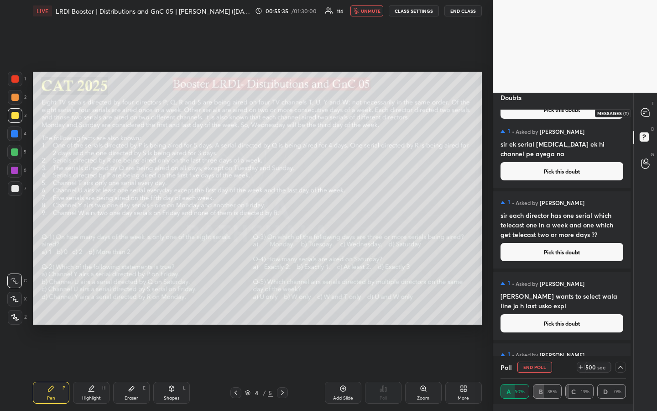
click at [647, 109] on icon at bounding box center [645, 112] width 8 height 8
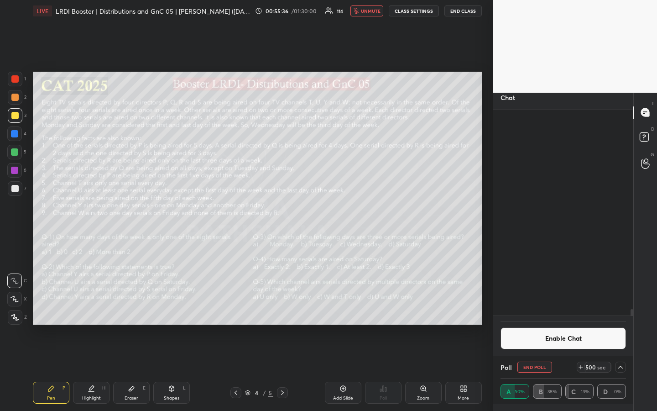
scroll to position [6600, 0]
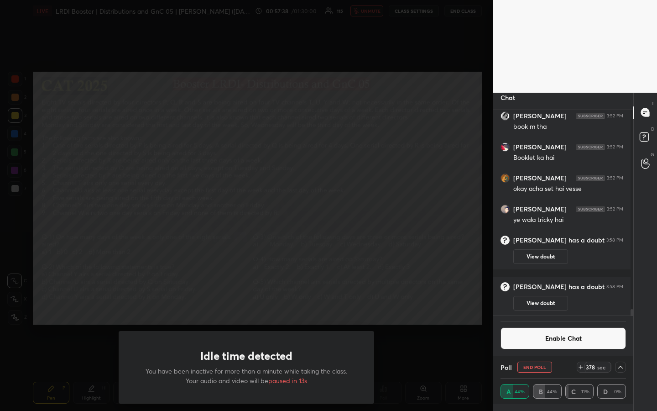
click at [441, 307] on div "Idle time detected You have been inactive for more than a minute while taking t…" at bounding box center [246, 205] width 493 height 411
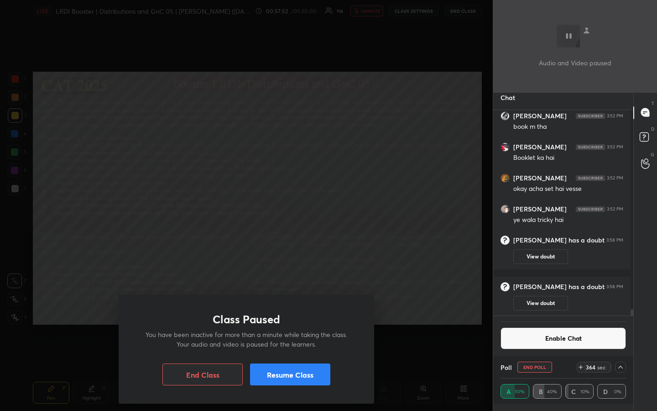
click at [310, 307] on button "Resume Class" at bounding box center [290, 374] width 80 height 22
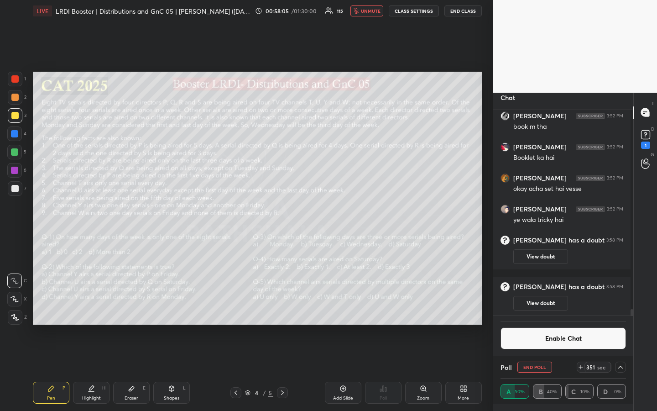
scroll to position [6647, 0]
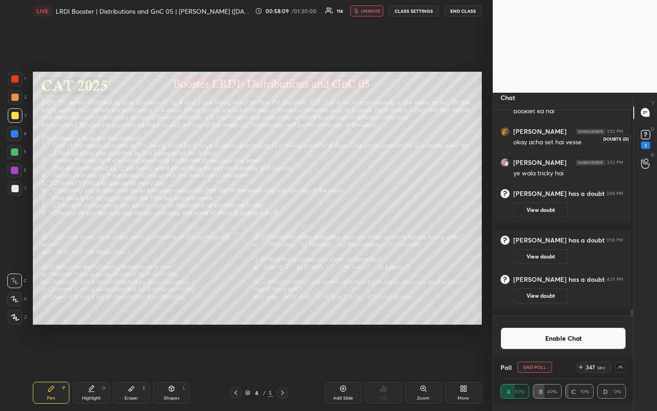
click at [646, 132] on icon at bounding box center [645, 134] width 3 height 4
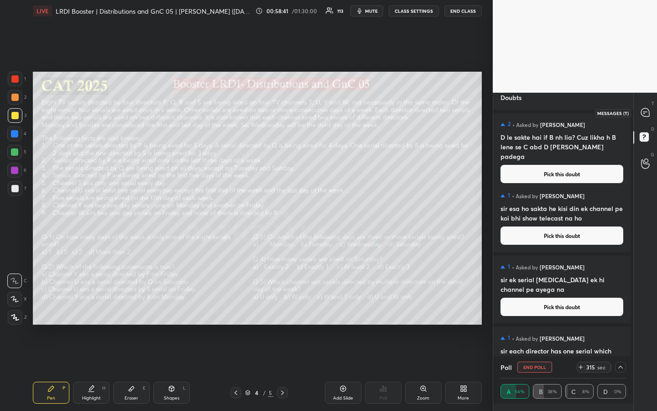
click at [645, 110] on icon at bounding box center [645, 112] width 8 height 8
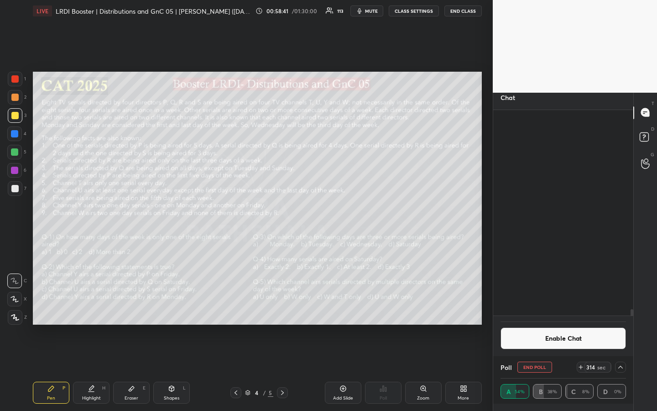
scroll to position [203, 135]
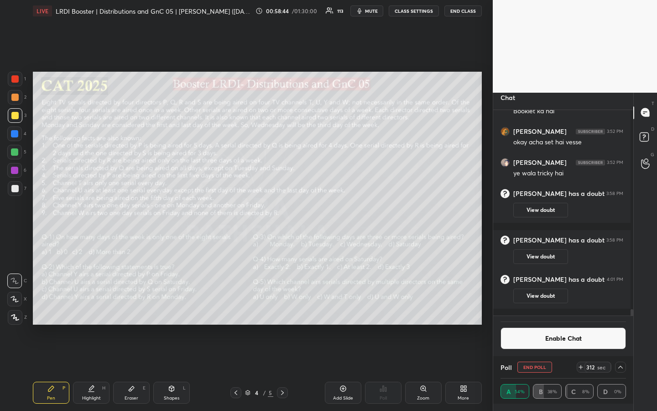
click at [487, 261] on div "1 2 3 4 5 6 7 R O A L C X Z Erase all C X Z LIVE LRDI Booster | Distributions a…" at bounding box center [246, 205] width 493 height 411
click at [620, 307] on icon at bounding box center [620, 366] width 7 height 7
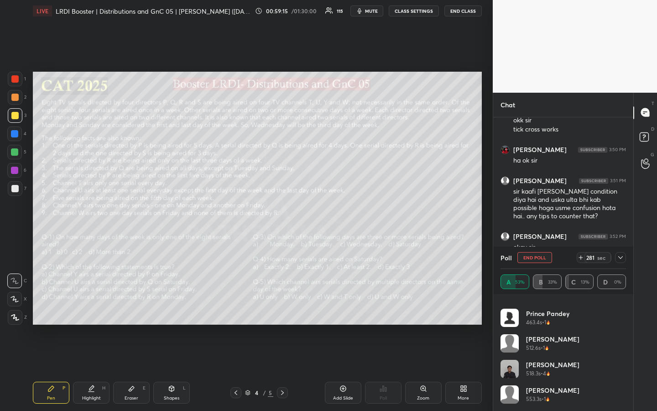
scroll to position [0, 0]
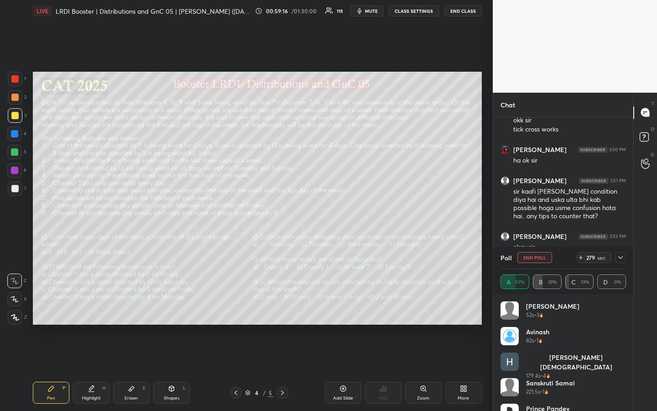
click at [621, 258] on icon at bounding box center [620, 257] width 5 height 3
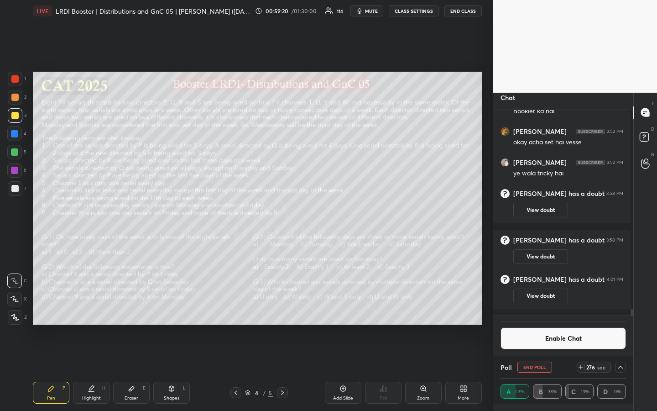
click at [486, 261] on div "1 2 3 4 5 6 7 R O A L C X Z Erase all C X Z LIVE LRDI Booster | Distributions a…" at bounding box center [246, 205] width 493 height 411
click at [644, 281] on div "T Messages (T) D Doubts (D) G Raise Hand (G)" at bounding box center [645, 252] width 24 height 318
click at [617, 307] on icon at bounding box center [620, 366] width 7 height 7
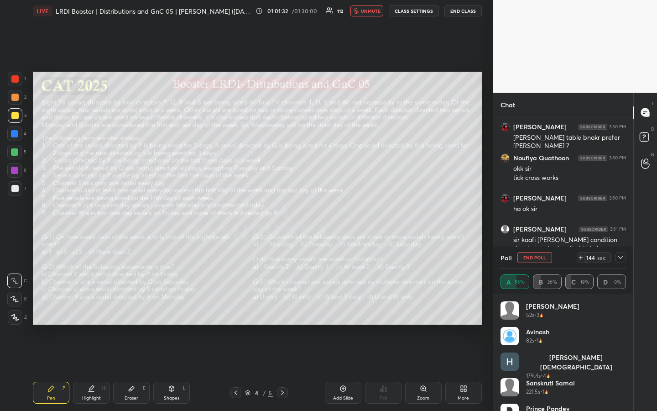
click at [620, 260] on icon at bounding box center [620, 257] width 7 height 7
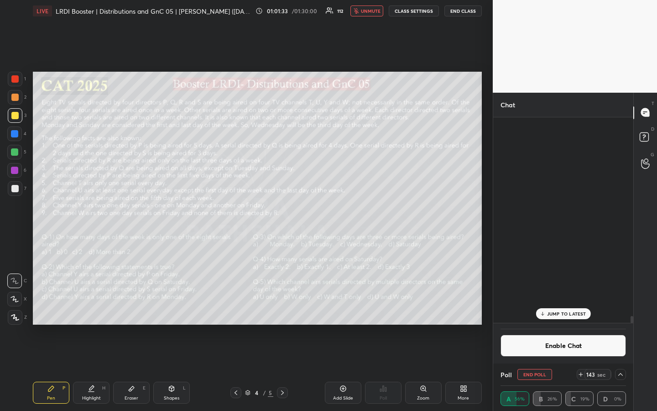
scroll to position [6406, 0]
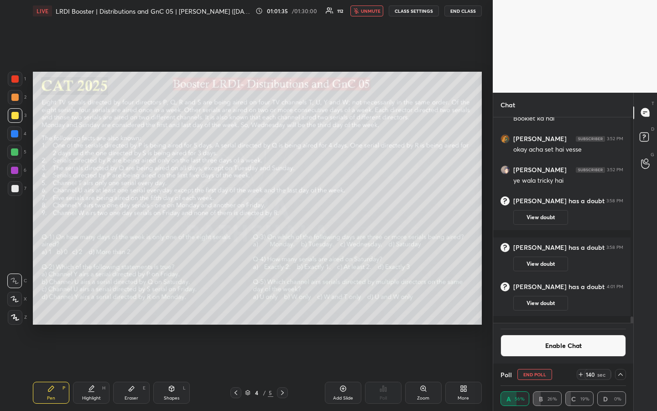
click at [644, 260] on div "T Messages (T) D Doubts (D) G Raise Hand (G)" at bounding box center [645, 252] width 24 height 318
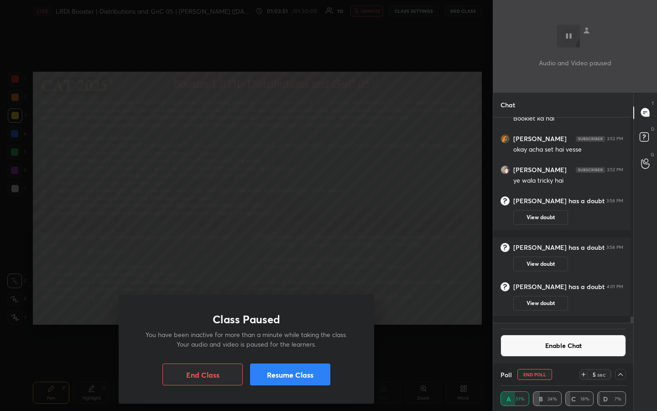
click at [305, 307] on button "Resume Class" at bounding box center [290, 374] width 80 height 22
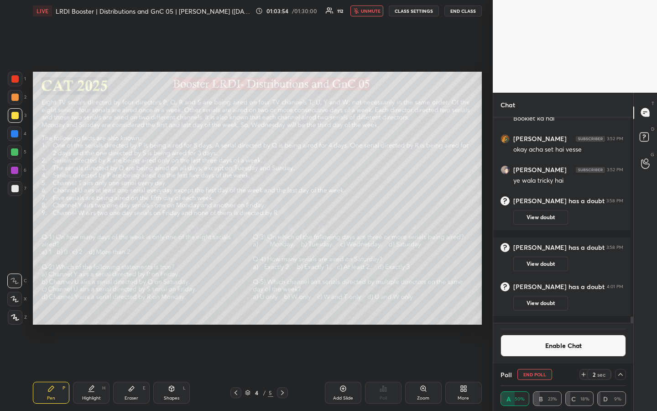
click at [136, 307] on div "Eraser" at bounding box center [132, 398] width 14 height 5
click at [15, 307] on g at bounding box center [14, 316] width 7 height 7
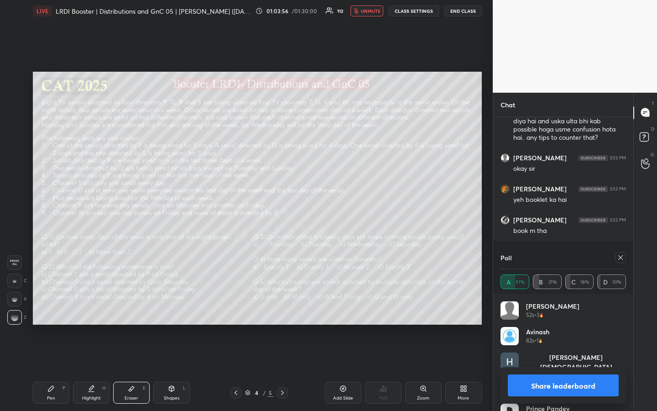
scroll to position [6136, 0]
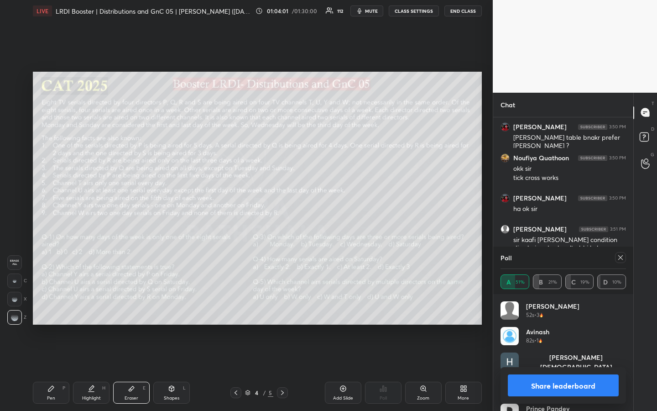
click at [619, 256] on icon at bounding box center [620, 257] width 7 height 7
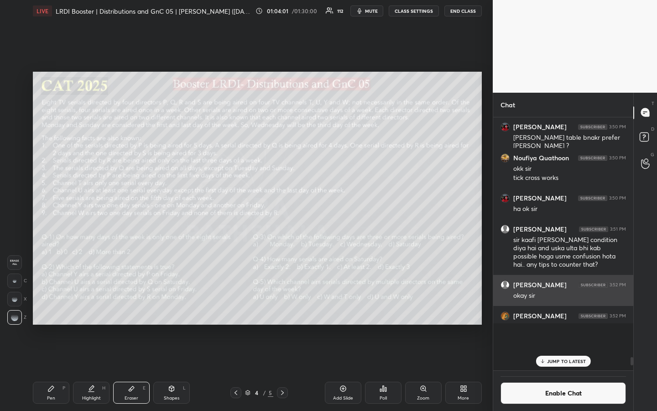
scroll to position [245, 135]
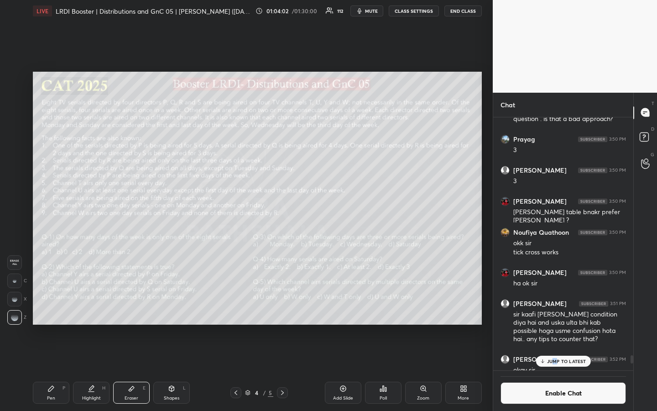
click at [553, 307] on p "JUMP TO LATEST" at bounding box center [566, 360] width 39 height 5
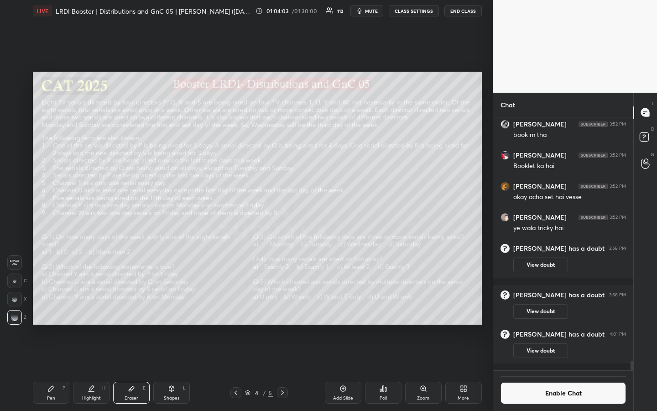
click at [386, 307] on div "Poll" at bounding box center [383, 392] width 37 height 22
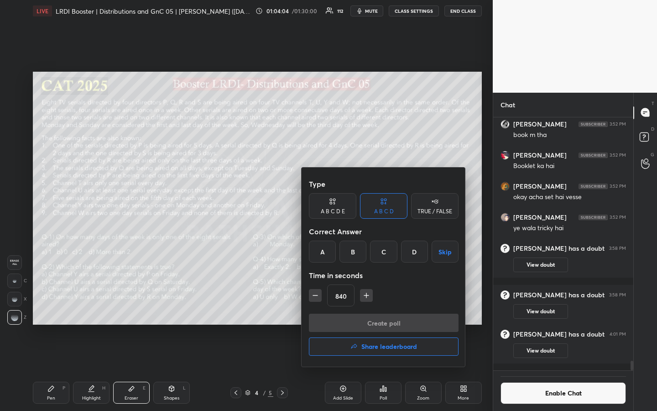
drag, startPoint x: 348, startPoint y: 294, endPoint x: 341, endPoint y: 298, distance: 7.8
click at [347, 295] on input "840" at bounding box center [341, 296] width 26 height 22
type input "15"
click at [354, 254] on div "B" at bounding box center [352, 251] width 27 height 22
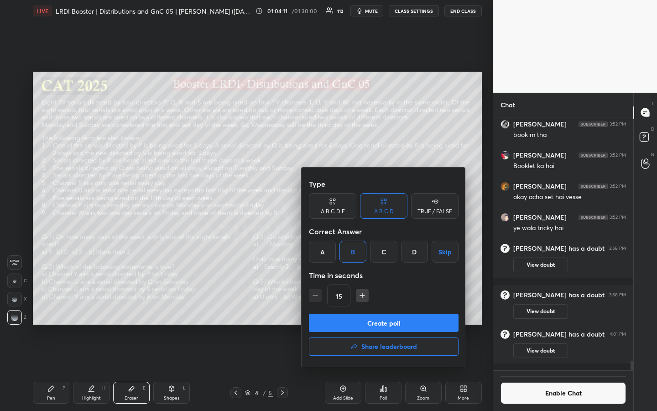
click at [394, 307] on button "Create poll" at bounding box center [384, 322] width 150 height 18
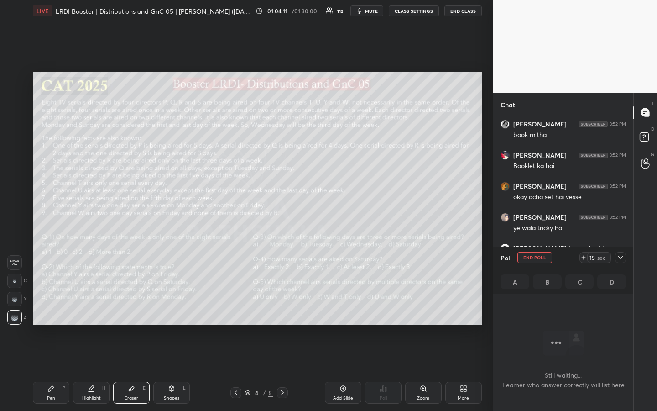
scroll to position [244, 137]
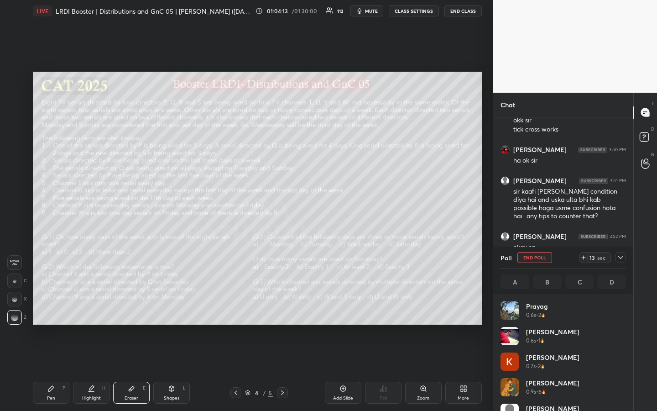
click at [51, 307] on div "Pen P" at bounding box center [51, 392] width 37 height 22
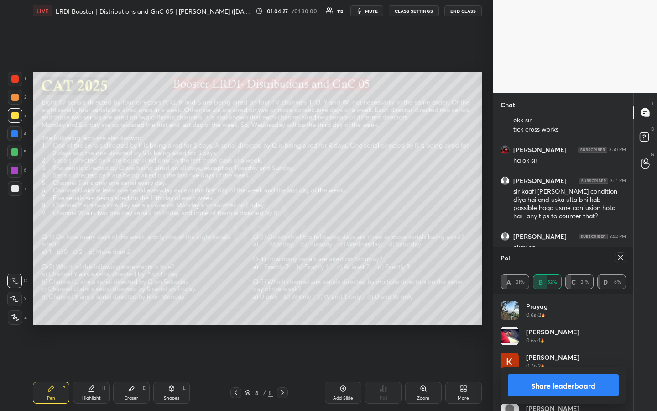
click at [622, 259] on icon at bounding box center [620, 257] width 7 height 7
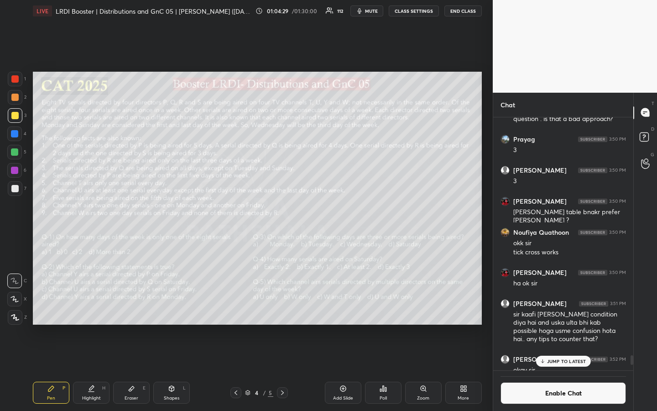
click at [384, 307] on icon at bounding box center [383, 388] width 7 height 7
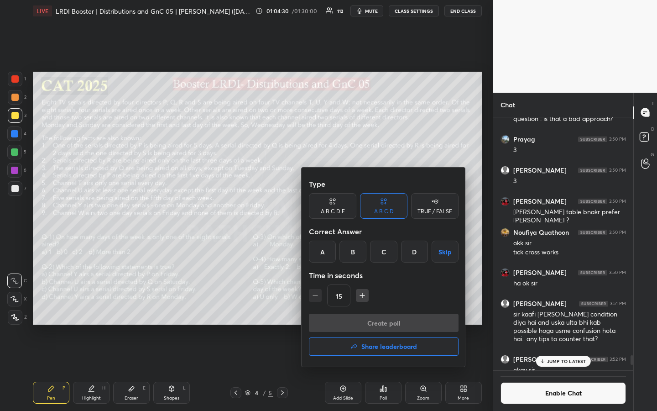
click at [382, 252] on div "C" at bounding box center [383, 251] width 27 height 22
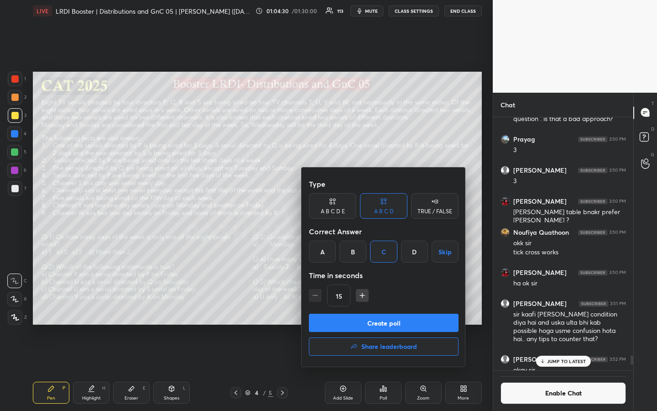
click at [384, 307] on button "Create poll" at bounding box center [384, 322] width 150 height 18
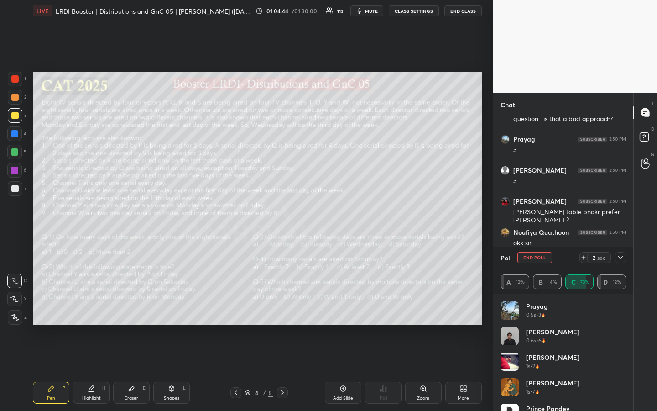
click at [485, 305] on div "1 2 3 4 5 6 7 R O A L C X Z Erase all C X Z LIVE LRDI Booster | Distributions a…" at bounding box center [246, 205] width 493 height 411
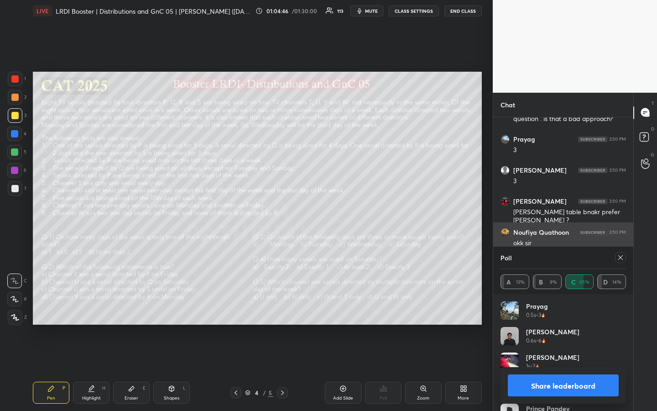
drag, startPoint x: 621, startPoint y: 258, endPoint x: 615, endPoint y: 261, distance: 6.3
click at [621, 258] on icon at bounding box center [620, 257] width 5 height 5
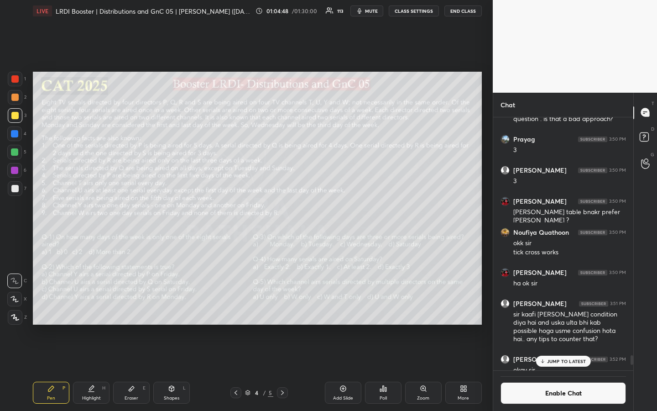
click at [386, 307] on icon at bounding box center [385, 389] width 1 height 4
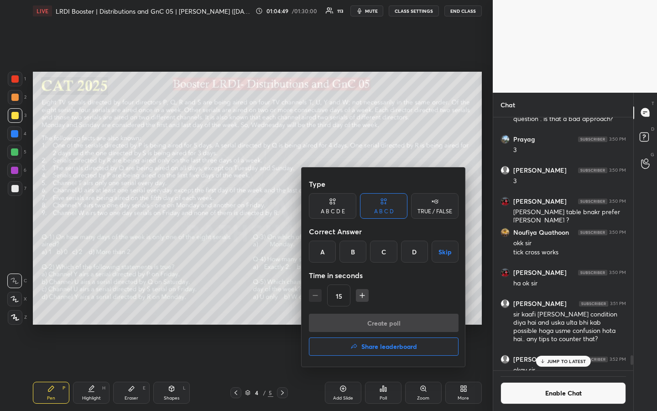
click at [323, 254] on div "A" at bounding box center [322, 251] width 27 height 22
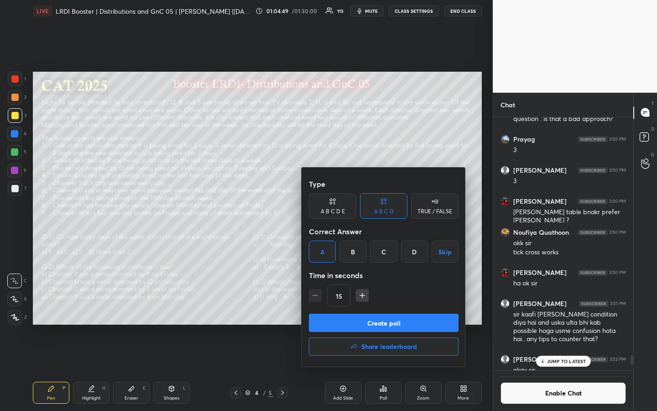
click at [394, 307] on button "Create poll" at bounding box center [384, 322] width 150 height 18
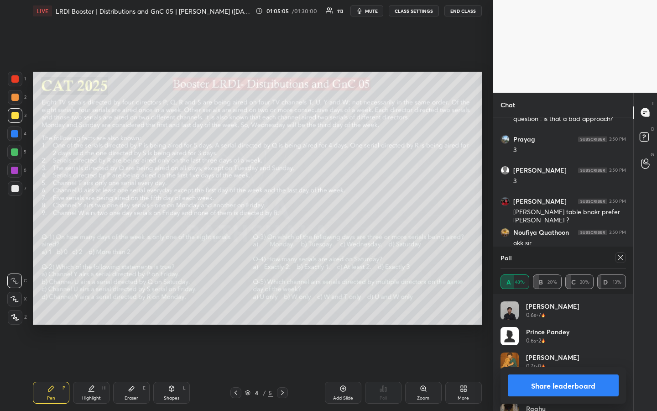
click at [621, 257] on icon at bounding box center [620, 257] width 5 height 5
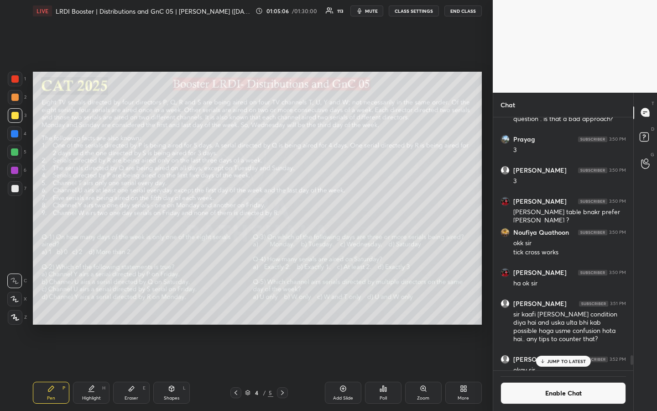
click at [386, 307] on div "Poll" at bounding box center [383, 392] width 37 height 22
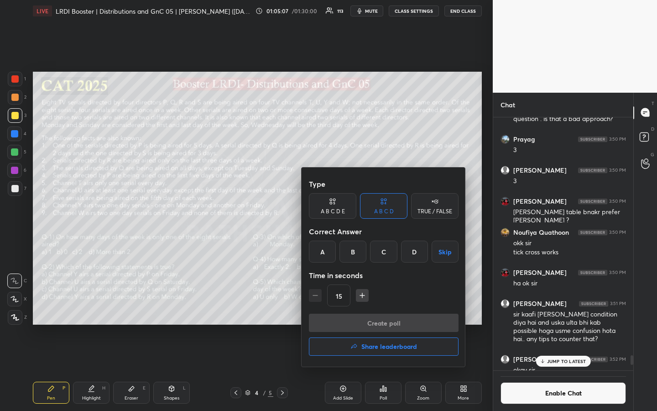
click at [419, 250] on div "D" at bounding box center [414, 251] width 27 height 22
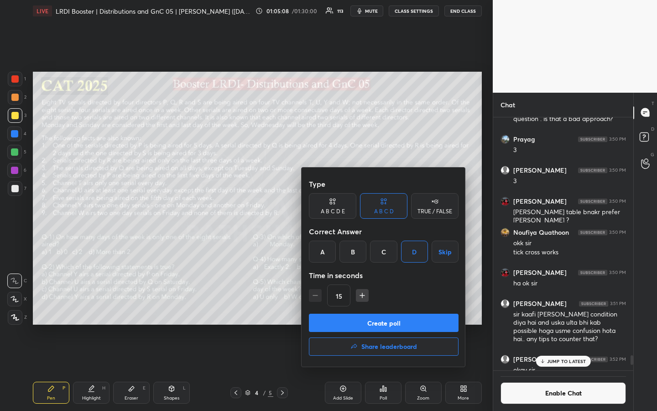
click at [401, 307] on button "Create poll" at bounding box center [384, 322] width 150 height 18
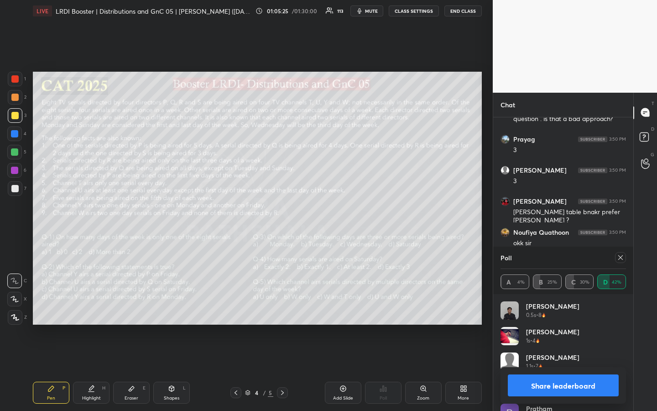
drag, startPoint x: 557, startPoint y: 390, endPoint x: 553, endPoint y: 394, distance: 5.8
click at [557, 307] on button "Share leaderboard" at bounding box center [563, 385] width 111 height 22
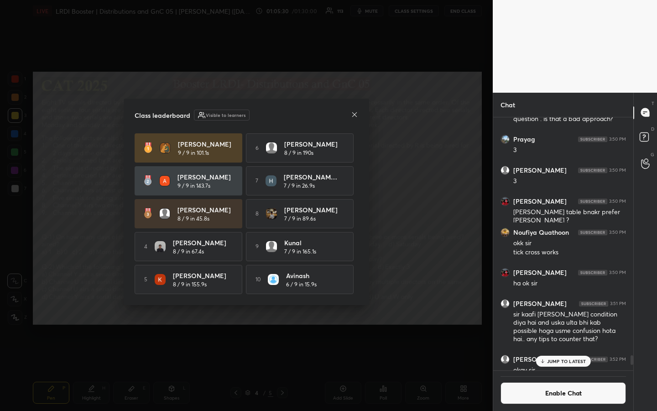
click at [356, 111] on icon at bounding box center [354, 114] width 7 height 7
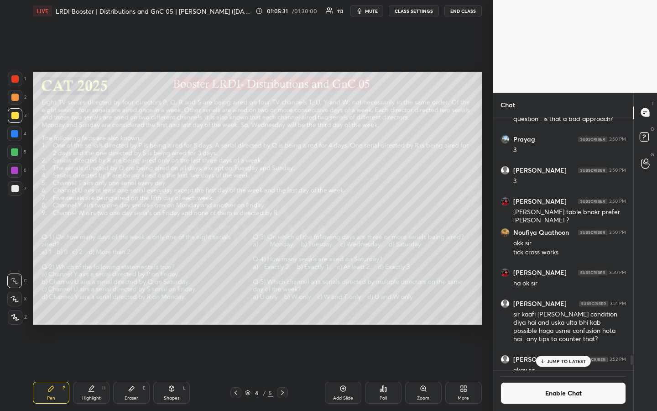
click at [415, 11] on button "CLASS SETTINGS" at bounding box center [414, 10] width 50 height 11
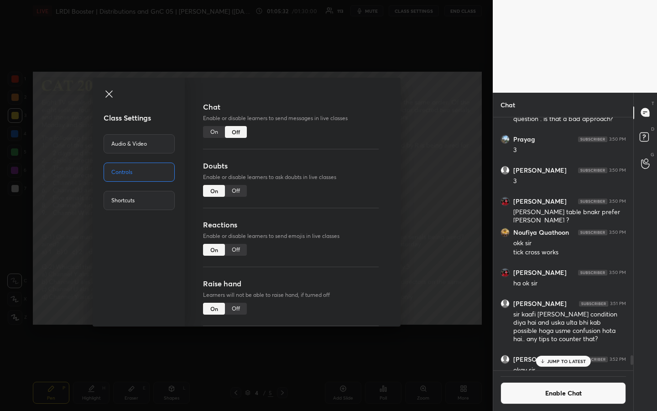
click at [211, 133] on div "On" at bounding box center [214, 132] width 22 height 12
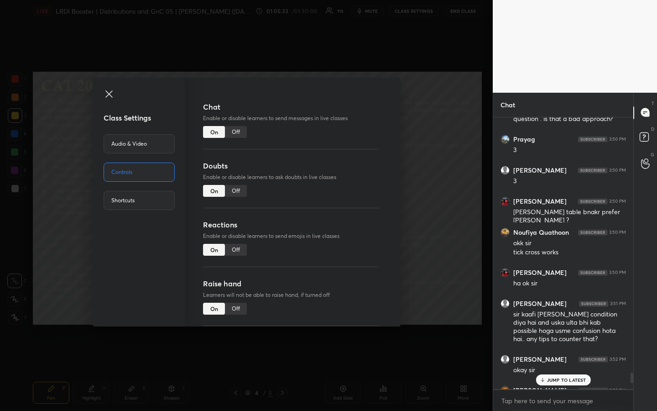
click at [109, 93] on icon at bounding box center [108, 93] width 7 height 7
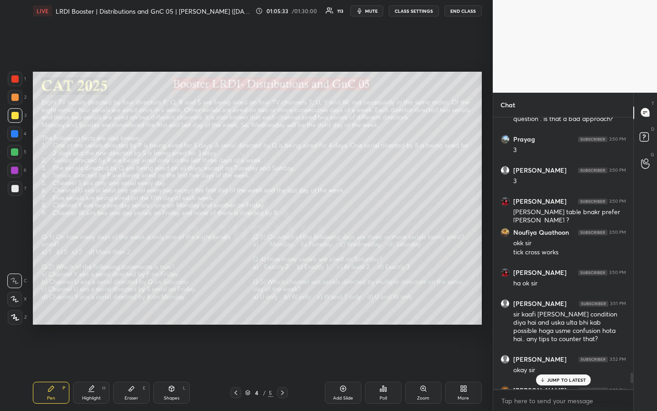
click at [567, 307] on p "JUMP TO LATEST" at bounding box center [566, 379] width 39 height 5
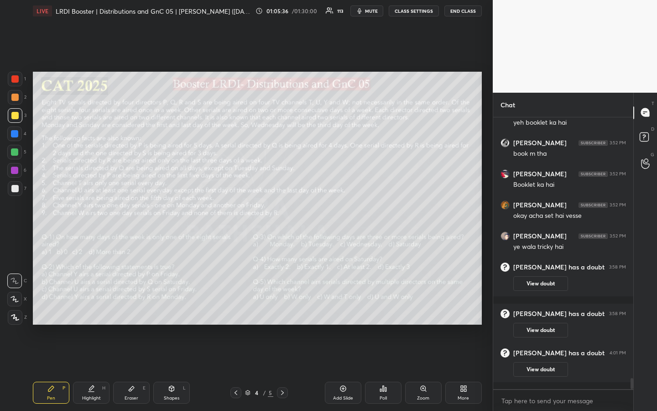
click at [19, 188] on div at bounding box center [15, 188] width 15 height 15
click at [16, 114] on div at bounding box center [14, 115] width 7 height 7
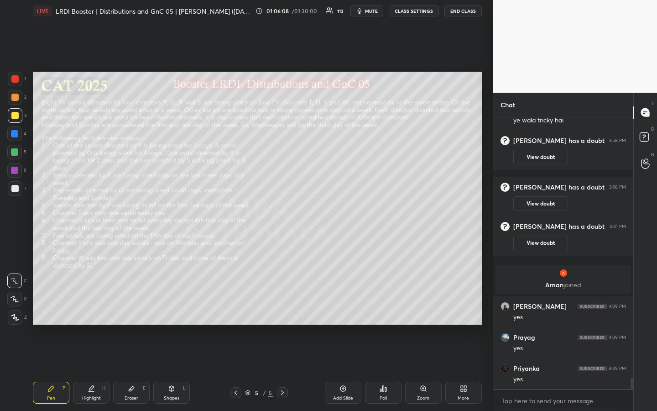
scroll to position [6473, 0]
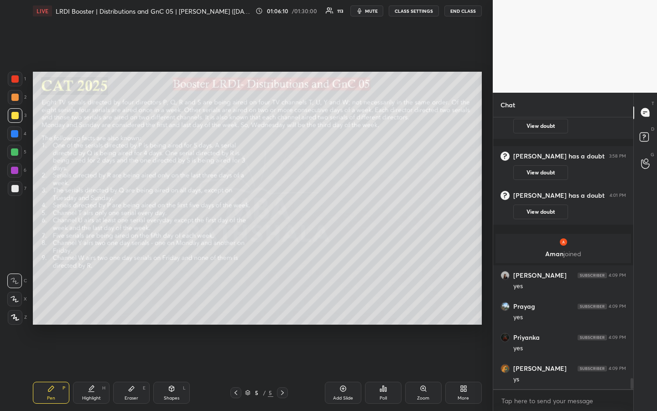
click at [15, 114] on div at bounding box center [14, 115] width 7 height 7
click at [19, 96] on div at bounding box center [15, 97] width 15 height 15
click at [13, 122] on div at bounding box center [15, 115] width 15 height 15
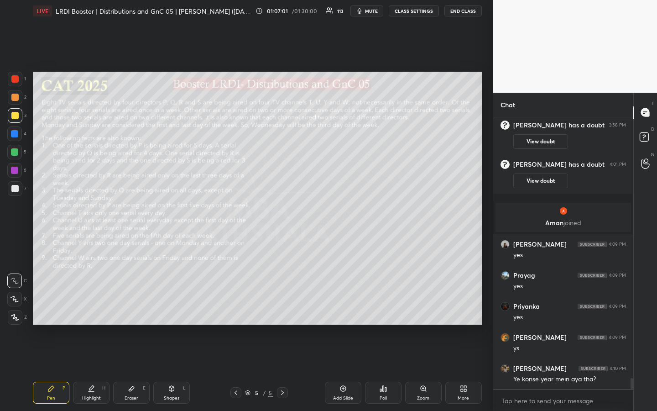
click at [15, 99] on div at bounding box center [14, 97] width 7 height 7
click at [13, 119] on div at bounding box center [14, 115] width 7 height 7
click at [52, 307] on div "Pen" at bounding box center [51, 398] width 8 height 5
click at [14, 115] on div at bounding box center [14, 115] width 7 height 7
click at [16, 98] on div at bounding box center [14, 97] width 7 height 7
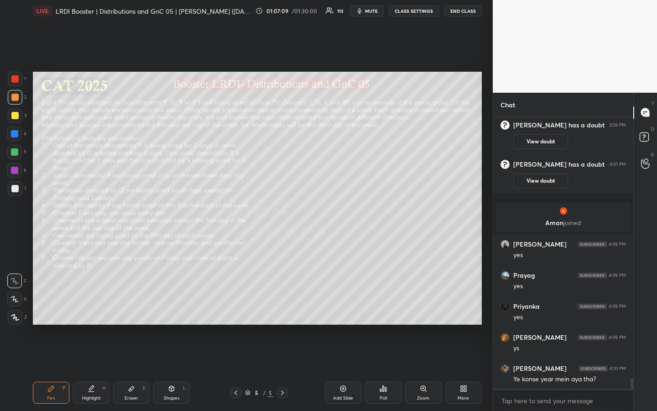
drag, startPoint x: 16, startPoint y: 116, endPoint x: 17, endPoint y: 111, distance: 5.0
click at [16, 115] on div at bounding box center [14, 115] width 7 height 7
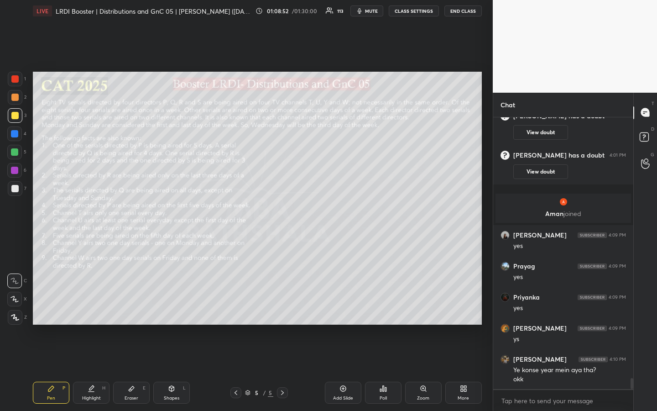
scroll to position [6546, 0]
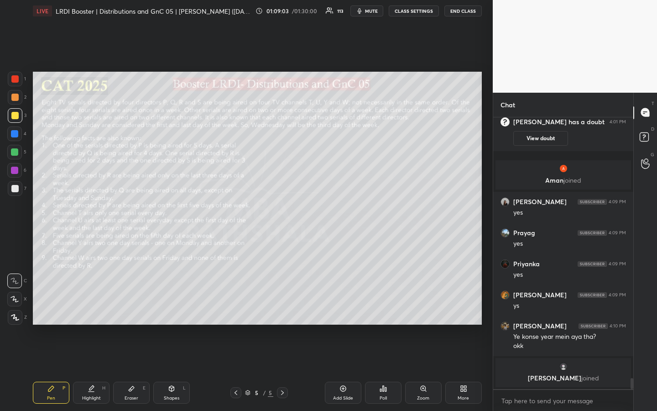
click at [11, 154] on div at bounding box center [14, 151] width 7 height 7
drag, startPoint x: 91, startPoint y: 394, endPoint x: 107, endPoint y: 387, distance: 17.1
click at [91, 307] on div "Highlight H" at bounding box center [91, 392] width 37 height 22
click at [52, 307] on div "Pen" at bounding box center [51, 398] width 8 height 5
click at [86, 307] on div "Highlight" at bounding box center [91, 398] width 19 height 5
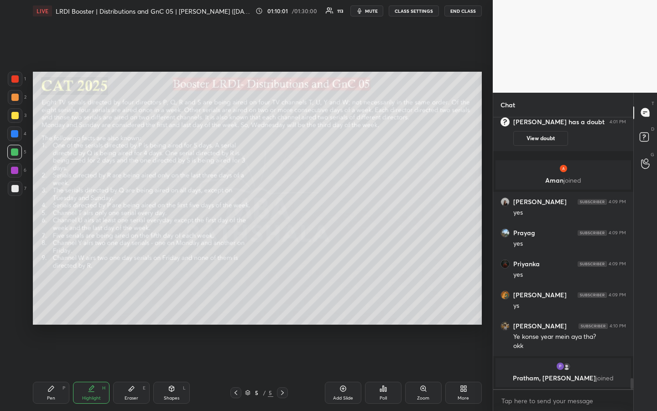
click at [49, 307] on div "Pen" at bounding box center [51, 398] width 8 height 5
click at [42, 307] on div "Pen P" at bounding box center [51, 392] width 37 height 22
click at [16, 119] on div at bounding box center [15, 115] width 15 height 15
drag, startPoint x: 16, startPoint y: 187, endPoint x: 25, endPoint y: 183, distance: 9.8
click at [16, 187] on div at bounding box center [14, 188] width 7 height 7
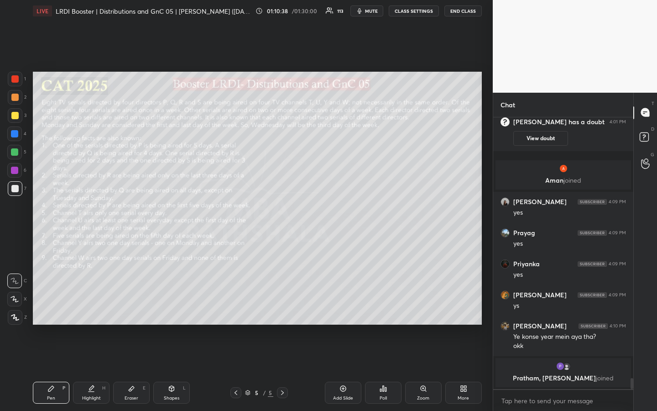
click at [89, 307] on div "Highlight" at bounding box center [91, 398] width 19 height 5
click at [52, 307] on div "Pen" at bounding box center [51, 398] width 8 height 5
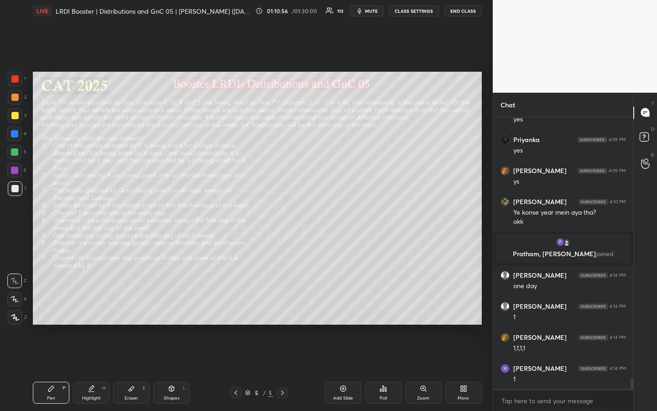
scroll to position [6636, 0]
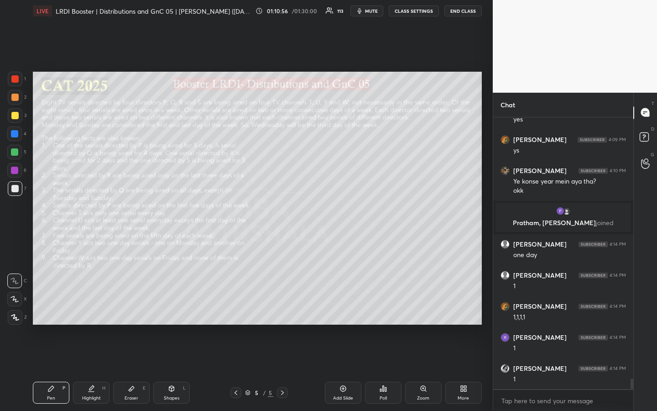
click at [91, 307] on div "Highlight H" at bounding box center [91, 392] width 37 height 22
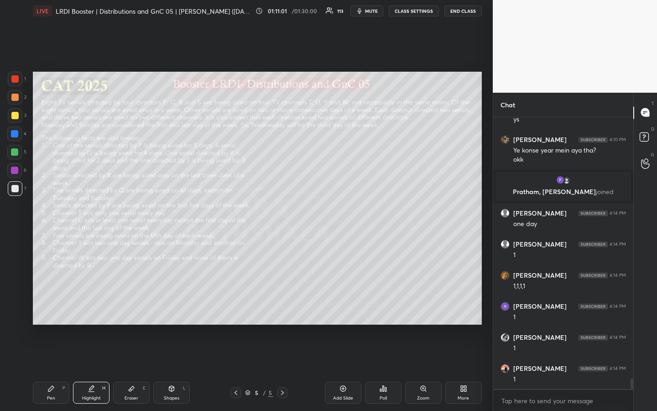
click at [51, 307] on div "Pen P" at bounding box center [51, 392] width 37 height 22
click at [91, 307] on icon at bounding box center [91, 388] width 7 height 7
click at [53, 307] on div "Pen" at bounding box center [51, 398] width 8 height 5
click at [89, 307] on div "Highlight H" at bounding box center [91, 392] width 37 height 22
drag, startPoint x: 56, startPoint y: 398, endPoint x: 61, endPoint y: 385, distance: 13.7
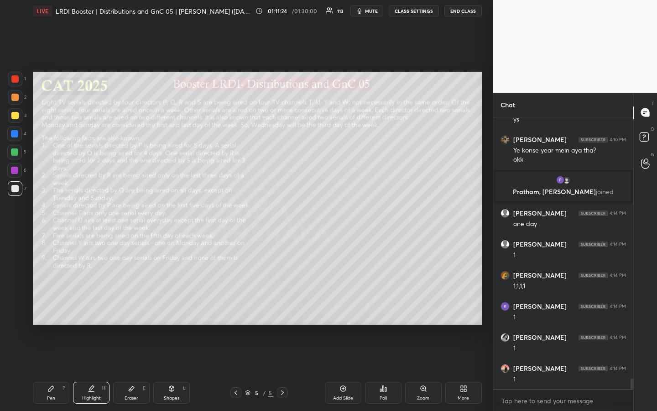
click at [56, 307] on div "Pen P" at bounding box center [51, 392] width 37 height 22
click at [86, 307] on div "Highlight H" at bounding box center [91, 392] width 37 height 22
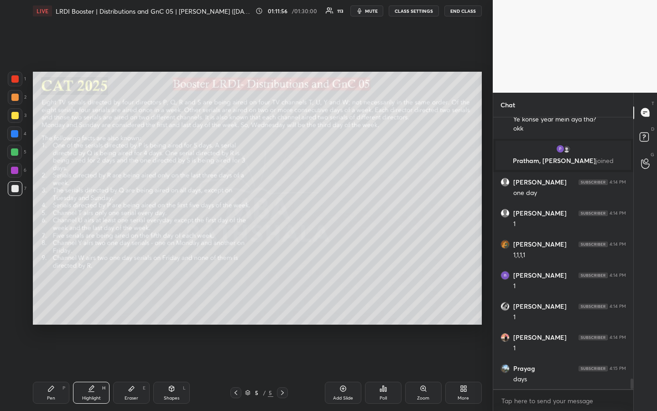
click at [49, 307] on div "Pen P" at bounding box center [51, 392] width 37 height 22
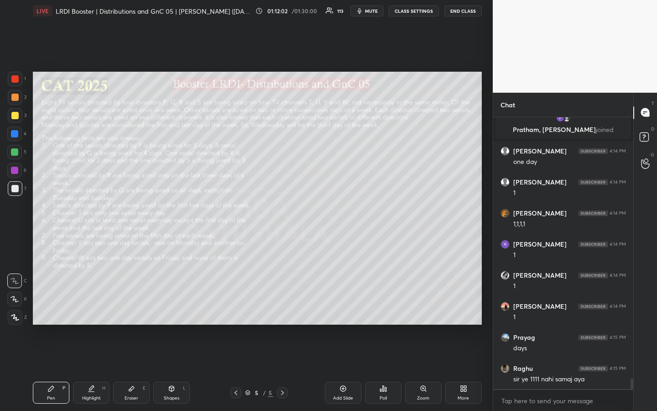
click at [94, 307] on div "Highlight H" at bounding box center [91, 392] width 37 height 22
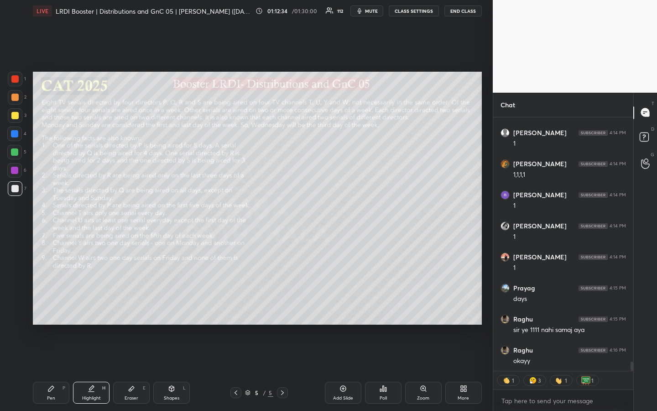
click at [43, 307] on div "Pen P" at bounding box center [51, 392] width 37 height 22
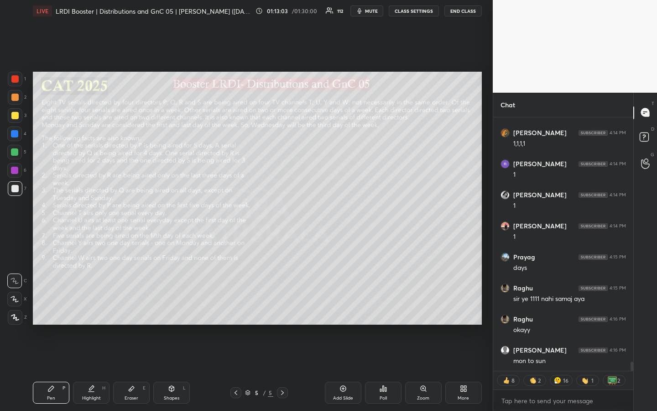
drag, startPoint x: 168, startPoint y: 391, endPoint x: 160, endPoint y: 392, distance: 8.3
click at [167, 307] on div "Shapes L" at bounding box center [171, 392] width 37 height 22
click at [12, 307] on div at bounding box center [15, 317] width 15 height 15
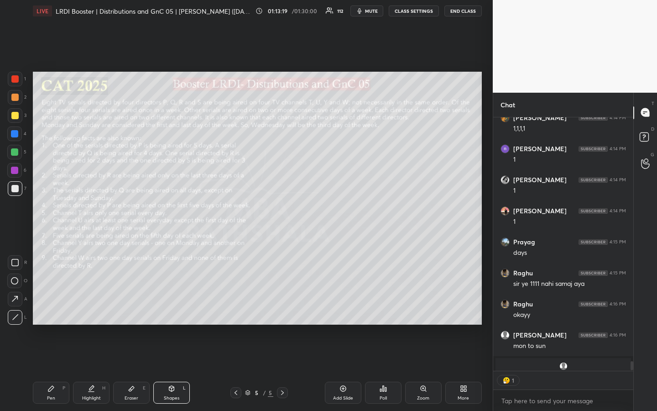
scroll to position [250, 137]
click at [49, 307] on div "Pen P" at bounding box center [51, 392] width 37 height 22
click at [14, 156] on div at bounding box center [14, 152] width 15 height 15
drag, startPoint x: 94, startPoint y: 393, endPoint x: 98, endPoint y: 387, distance: 6.6
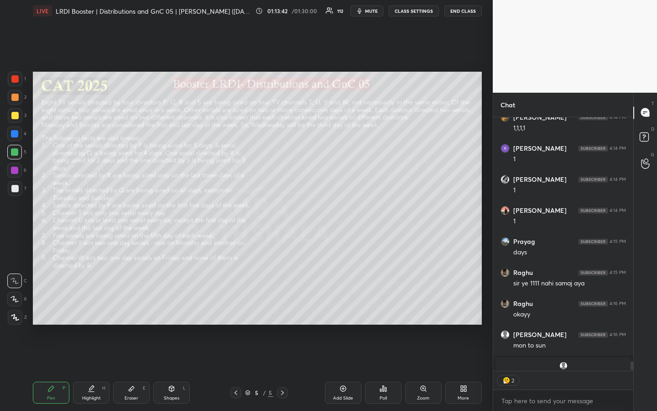
click at [96, 307] on div "Highlight H" at bounding box center [91, 392] width 37 height 22
click at [59, 307] on div "Pen P" at bounding box center [51, 392] width 37 height 22
click at [90, 307] on div "Highlight" at bounding box center [91, 398] width 19 height 5
drag, startPoint x: 47, startPoint y: 400, endPoint x: 62, endPoint y: 371, distance: 31.8
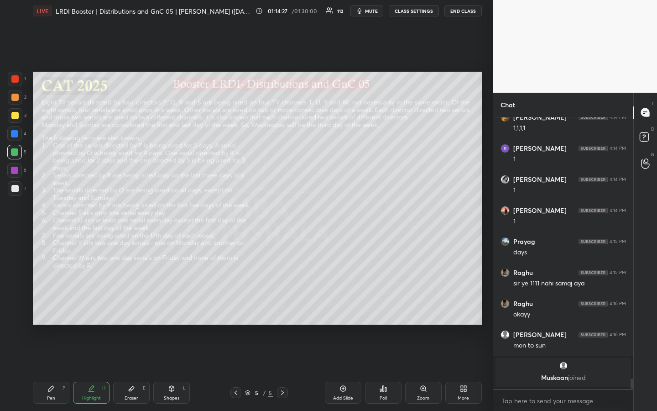
click at [49, 307] on div "Pen" at bounding box center [51, 398] width 8 height 5
drag, startPoint x: 97, startPoint y: 393, endPoint x: 108, endPoint y: 379, distance: 17.9
click at [96, 307] on div "Highlight H" at bounding box center [91, 392] width 37 height 22
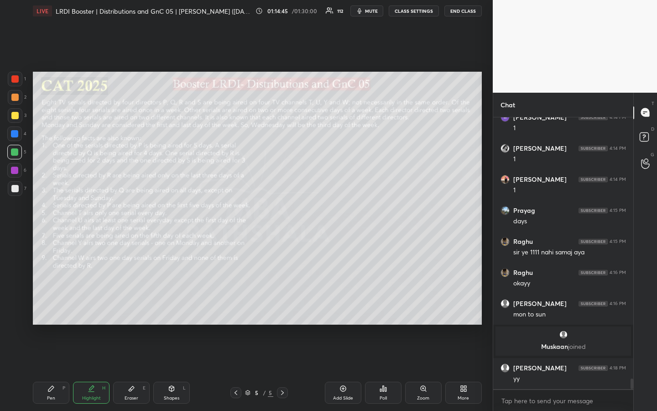
scroll to position [6700, 0]
click at [52, 307] on div "Pen P" at bounding box center [51, 392] width 37 height 22
drag, startPoint x: 17, startPoint y: 187, endPoint x: 20, endPoint y: 209, distance: 21.6
click at [18, 189] on div at bounding box center [14, 188] width 7 height 7
drag, startPoint x: 94, startPoint y: 400, endPoint x: 113, endPoint y: 374, distance: 31.8
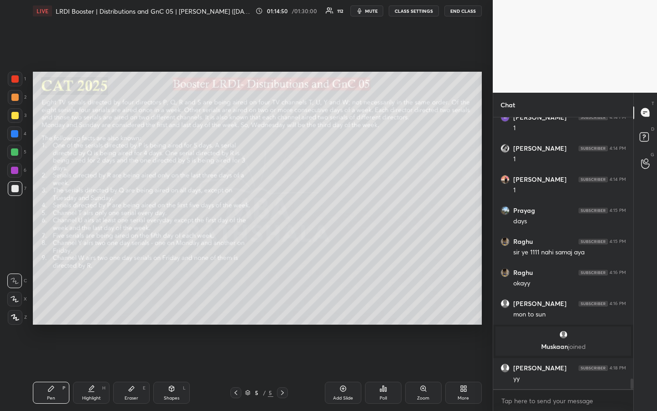
click at [93, 307] on div "Highlight" at bounding box center [91, 398] width 19 height 5
click at [47, 307] on div "Pen P" at bounding box center [51, 392] width 37 height 22
click at [131, 307] on div "Eraser" at bounding box center [132, 398] width 14 height 5
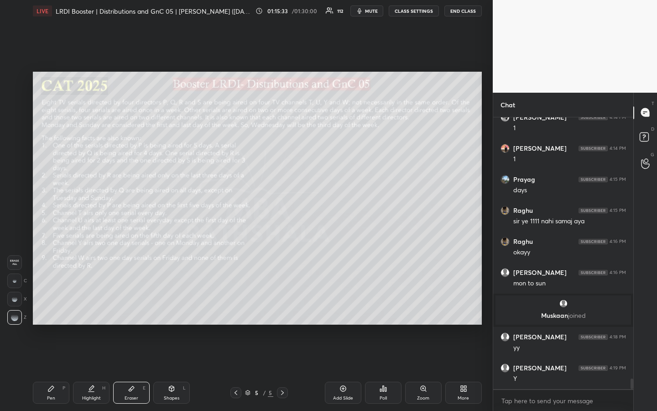
click at [16, 282] on g at bounding box center [15, 281] width 4 height 4
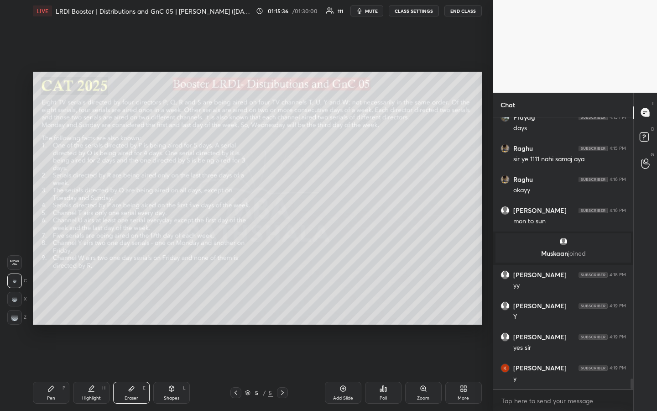
scroll to position [6832, 0]
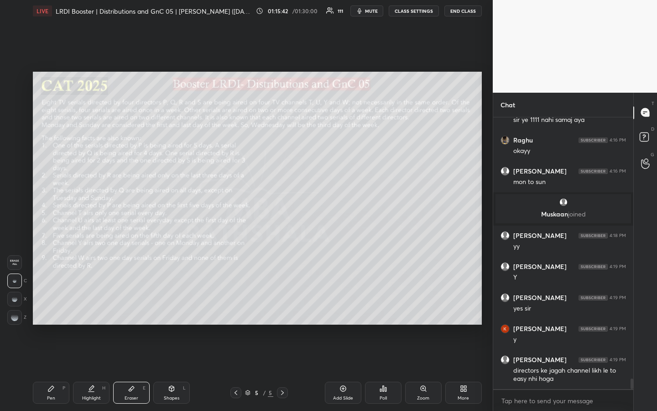
click at [55, 307] on div "Pen P" at bounding box center [51, 392] width 37 height 22
click at [87, 307] on div "Highlight" at bounding box center [91, 398] width 19 height 5
click at [45, 307] on div "Pen P" at bounding box center [51, 392] width 37 height 22
click at [55, 307] on div "Pen P" at bounding box center [51, 392] width 37 height 22
click at [15, 152] on div at bounding box center [14, 151] width 7 height 7
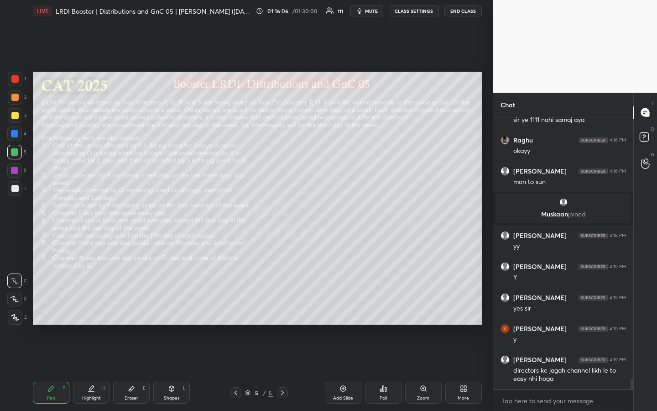
click at [18, 115] on div at bounding box center [15, 115] width 15 height 15
click at [128, 307] on div "Eraser" at bounding box center [132, 398] width 14 height 5
click at [49, 307] on div "Pen" at bounding box center [51, 398] width 8 height 5
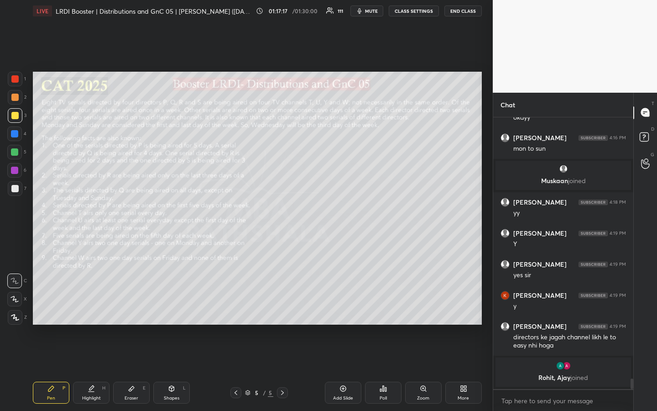
click at [91, 307] on div "Highlight H" at bounding box center [91, 392] width 37 height 22
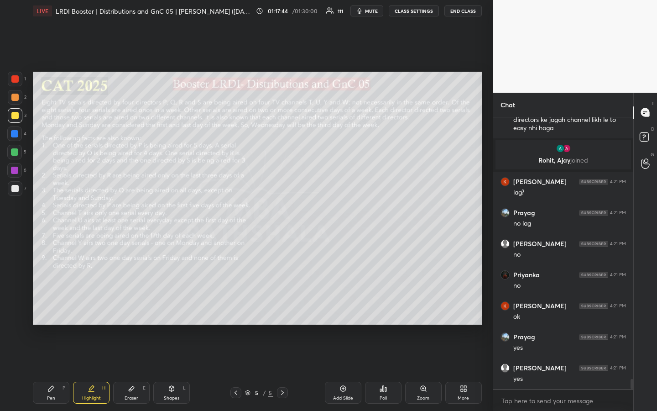
scroll to position [7063, 0]
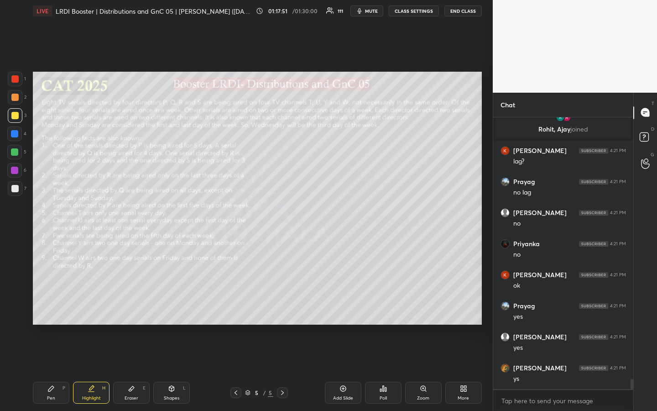
click at [56, 307] on div "Pen P" at bounding box center [51, 392] width 37 height 22
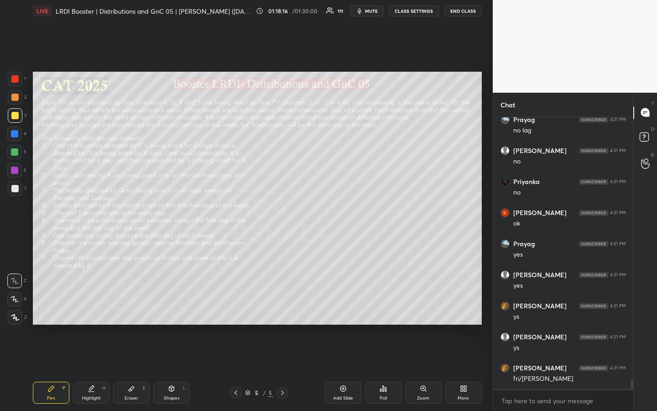
scroll to position [7156, 0]
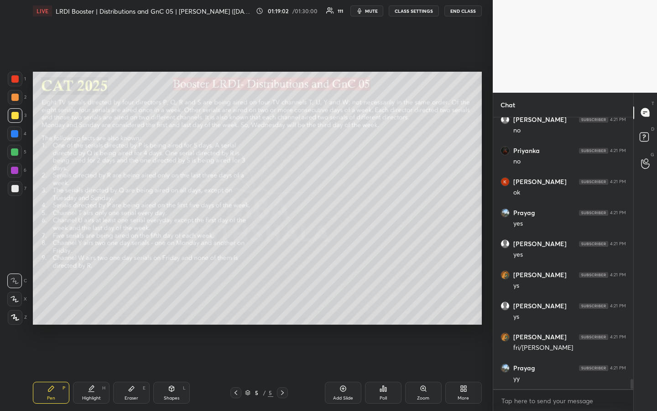
click at [90, 307] on icon at bounding box center [91, 391] width 5 height 0
click at [56, 307] on div "Pen P" at bounding box center [51, 392] width 37 height 22
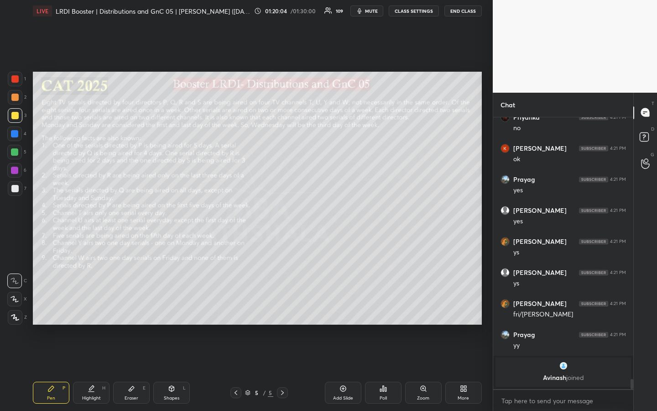
click at [86, 307] on div "Highlight" at bounding box center [91, 398] width 19 height 5
click at [58, 307] on div "Pen P" at bounding box center [51, 392] width 37 height 22
click at [16, 82] on div at bounding box center [14, 78] width 7 height 7
click at [16, 307] on icon at bounding box center [15, 317] width 8 height 6
click at [56, 307] on div "Pen P" at bounding box center [51, 392] width 37 height 22
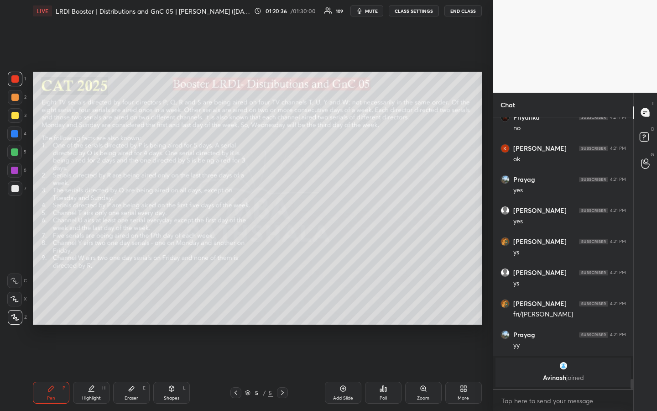
drag, startPoint x: 16, startPoint y: 112, endPoint x: 23, endPoint y: 116, distance: 8.4
click at [16, 113] on div at bounding box center [14, 115] width 7 height 7
click at [91, 307] on div "Highlight" at bounding box center [91, 398] width 19 height 5
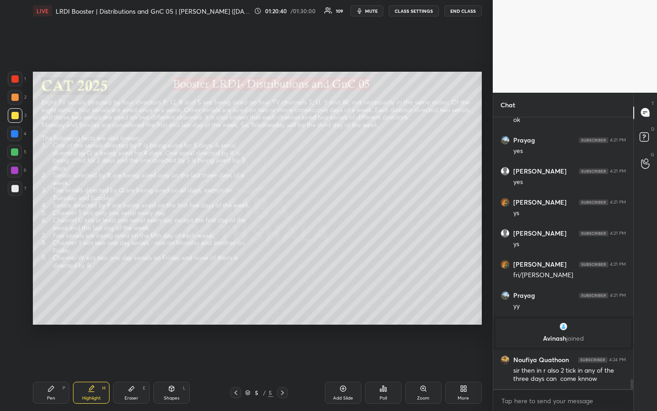
scroll to position [7119, 0]
click at [54, 307] on div "Pen P" at bounding box center [51, 392] width 37 height 22
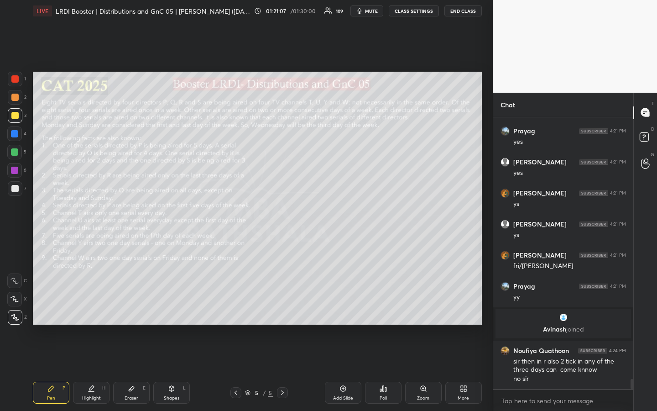
click at [130, 307] on div "Eraser E" at bounding box center [131, 392] width 37 height 22
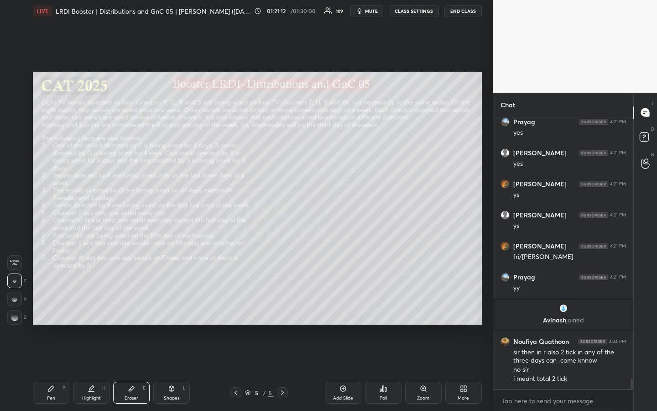
click at [51, 307] on div "Pen" at bounding box center [51, 398] width 8 height 5
click at [94, 307] on div "Highlight H" at bounding box center [91, 392] width 37 height 22
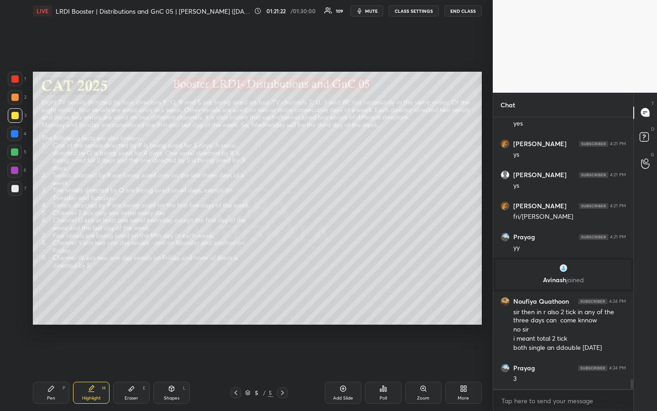
scroll to position [7208, 0]
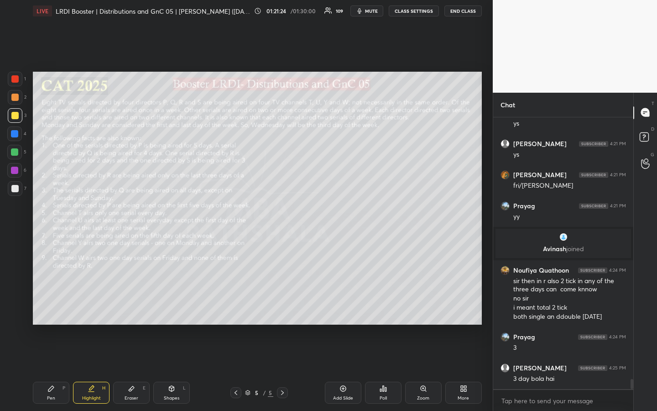
click at [54, 307] on div "Pen P" at bounding box center [51, 392] width 37 height 22
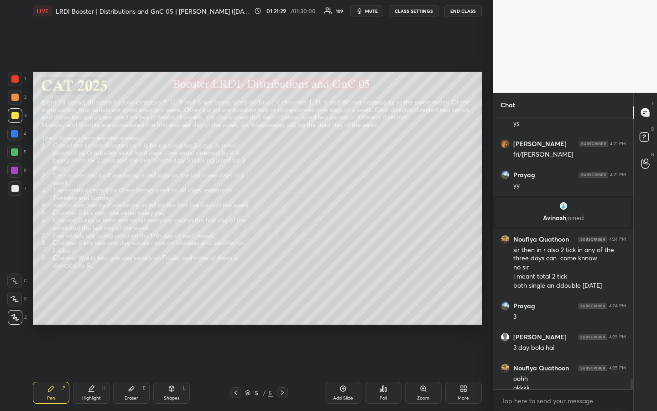
click at [88, 307] on div "Highlight" at bounding box center [91, 398] width 19 height 5
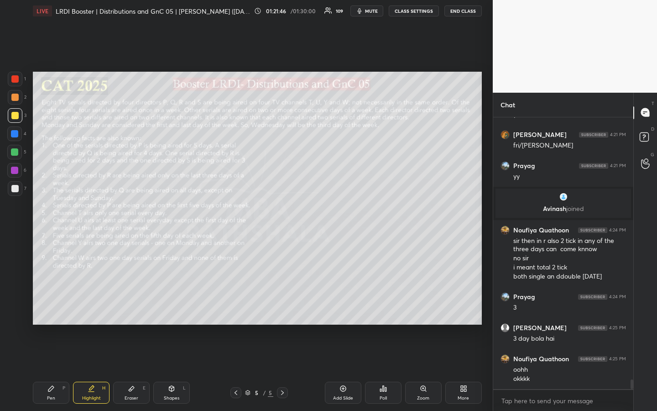
drag, startPoint x: 52, startPoint y: 389, endPoint x: 67, endPoint y: 387, distance: 14.8
click at [53, 307] on icon at bounding box center [50, 388] width 7 height 7
click at [91, 307] on div "Highlight" at bounding box center [91, 398] width 19 height 5
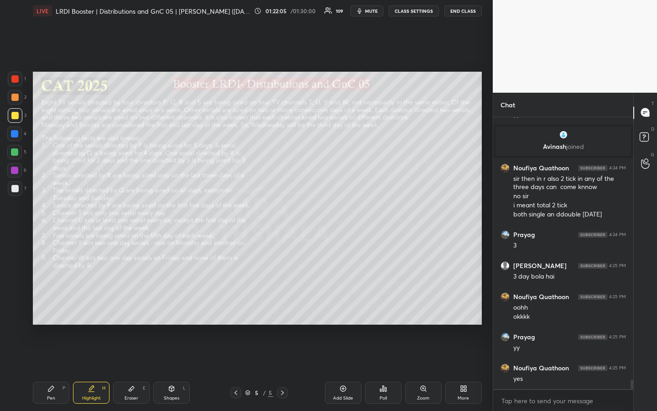
scroll to position [7341, 0]
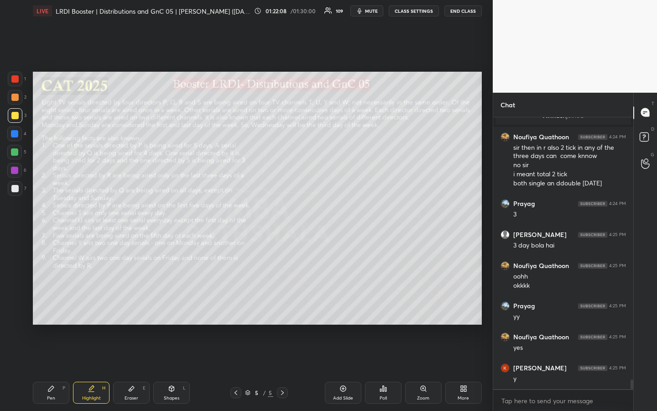
click at [135, 307] on div "Eraser" at bounding box center [132, 398] width 14 height 5
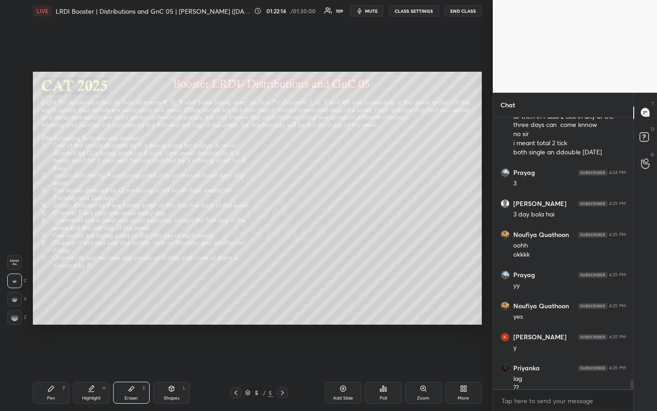
scroll to position [7381, 0]
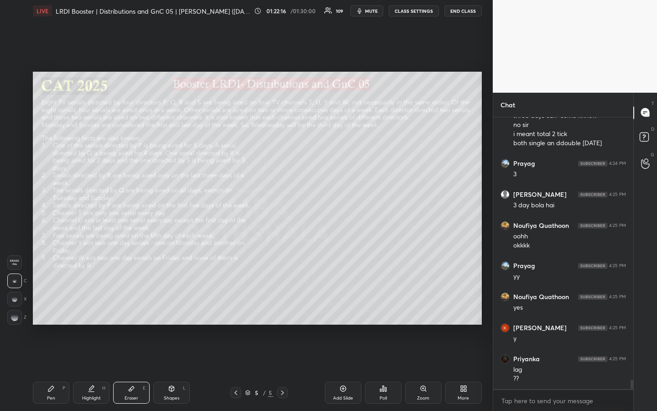
click at [48, 307] on div "Pen P" at bounding box center [51, 392] width 37 height 22
click at [16, 151] on div at bounding box center [14, 151] width 7 height 7
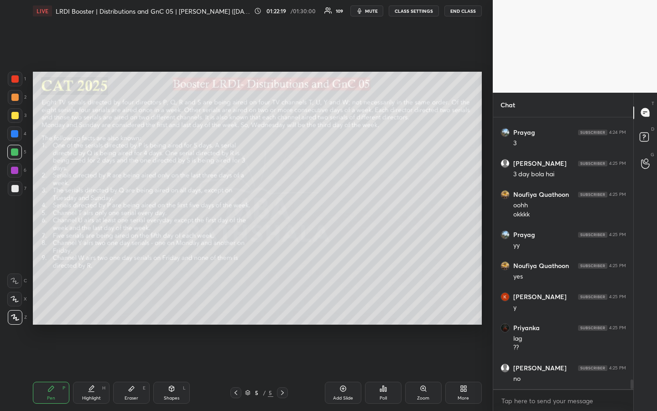
drag, startPoint x: 52, startPoint y: 391, endPoint x: 59, endPoint y: 393, distance: 7.6
click at [53, 307] on div "Pen P" at bounding box center [51, 392] width 37 height 22
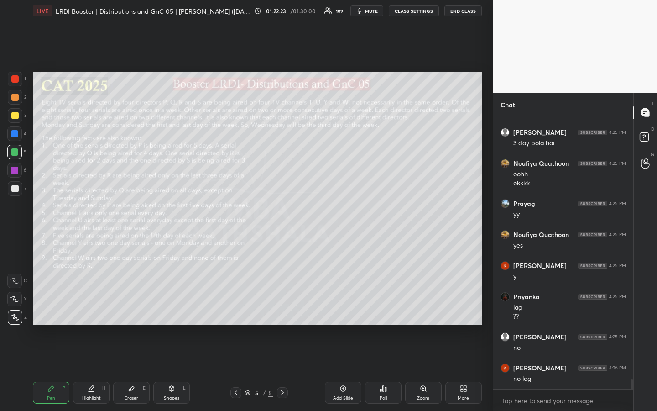
scroll to position [7475, 0]
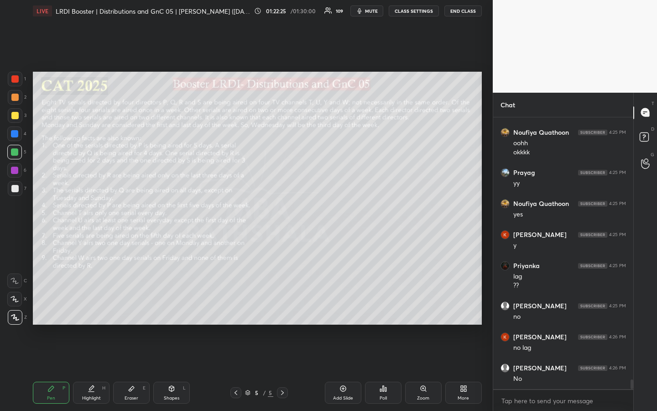
click at [14, 284] on div at bounding box center [14, 280] width 15 height 15
click at [46, 307] on div "Pen P" at bounding box center [51, 392] width 37 height 22
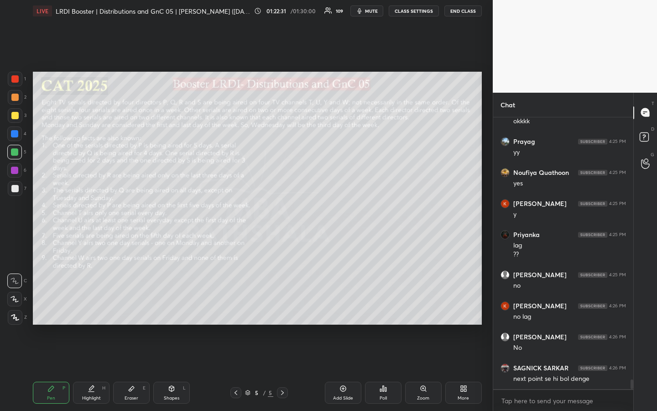
drag, startPoint x: 88, startPoint y: 396, endPoint x: 95, endPoint y: 385, distance: 13.9
click at [88, 307] on div "Highlight" at bounding box center [91, 398] width 19 height 5
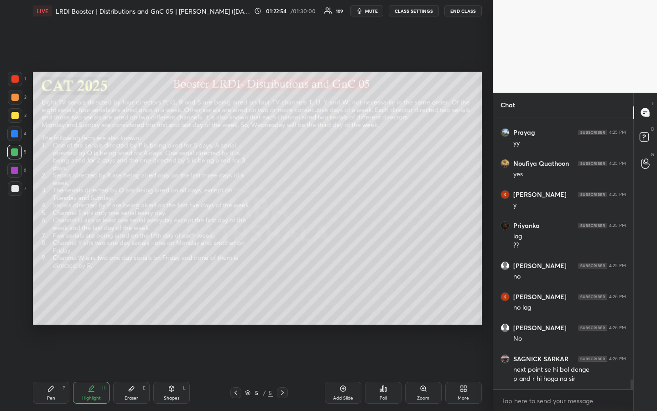
scroll to position [7546, 0]
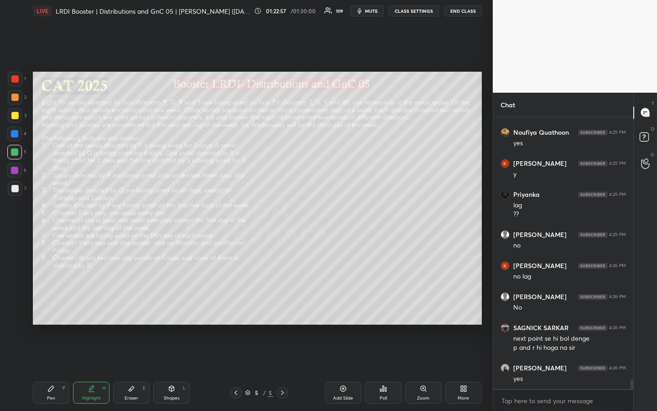
click at [94, 307] on div "Highlight" at bounding box center [91, 398] width 19 height 5
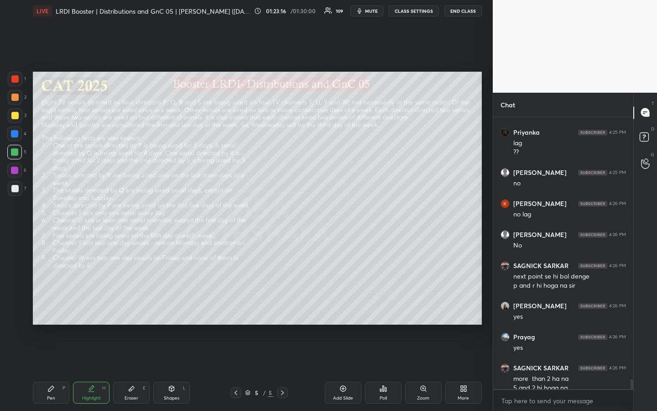
scroll to position [7617, 0]
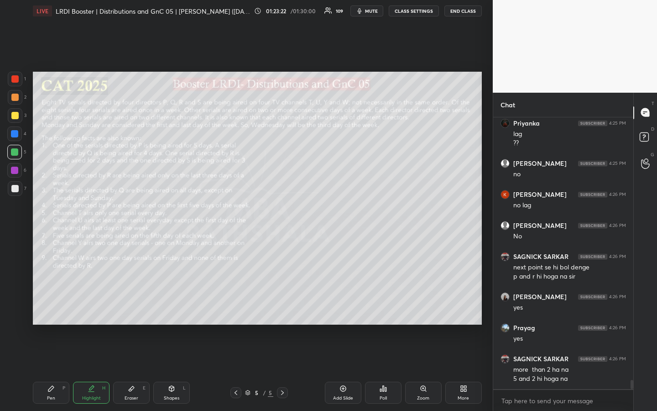
click at [52, 307] on div "Pen" at bounding box center [51, 398] width 8 height 5
click at [85, 307] on div "Highlight H" at bounding box center [91, 392] width 37 height 22
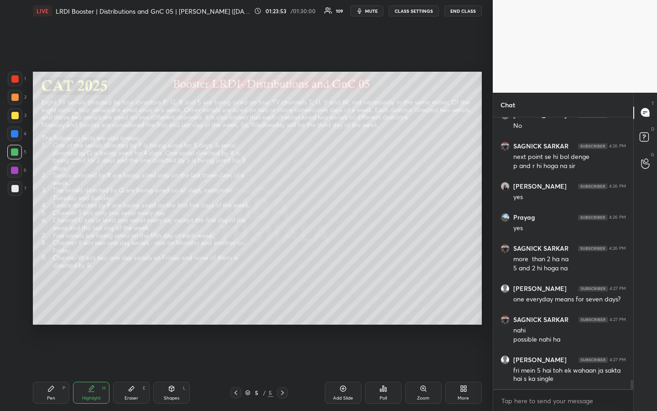
scroll to position [7758, 0]
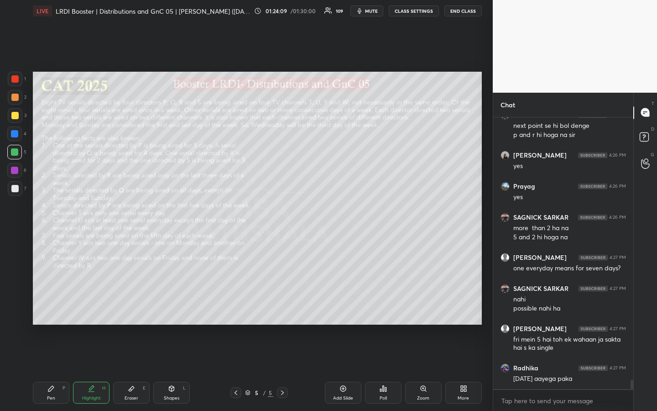
click at [53, 307] on div "Pen" at bounding box center [51, 398] width 8 height 5
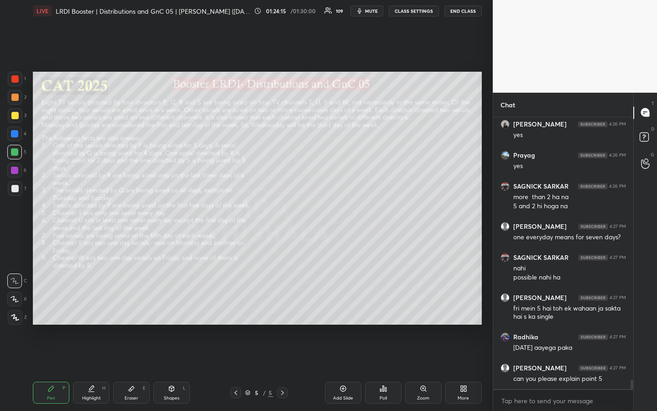
drag, startPoint x: 94, startPoint y: 391, endPoint x: 100, endPoint y: 352, distance: 40.1
click at [94, 307] on div "Highlight H" at bounding box center [91, 392] width 37 height 22
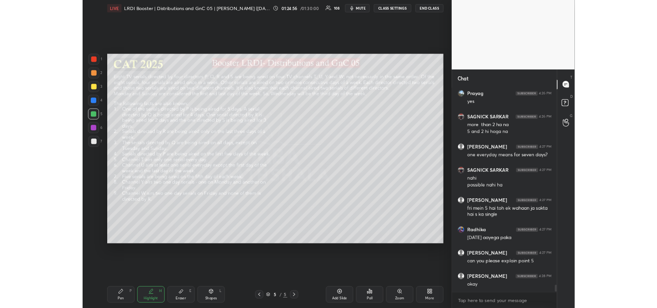
scroll to position [7851, 0]
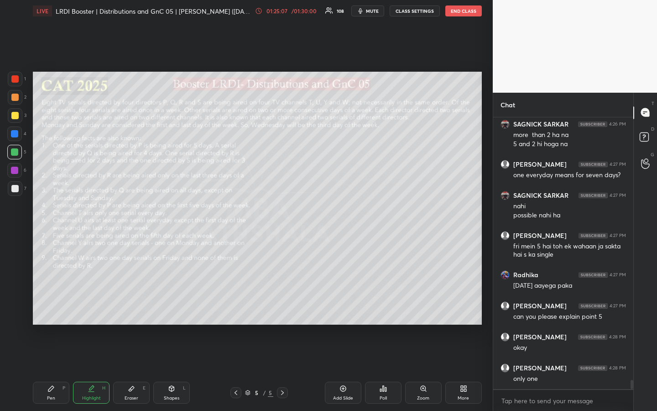
click at [52, 307] on div "Pen P" at bounding box center [51, 392] width 37 height 22
click at [16, 152] on div at bounding box center [14, 151] width 7 height 7
drag, startPoint x: 52, startPoint y: 391, endPoint x: 67, endPoint y: 363, distance: 32.0
click at [54, 307] on div "Pen P" at bounding box center [51, 392] width 37 height 22
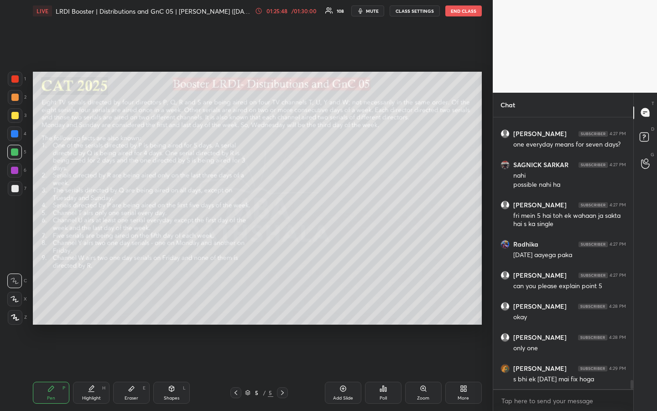
scroll to position [7913, 0]
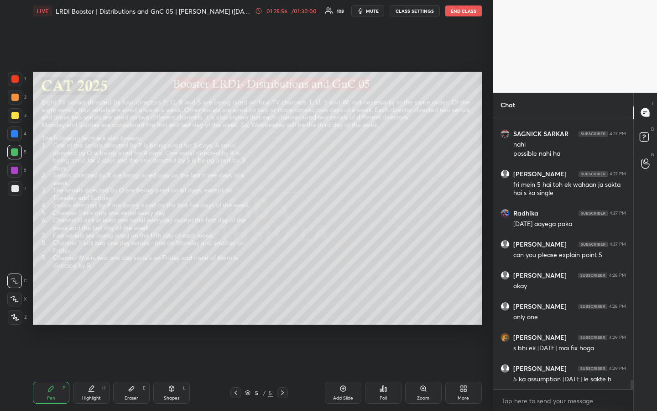
click at [83, 307] on div "Highlight" at bounding box center [91, 398] width 19 height 5
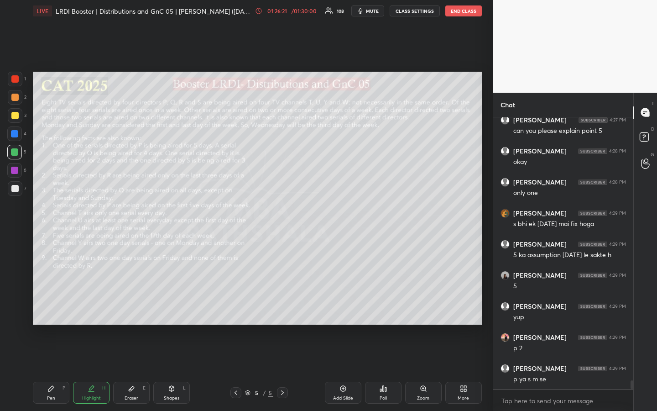
scroll to position [8068, 0]
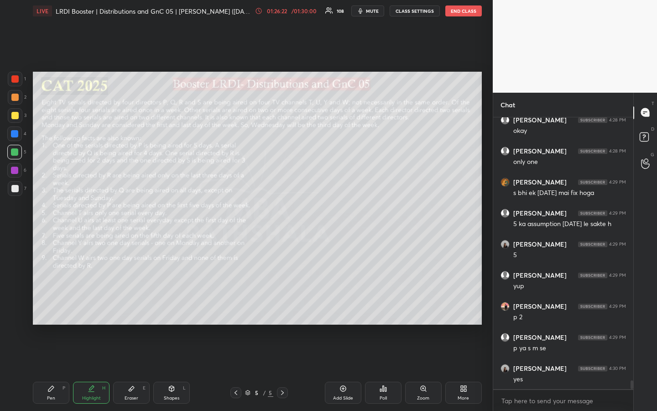
click at [43, 307] on div "Pen P" at bounding box center [51, 392] width 37 height 22
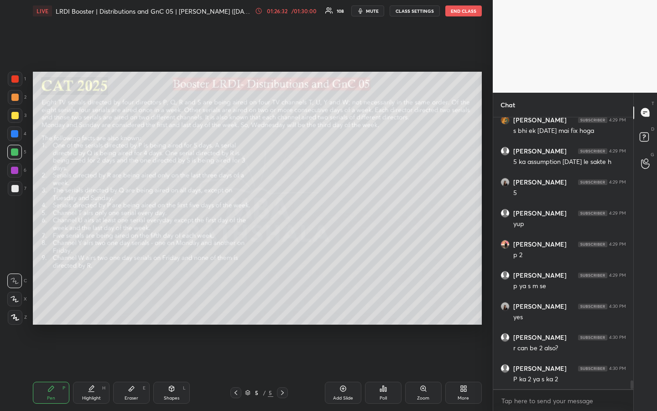
scroll to position [8163, 0]
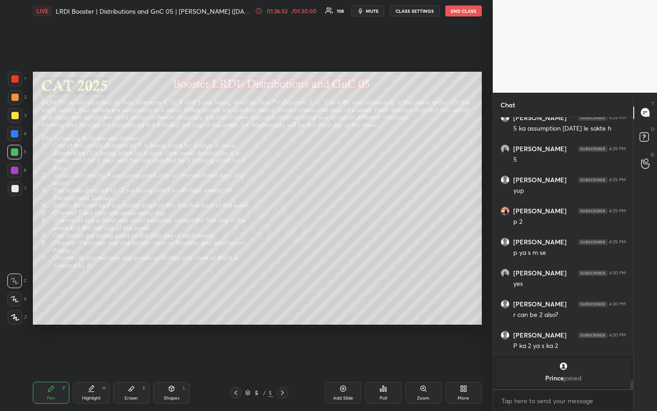
click at [93, 307] on div "Highlight" at bounding box center [91, 398] width 19 height 5
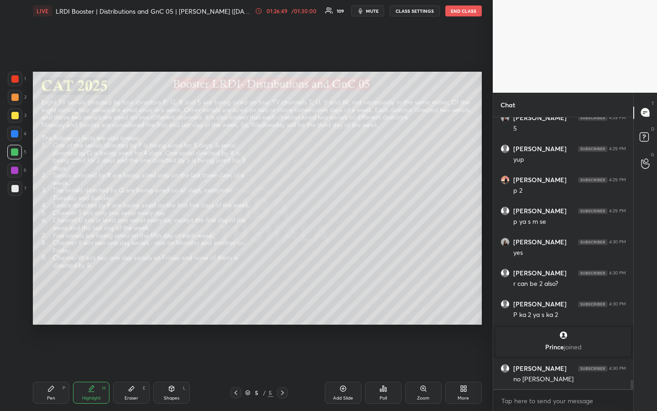
click at [48, 307] on div "Pen P" at bounding box center [51, 392] width 37 height 22
click at [47, 307] on div "Pen" at bounding box center [51, 398] width 8 height 5
click at [94, 307] on div "Highlight" at bounding box center [91, 398] width 19 height 5
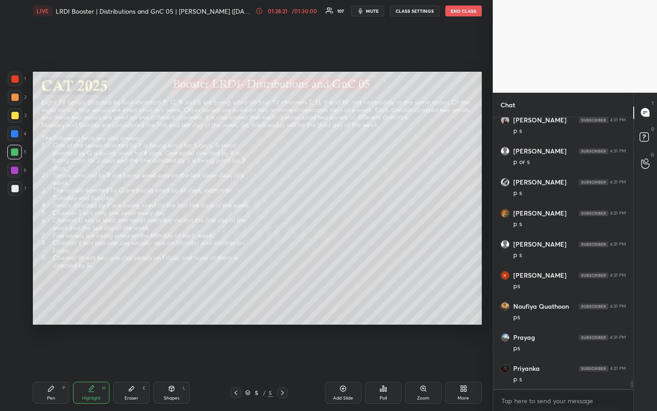
scroll to position [8336, 0]
click at [55, 307] on div "Pen P" at bounding box center [51, 392] width 37 height 22
click at [17, 116] on div at bounding box center [14, 115] width 7 height 7
click at [94, 307] on div "Highlight" at bounding box center [91, 398] width 19 height 5
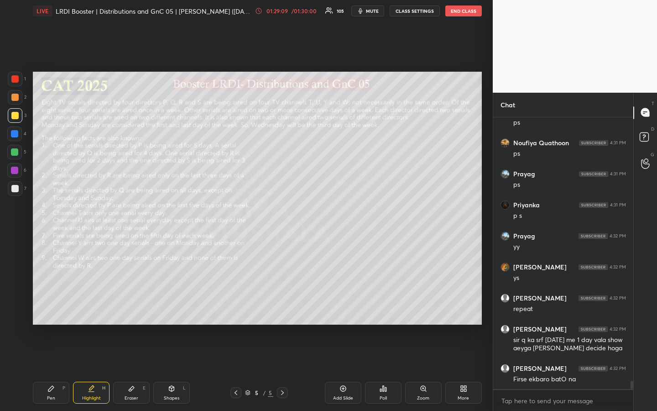
scroll to position [8533, 0]
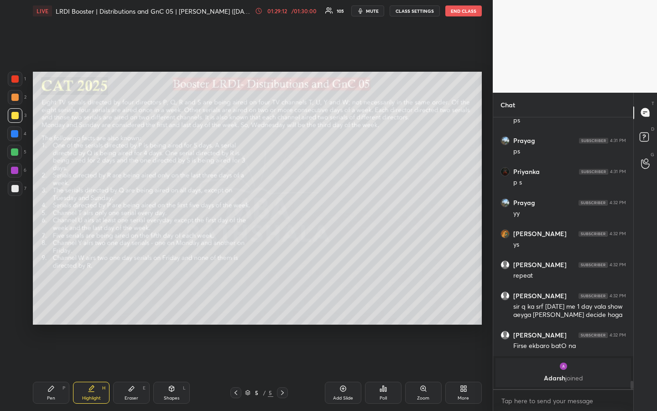
click at [97, 307] on div "Highlight H" at bounding box center [91, 392] width 37 height 22
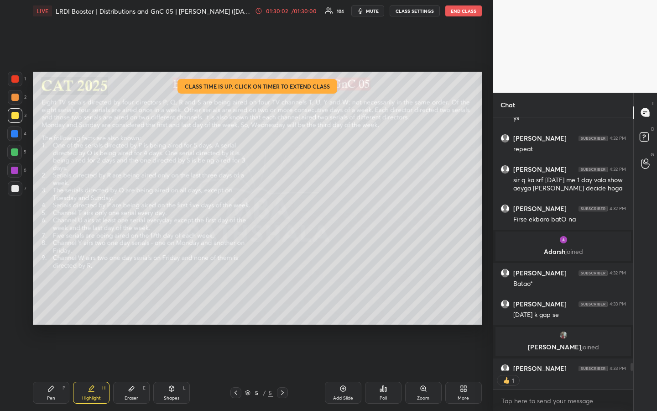
scroll to position [3, 3]
click at [97, 307] on div "Highlight" at bounding box center [91, 398] width 19 height 5
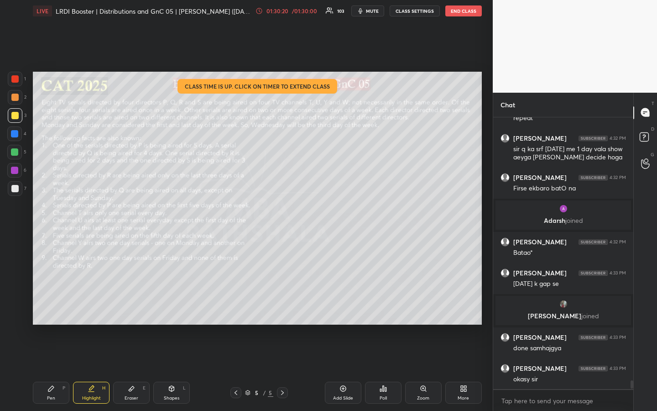
scroll to position [8462, 0]
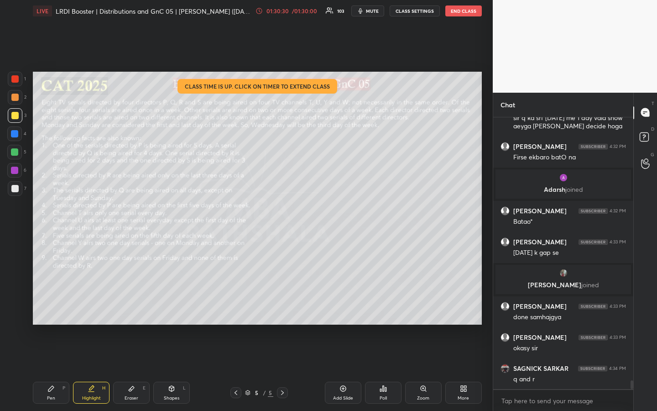
click at [47, 307] on div "Pen P" at bounding box center [51, 392] width 37 height 22
click at [18, 115] on div at bounding box center [15, 115] width 15 height 15
drag, startPoint x: 51, startPoint y: 398, endPoint x: 71, endPoint y: 353, distance: 49.0
click at [50, 307] on div "Pen" at bounding box center [51, 398] width 8 height 5
click at [94, 307] on div "Highlight" at bounding box center [91, 398] width 19 height 5
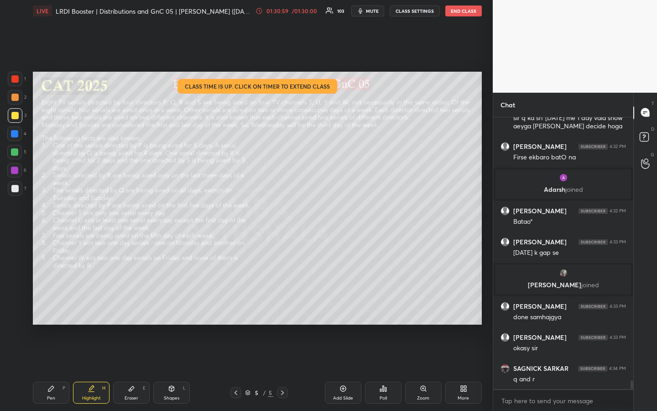
drag, startPoint x: 52, startPoint y: 400, endPoint x: 52, endPoint y: 391, distance: 9.6
click at [50, 307] on div "Pen" at bounding box center [51, 398] width 8 height 5
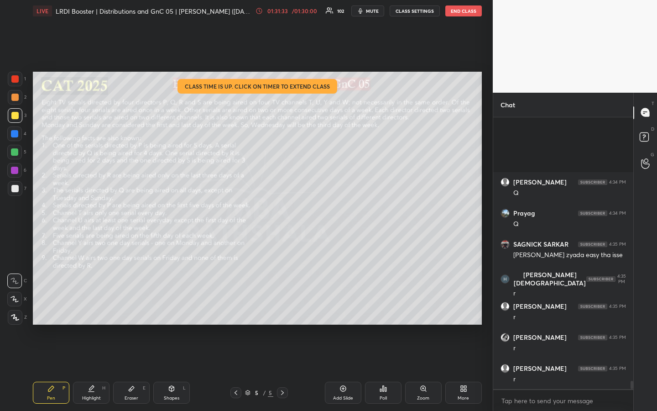
scroll to position [8865, 0]
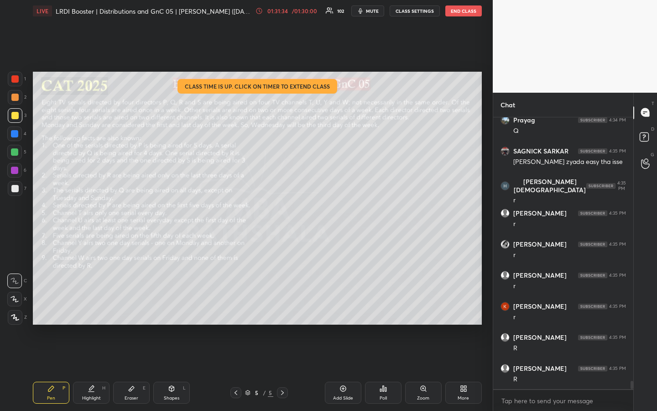
click at [90, 307] on div "Highlight" at bounding box center [91, 398] width 19 height 5
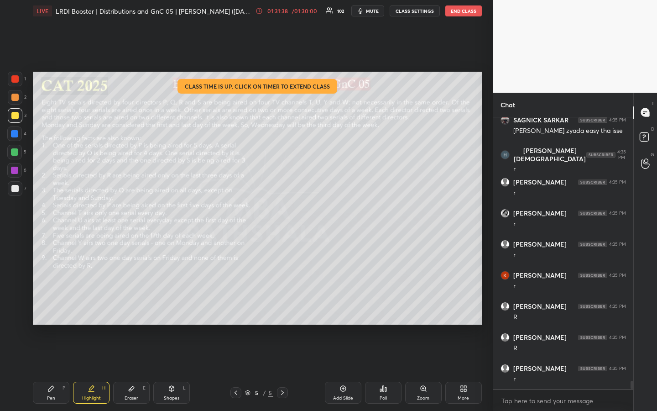
scroll to position [8927, 0]
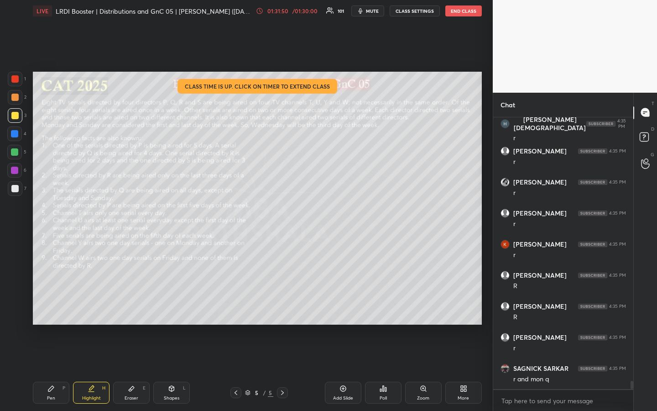
click at [51, 307] on icon at bounding box center [50, 388] width 7 height 7
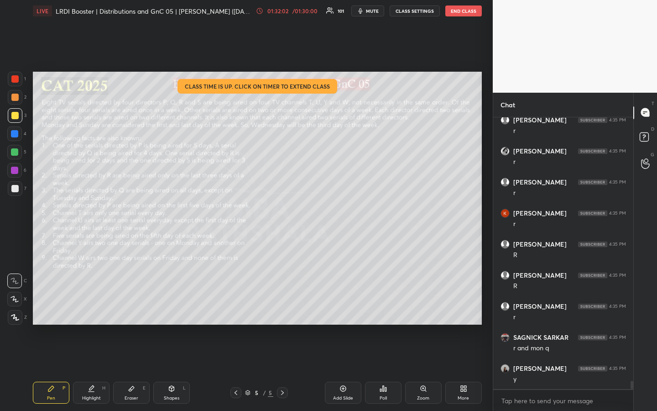
click at [55, 307] on div "Pen" at bounding box center [51, 398] width 8 height 5
click at [96, 307] on div "Highlight H" at bounding box center [91, 392] width 37 height 22
click at [56, 307] on div "Pen P" at bounding box center [51, 392] width 37 height 22
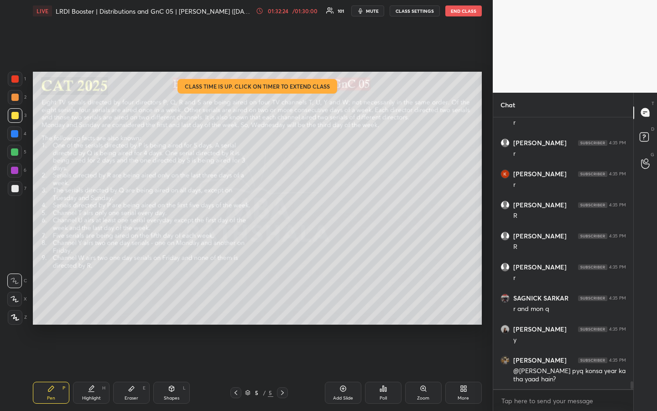
click at [60, 307] on div "Pen P" at bounding box center [51, 392] width 37 height 22
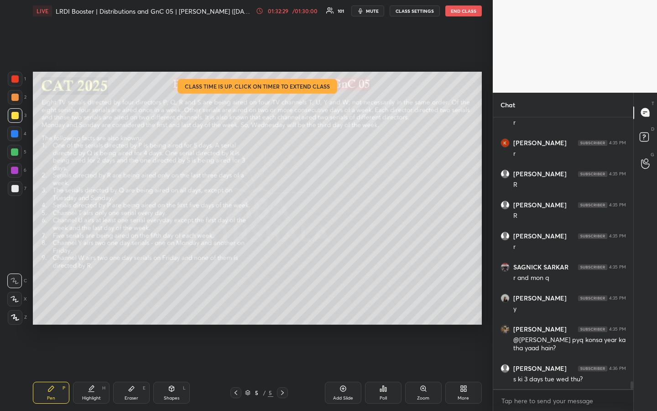
click at [93, 307] on div "Highlight H" at bounding box center [91, 392] width 37 height 22
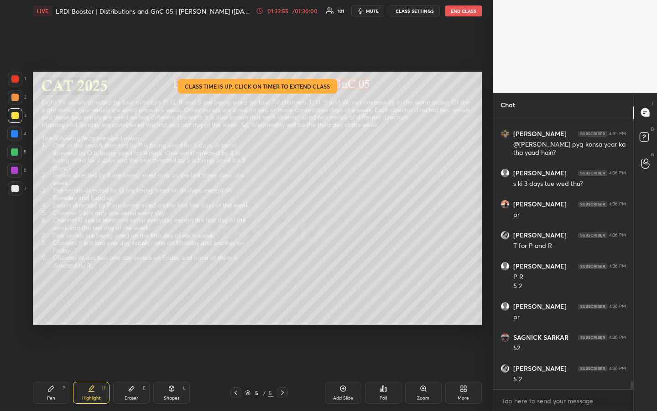
scroll to position [9255, 0]
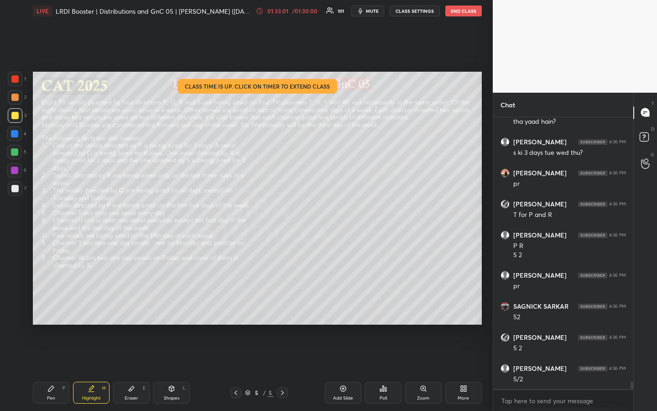
click at [54, 307] on div "Pen P" at bounding box center [51, 392] width 37 height 22
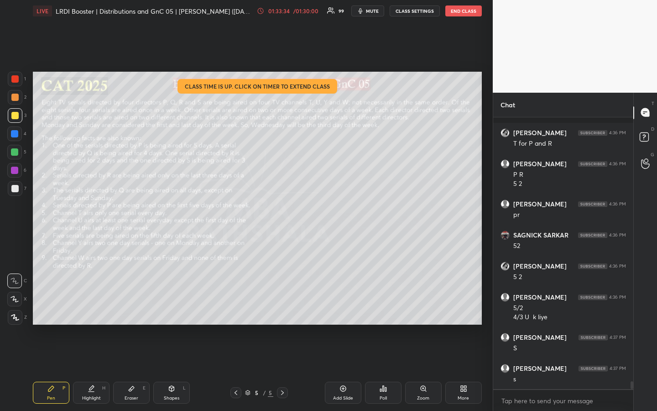
scroll to position [9388, 0]
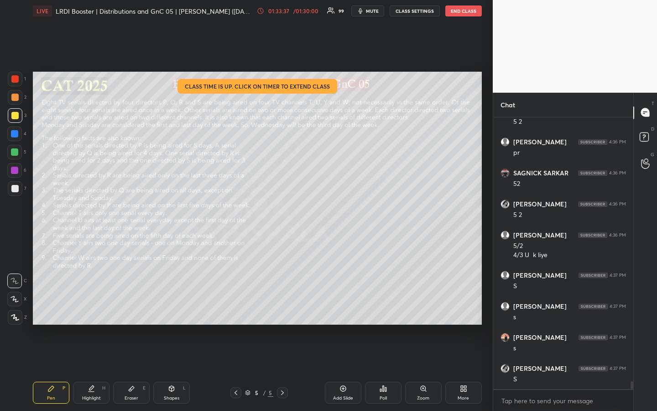
click at [92, 307] on div "Highlight H" at bounding box center [91, 392] width 37 height 22
click at [48, 307] on div "Pen" at bounding box center [51, 398] width 8 height 5
click at [90, 307] on icon at bounding box center [91, 388] width 7 height 7
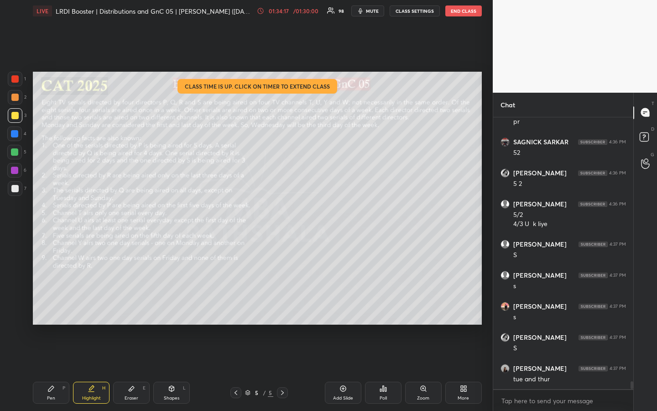
scroll to position [9450, 0]
click at [53, 307] on div "Pen" at bounding box center [51, 398] width 8 height 5
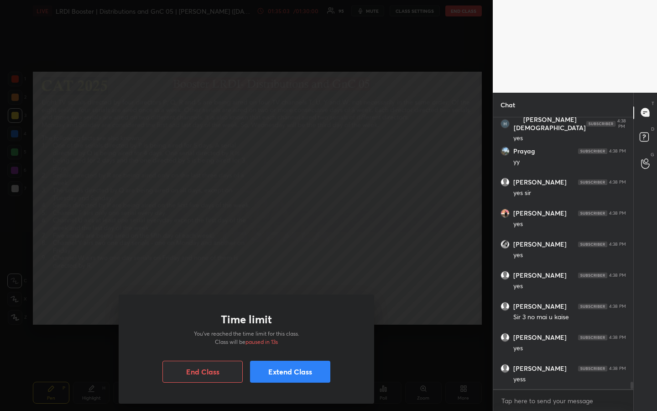
scroll to position [9791, 0]
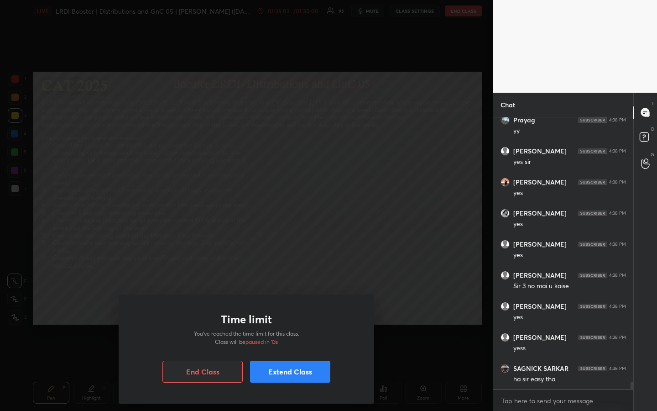
click at [285, 307] on button "Extend Class" at bounding box center [290, 371] width 80 height 22
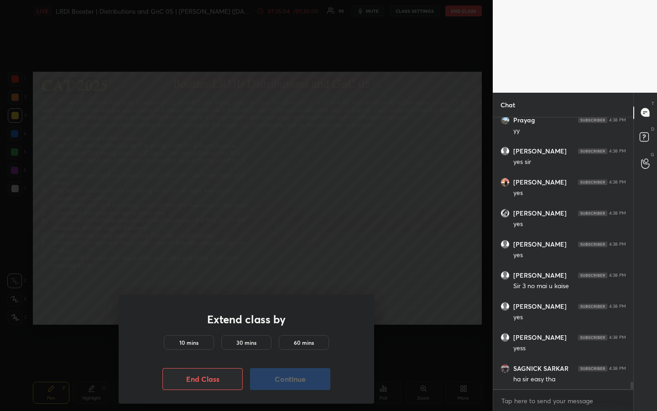
scroll to position [9822, 0]
click at [189, 307] on h5 "10 mins" at bounding box center [188, 342] width 19 height 8
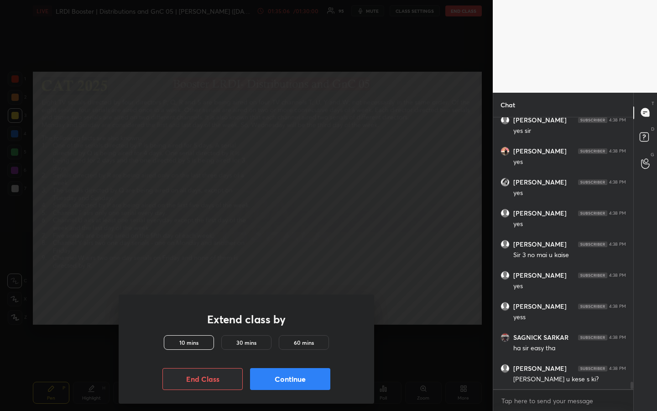
scroll to position [9853, 0]
click at [295, 307] on button "Continue" at bounding box center [290, 379] width 80 height 22
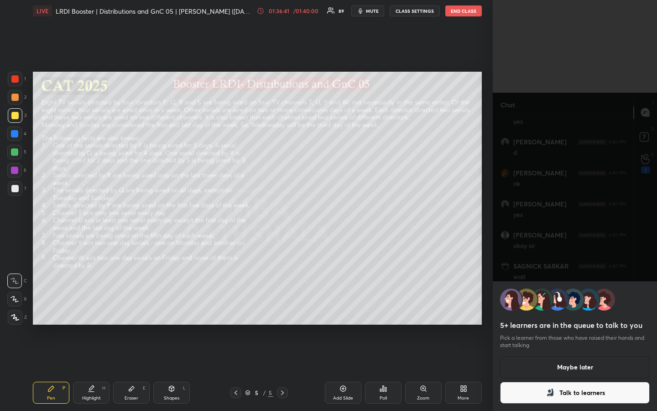
scroll to position [10675, 0]
click at [603, 307] on button "Talk to learners" at bounding box center [575, 392] width 150 height 22
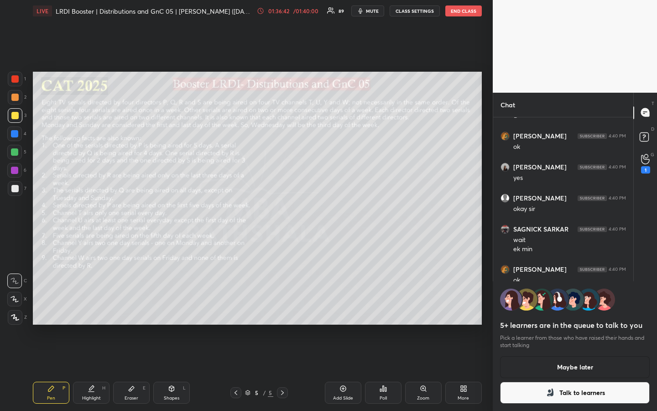
scroll to position [3, 3]
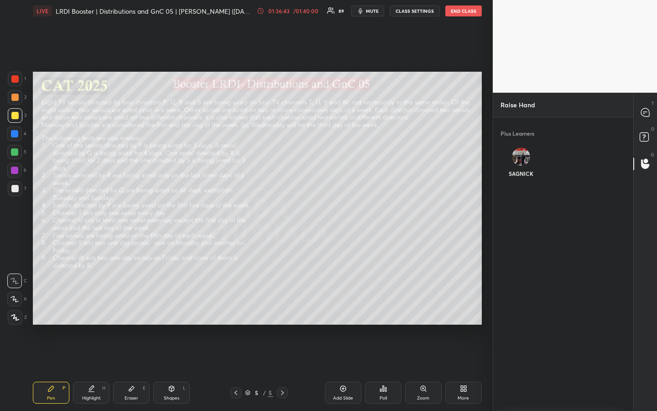
click at [514, 153] on div "SAGNICK" at bounding box center [522, 164] width 42 height 48
click at [519, 183] on button "INVITE" at bounding box center [521, 180] width 34 height 12
click at [644, 114] on icon at bounding box center [645, 112] width 8 height 8
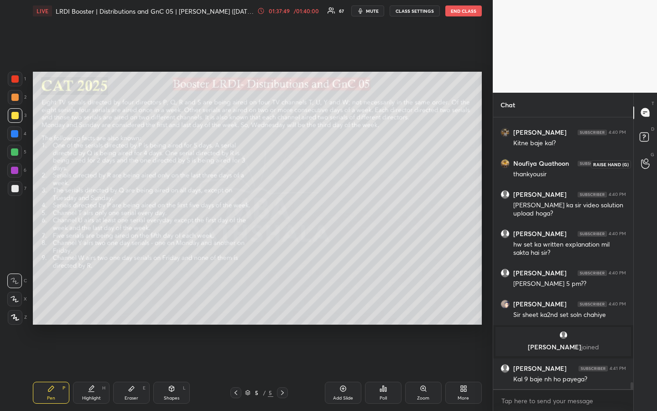
scroll to position [10531, 0]
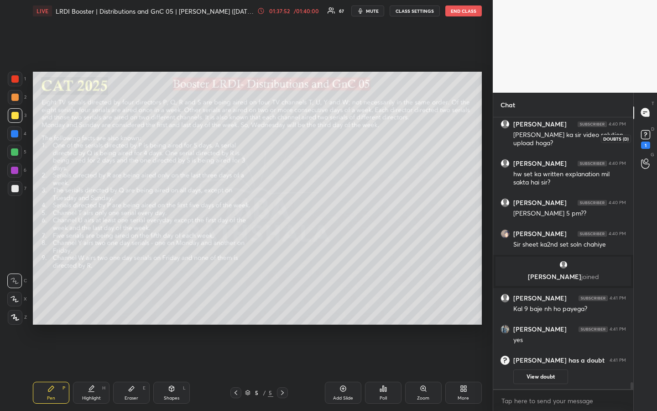
click at [645, 136] on rect at bounding box center [645, 134] width 9 height 9
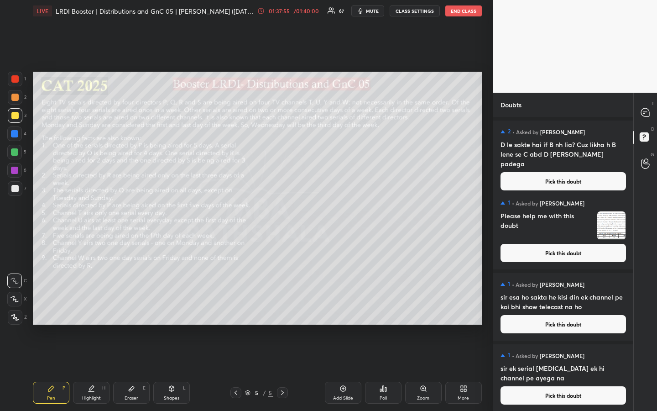
click at [561, 256] on button "Pick this doubt" at bounding box center [563, 253] width 125 height 18
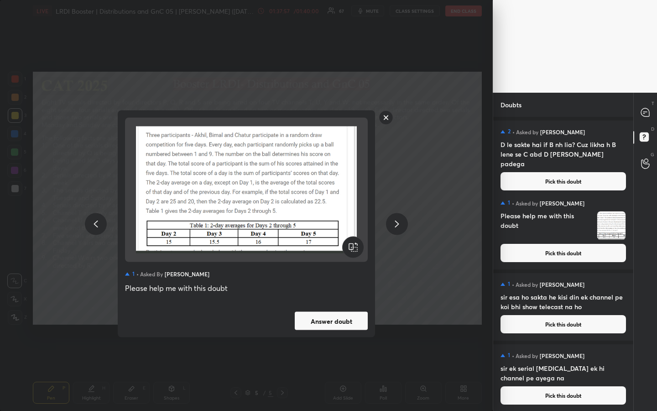
click at [331, 307] on button "Answer doubt" at bounding box center [331, 321] width 73 height 18
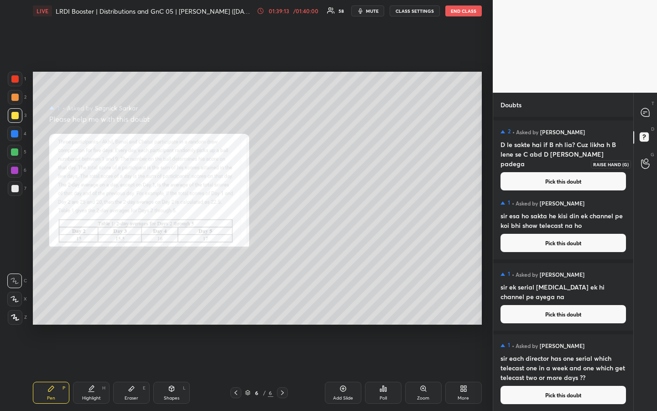
click at [651, 163] on div at bounding box center [645, 164] width 18 height 16
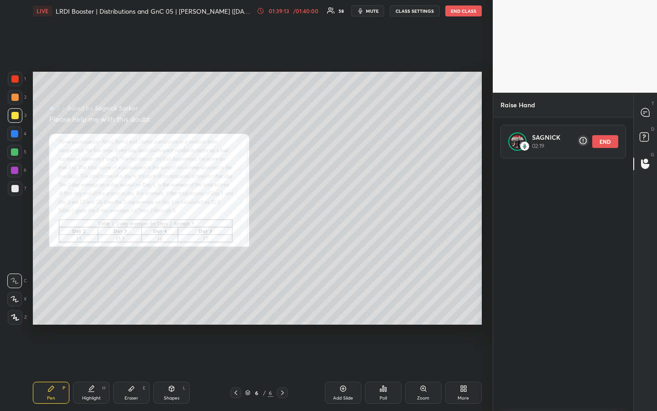
scroll to position [250, 137]
click at [614, 136] on button "END" at bounding box center [605, 141] width 26 height 13
click at [647, 112] on icon at bounding box center [645, 112] width 8 height 8
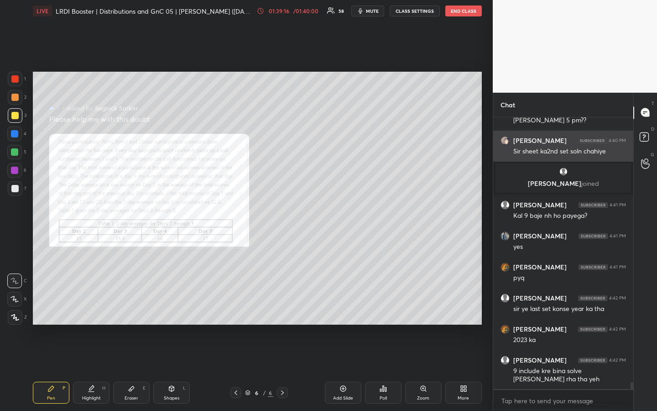
scroll to position [10804, 0]
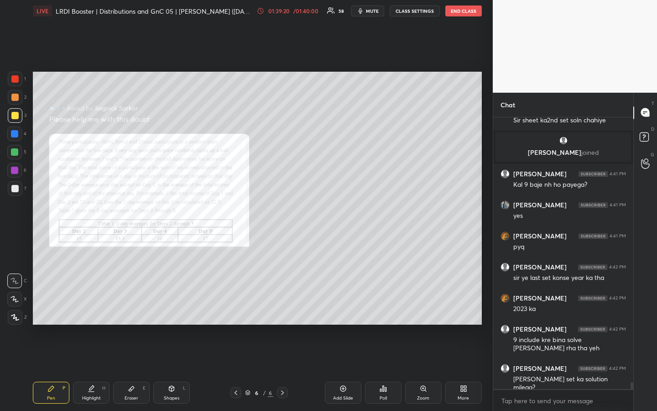
click at [643, 297] on div "T Messages (T) D Doubts (D) G Raise Hand (G)" at bounding box center [645, 252] width 24 height 318
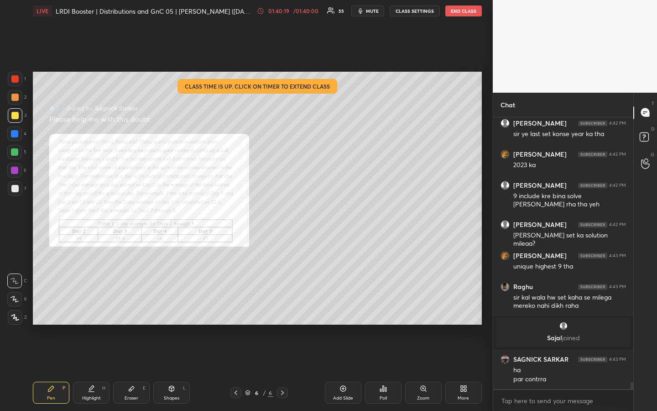
scroll to position [10735, 0]
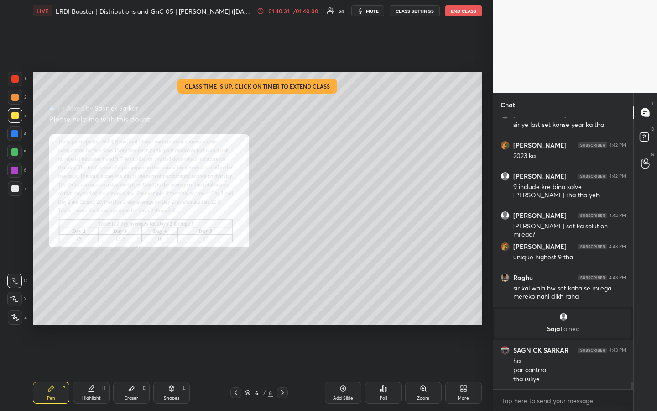
click at [18, 98] on div at bounding box center [14, 97] width 7 height 7
click at [16, 152] on div at bounding box center [14, 151] width 7 height 7
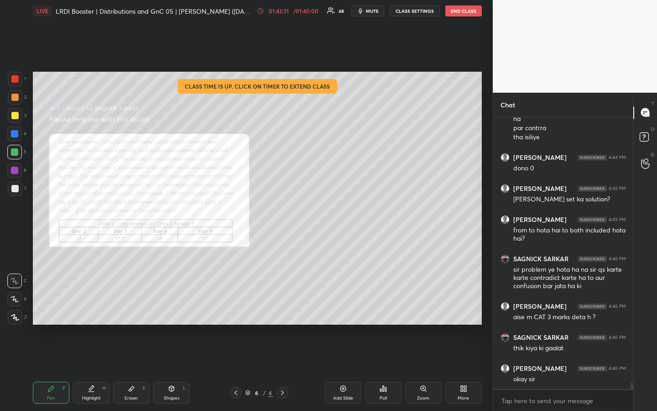
scroll to position [11007, 0]
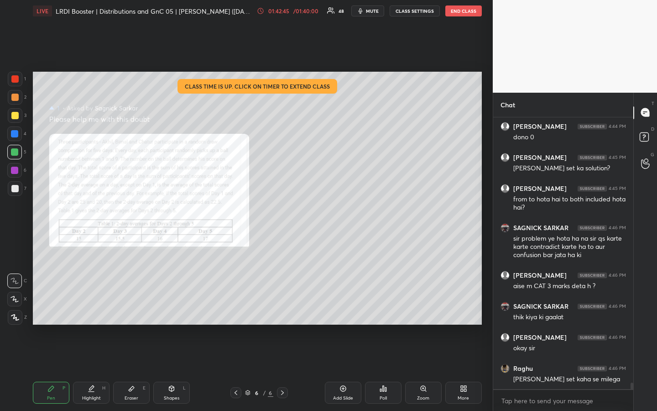
click at [485, 219] on div "Setting up your live class Class time is up. Click on timer to extend class Pol…" at bounding box center [257, 198] width 456 height 352
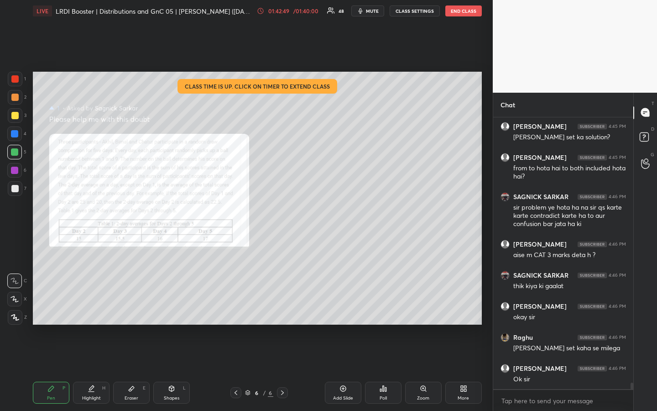
click at [462, 11] on button "END CLASS" at bounding box center [463, 10] width 37 height 11
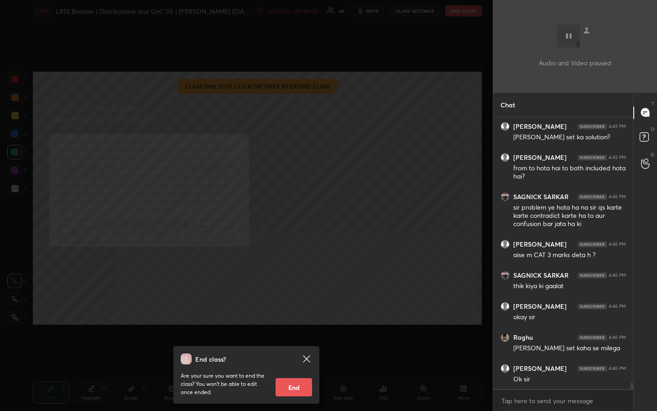
scroll to position [11069, 0]
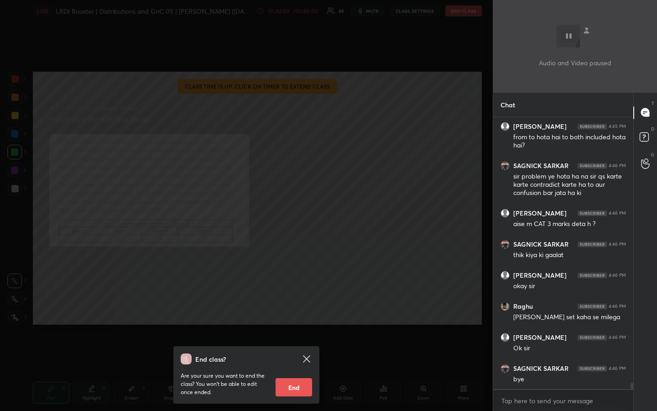
click at [295, 307] on button "End" at bounding box center [294, 387] width 37 height 18
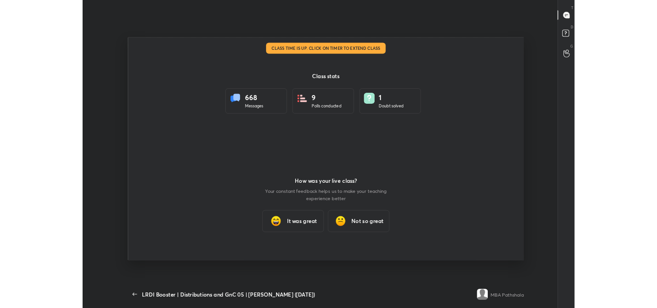
scroll to position [45377, 44977]
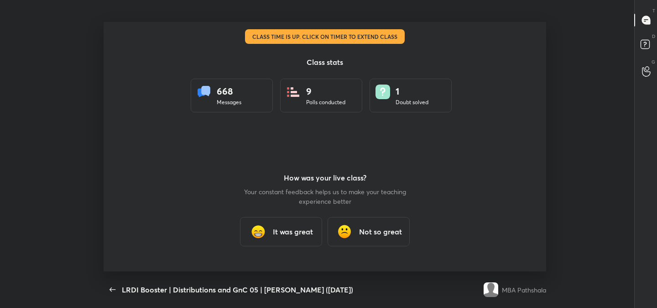
type textarea "x"
